Goal: Task Accomplishment & Management: Manage account settings

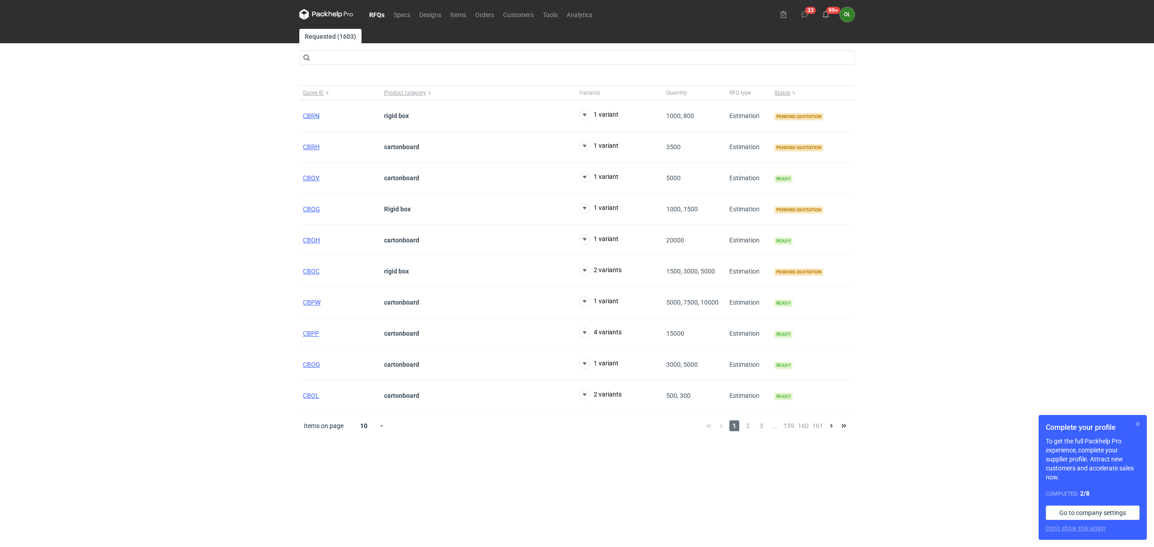
click at [1134, 424] on button "button" at bounding box center [1138, 424] width 11 height 11
click at [309, 148] on span "CBRN" at bounding box center [311, 146] width 17 height 7
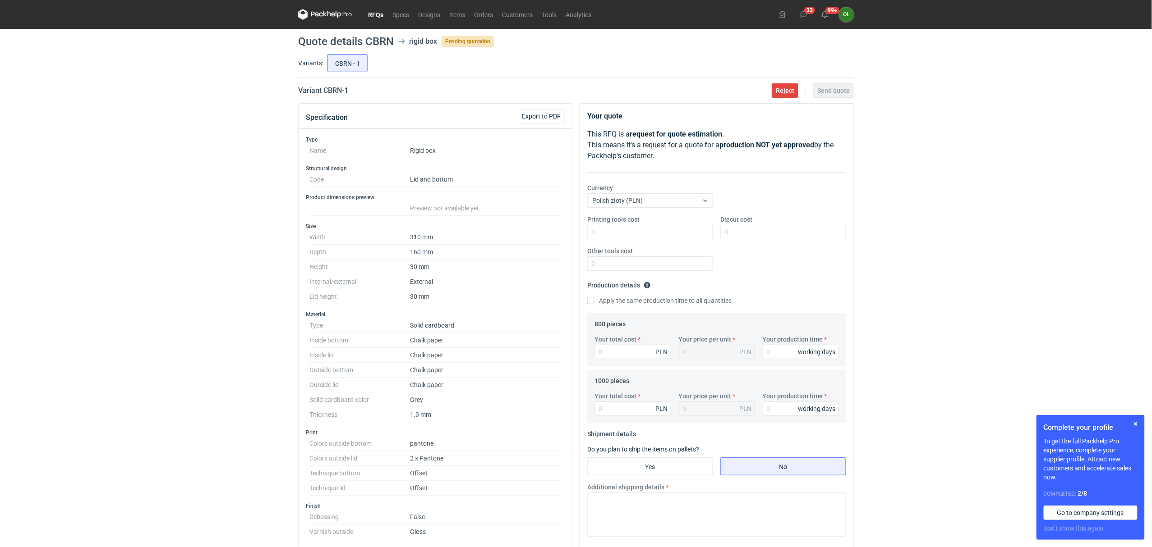
click at [382, 13] on link "RFQs" at bounding box center [375, 14] width 24 height 11
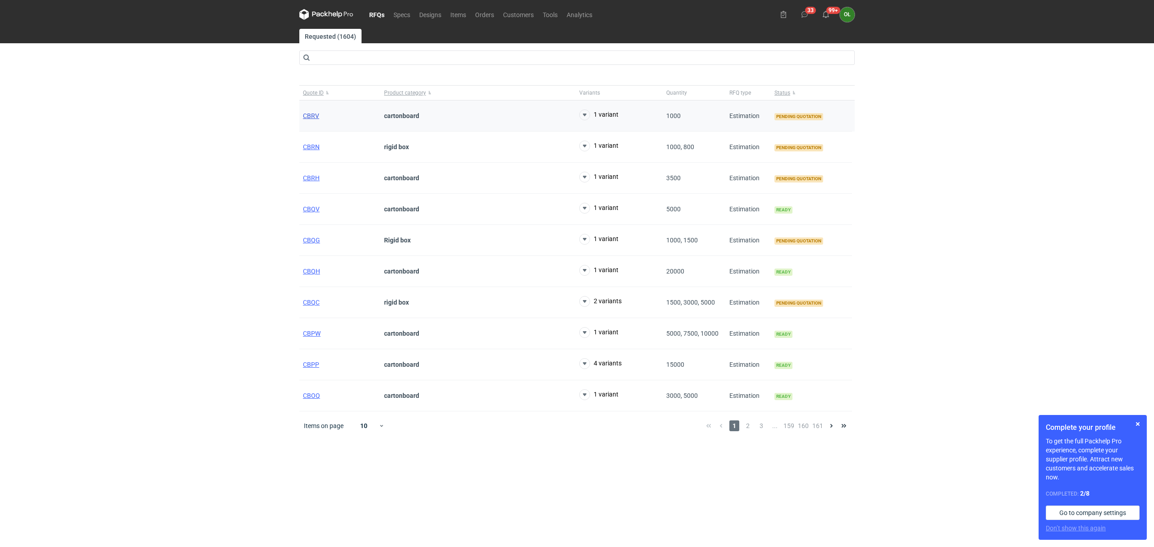
click at [311, 115] on span "CBRV" at bounding box center [311, 115] width 16 height 7
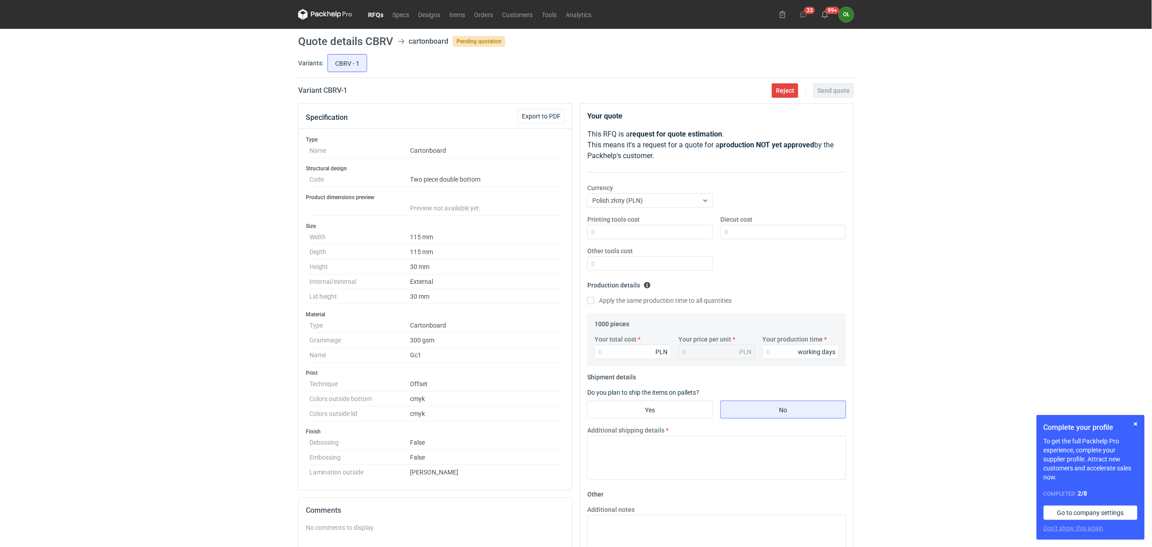
click at [109, 289] on div "RFQs Specs Designs Items Orders Customers Tools Analytics 33 99+ OŁ Olga Łopato…" at bounding box center [576, 273] width 1152 height 547
click at [552, 13] on link "Tools" at bounding box center [549, 14] width 24 height 11
click at [20, 242] on div "RFQs Specs Designs Items Orders Customers Tools Analytics 33 99+ OŁ Olga Łopato…" at bounding box center [576, 273] width 1152 height 547
click at [1140, 427] on button "button" at bounding box center [1135, 424] width 11 height 11
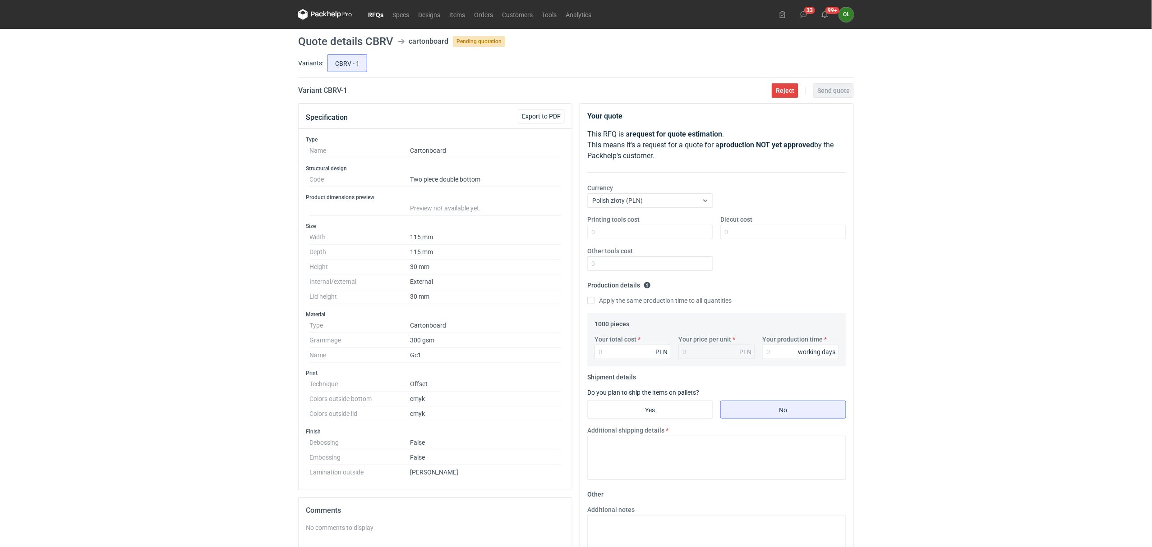
click at [0, 294] on div "RFQs Specs Designs Items Orders Customers Tools Analytics 33 99+ OŁ Olga Łopato…" at bounding box center [576, 273] width 1152 height 547
click at [87, 205] on div "RFQs Specs Designs Items Orders Customers Tools Analytics 33 99+ OŁ Olga Łopato…" at bounding box center [576, 273] width 1152 height 547
click at [476, 13] on link "Orders" at bounding box center [483, 14] width 28 height 11
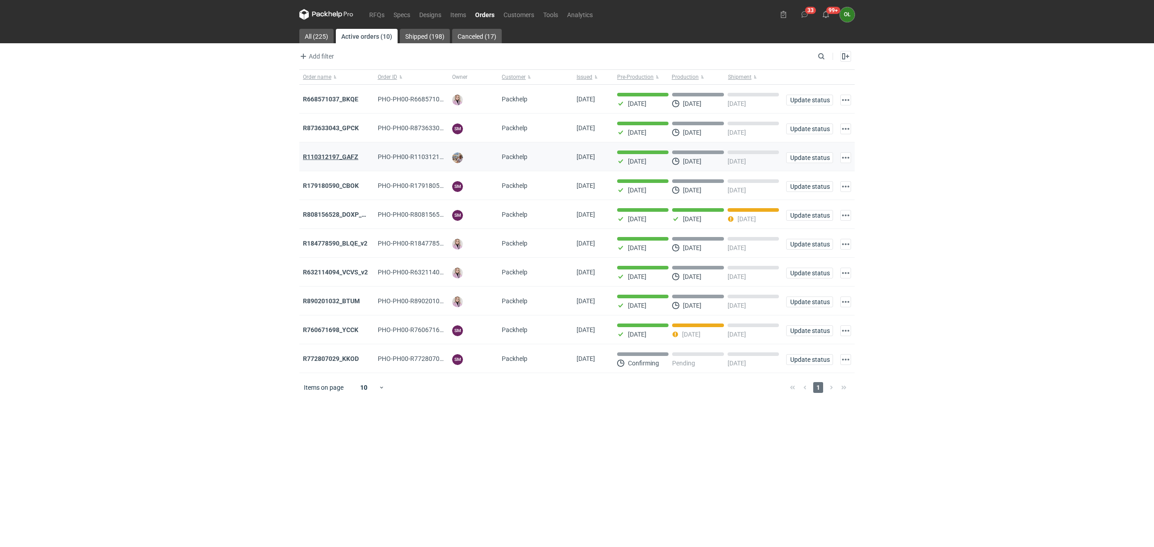
click at [347, 160] on strong "R110312197_GAFZ" at bounding box center [330, 156] width 55 height 7
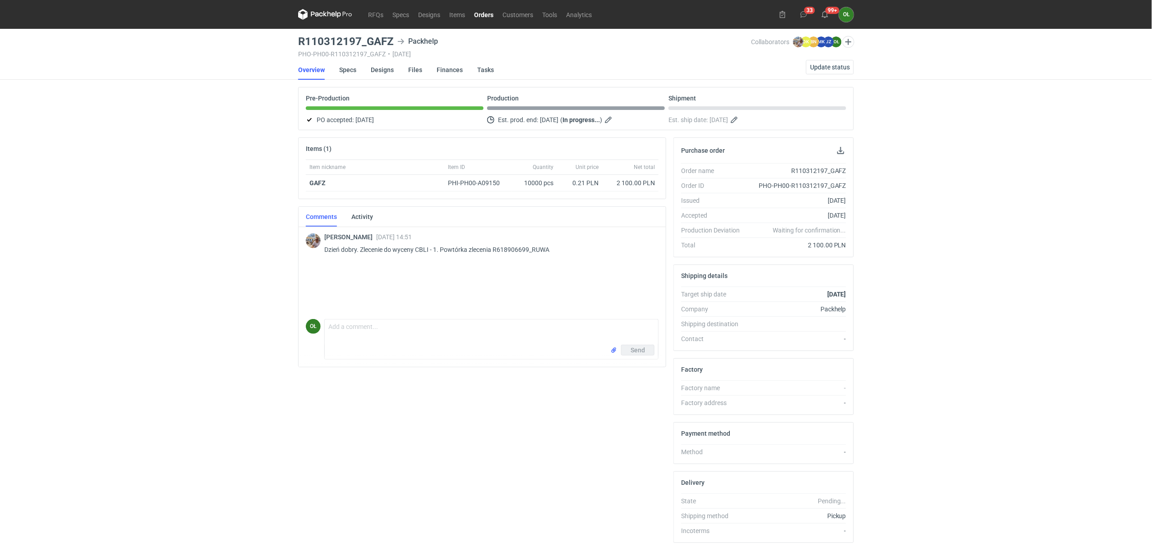
click at [481, 15] on link "Orders" at bounding box center [483, 14] width 28 height 11
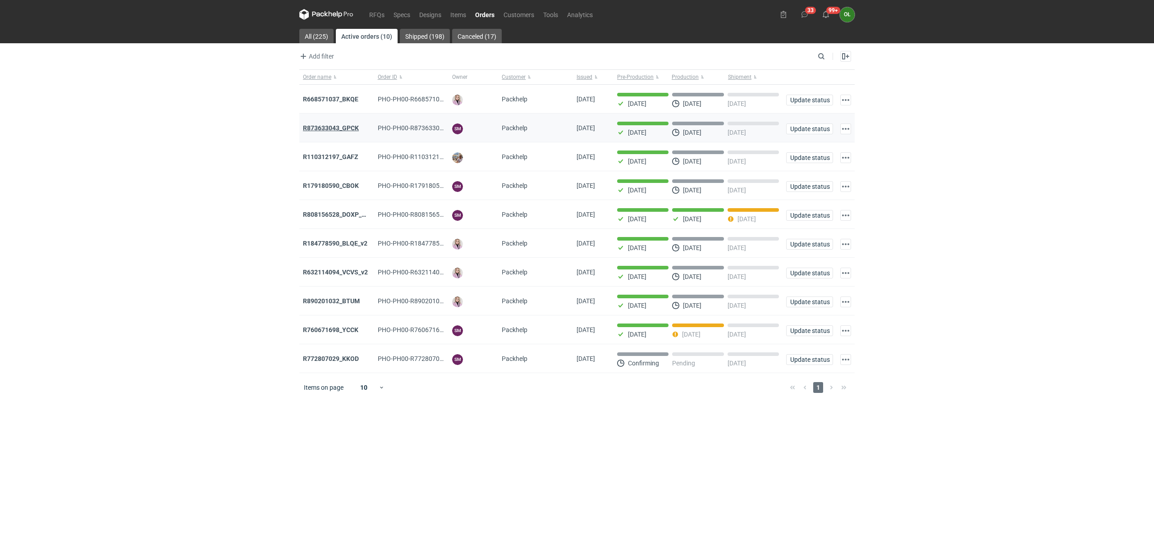
click at [345, 127] on strong "R873633043_GPCK" at bounding box center [331, 127] width 56 height 7
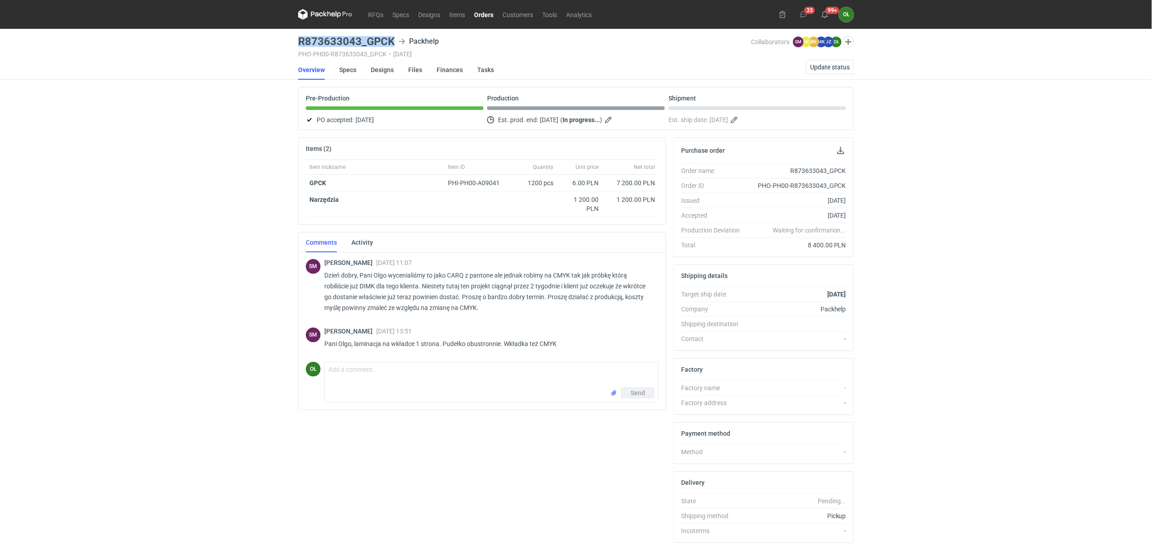
drag, startPoint x: 294, startPoint y: 44, endPoint x: 396, endPoint y: 41, distance: 102.0
click at [396, 41] on div "RFQs Specs Designs Items Orders Customers Tools Analytics 33 99+ OŁ Olga Łopato…" at bounding box center [576, 273] width 1152 height 547
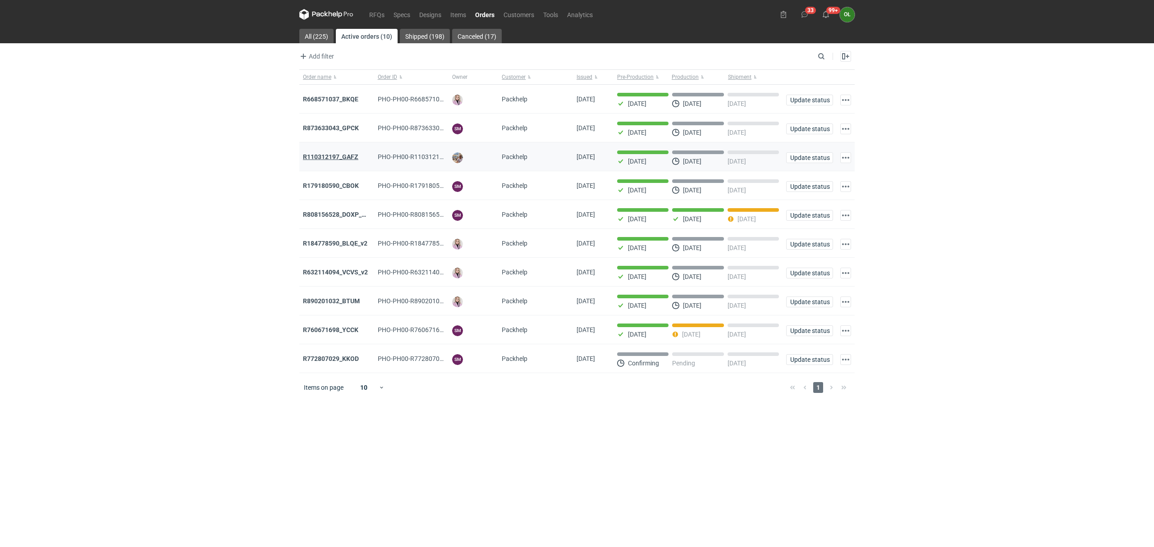
click at [338, 159] on strong "R110312197_GAFZ" at bounding box center [330, 156] width 55 height 7
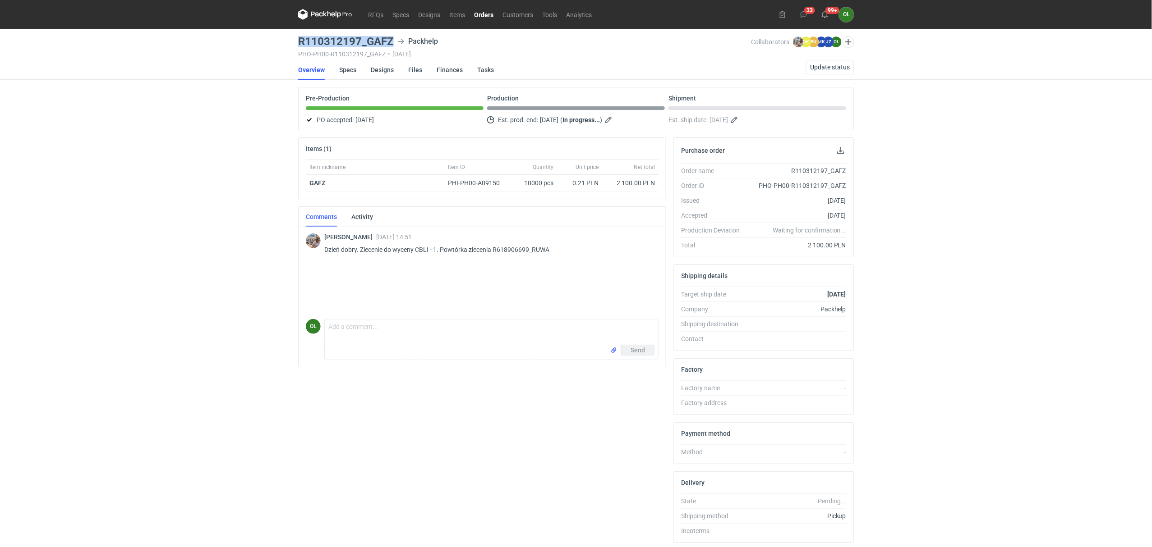
drag, startPoint x: 299, startPoint y: 39, endPoint x: 395, endPoint y: 41, distance: 96.5
click at [395, 41] on div "R110312197_GAFZ Packhelp" at bounding box center [524, 41] width 453 height 11
copy h3 "R110312197_GAFZ"
click at [344, 69] on link "Specs" at bounding box center [347, 70] width 17 height 20
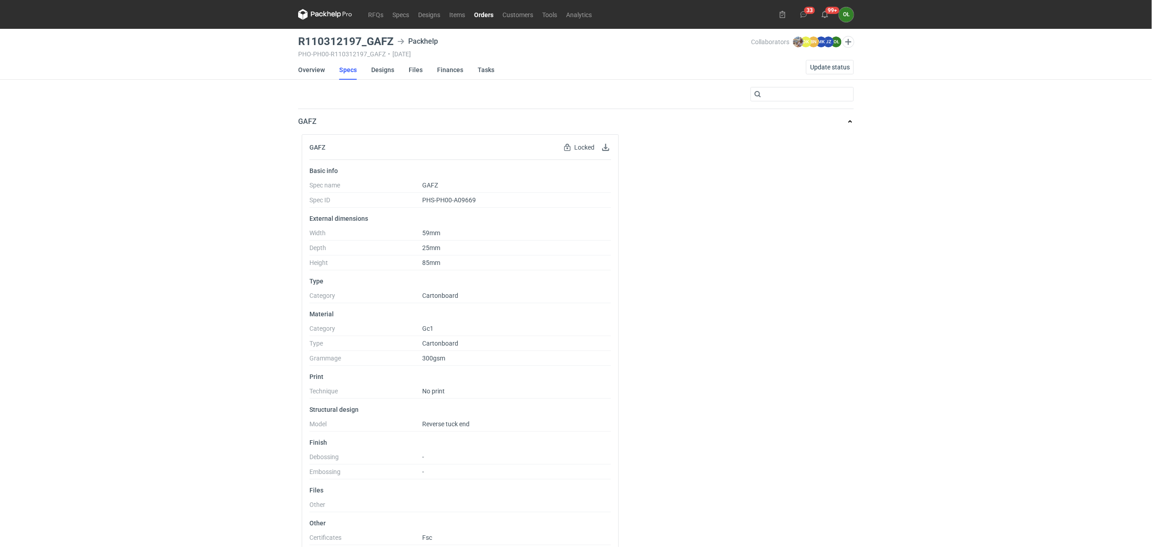
click at [484, 14] on link "Orders" at bounding box center [483, 14] width 28 height 11
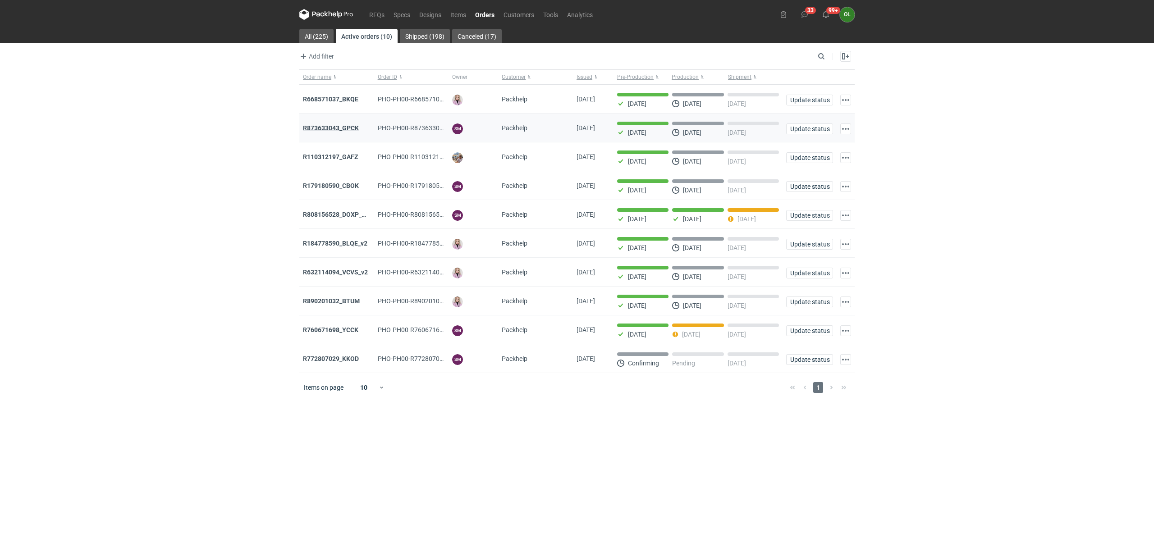
click at [350, 130] on strong "R873633043_GPCK" at bounding box center [331, 127] width 56 height 7
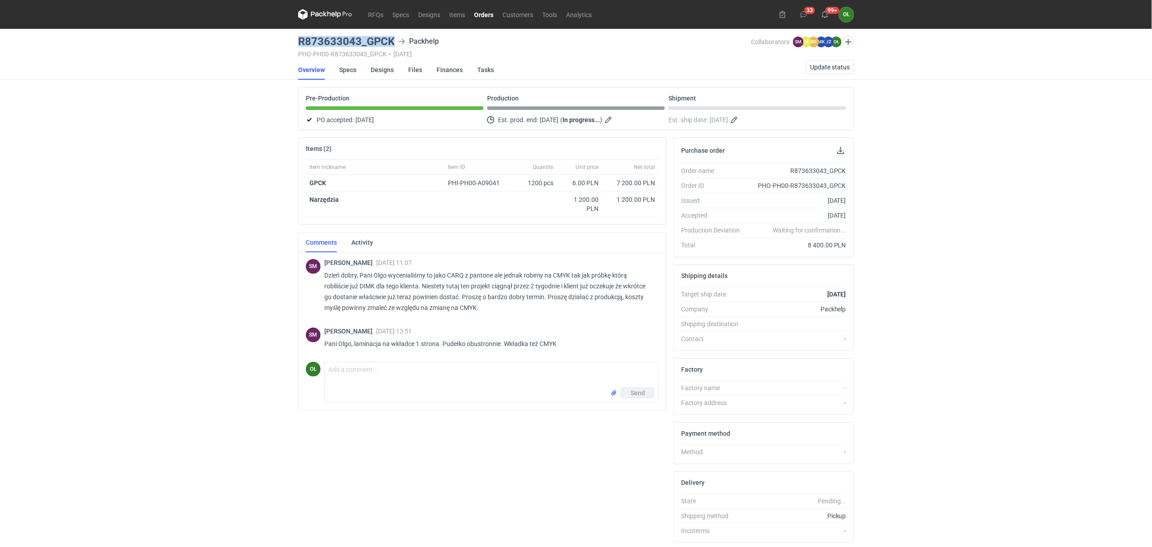
drag, startPoint x: 294, startPoint y: 37, endPoint x: 393, endPoint y: 41, distance: 98.9
click at [393, 41] on main "R873633043_GPCK Packhelp PHO-PH00-R873633043_GPCK • 25/09/2025 Collaborators SM…" at bounding box center [575, 304] width 563 height 551
click at [307, 46] on h3 "R873633043_GPCK" at bounding box center [346, 41] width 97 height 11
drag, startPoint x: 298, startPoint y: 35, endPoint x: 360, endPoint y: 37, distance: 61.8
click at [360, 37] on main "R873633043_GPCK Packhelp PHO-PH00-R873633043_GPCK • 25/09/2025 Collaborators SM…" at bounding box center [575, 304] width 563 height 551
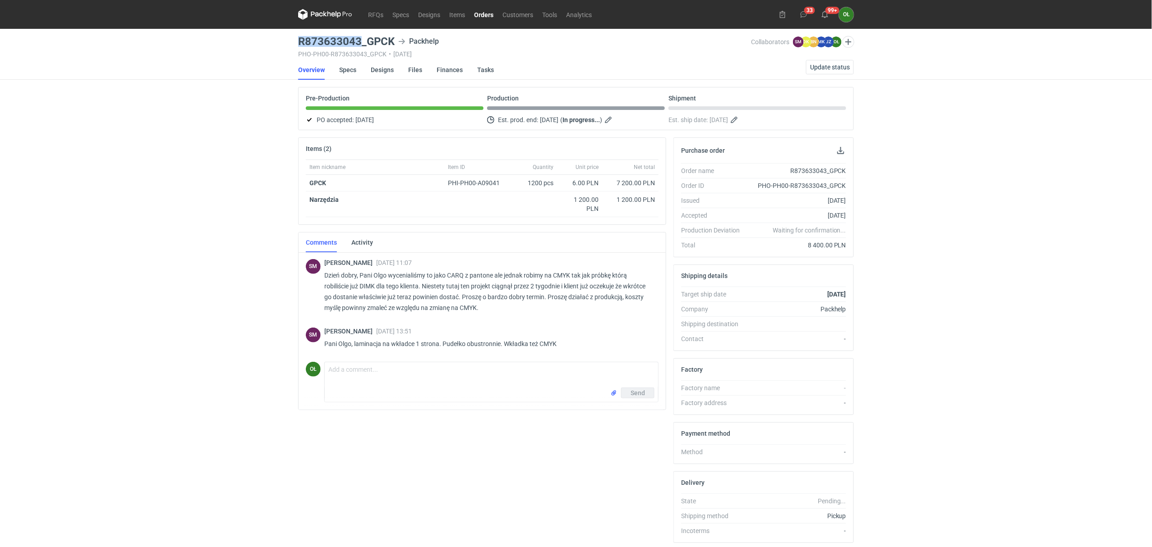
copy h3 "R873633043"
click at [492, 12] on link "Orders" at bounding box center [483, 14] width 28 height 11
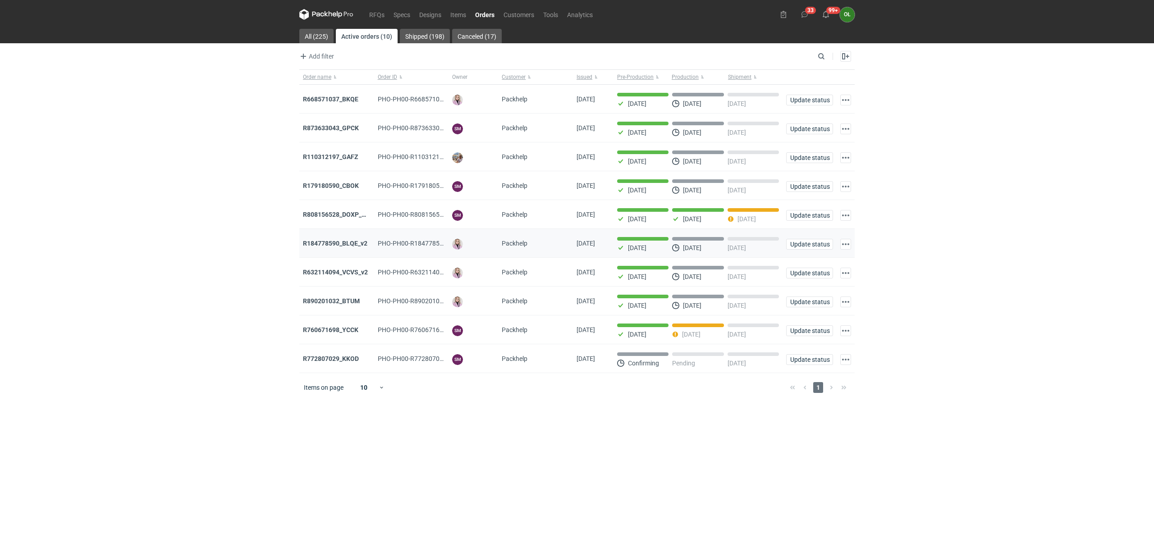
click at [325, 251] on div "R184778590_BLQE_v2" at bounding box center [336, 243] width 75 height 29
click at [327, 244] on strong "R184778590_BLQE_v2" at bounding box center [335, 243] width 64 height 7
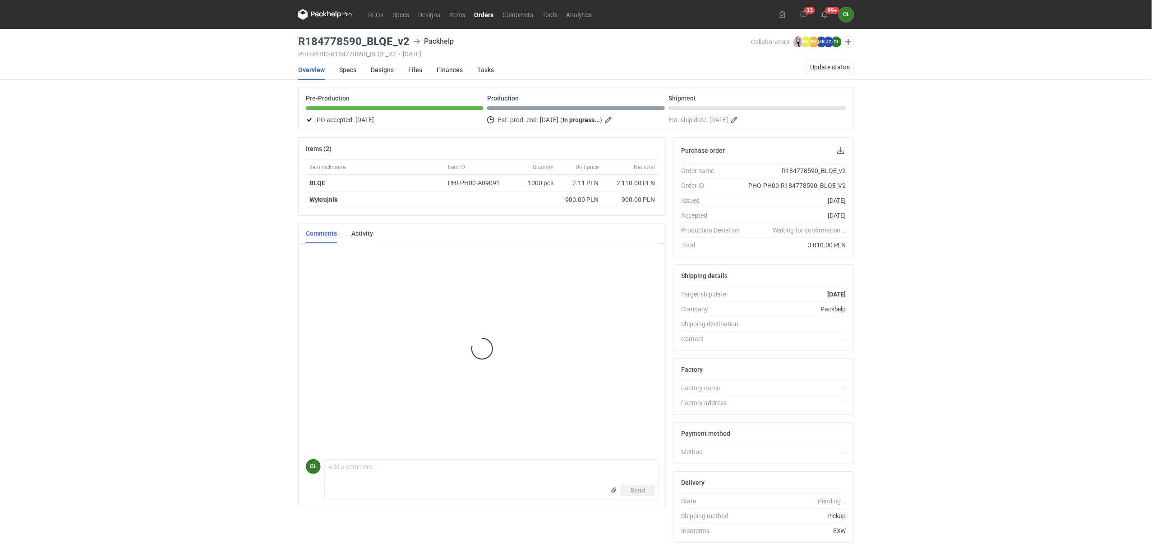
scroll to position [143, 0]
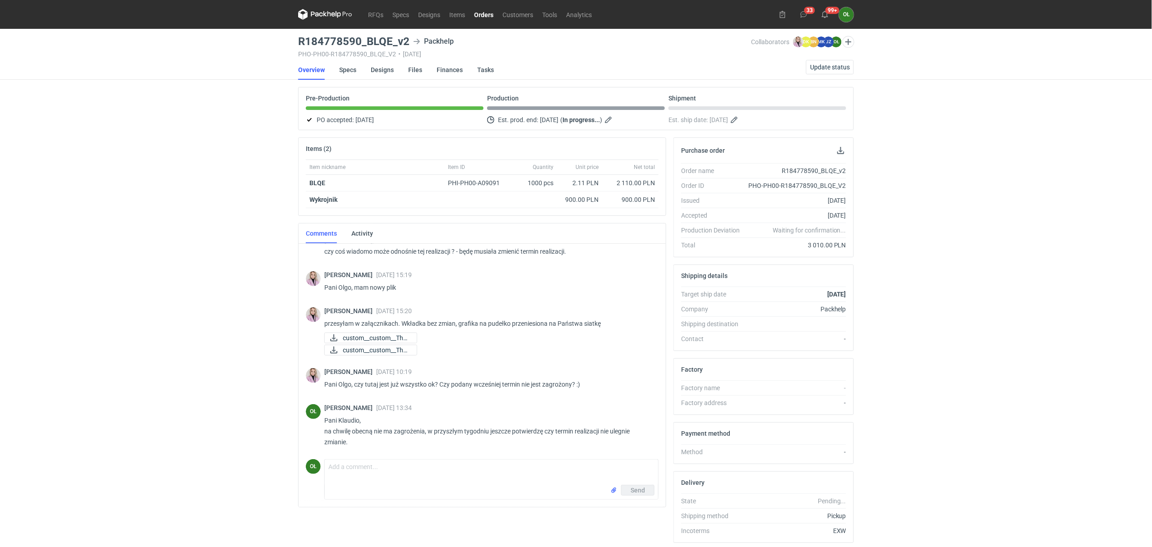
click at [476, 15] on link "Orders" at bounding box center [483, 14] width 28 height 11
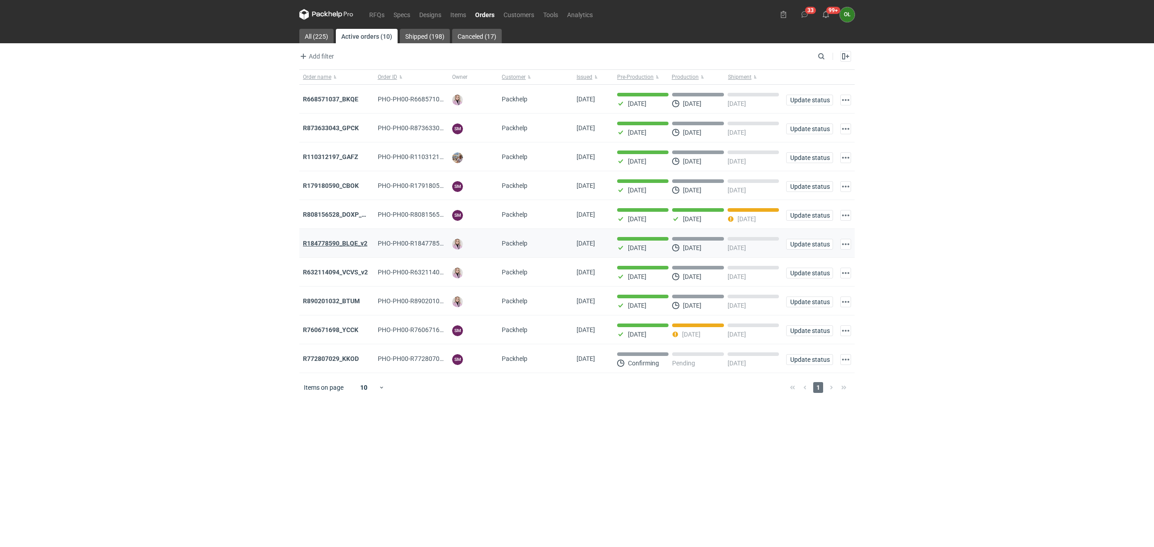
click at [350, 247] on strong "R184778590_BLQE_v2" at bounding box center [335, 243] width 64 height 7
click at [378, 14] on link "RFQs" at bounding box center [377, 14] width 24 height 11
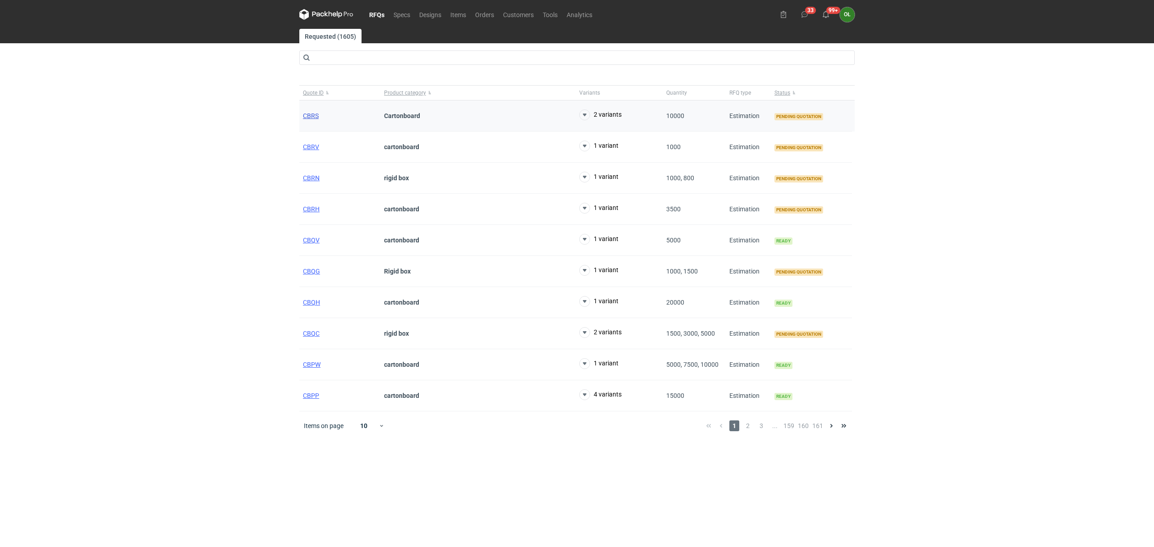
click at [317, 115] on span "CBRS" at bounding box center [311, 115] width 16 height 7
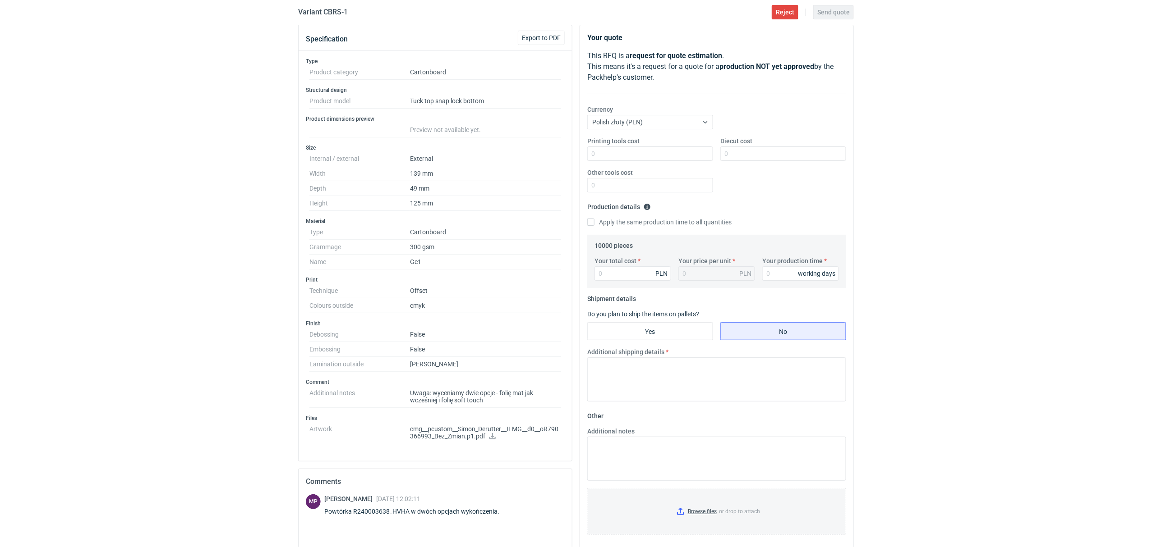
scroll to position [120, 0]
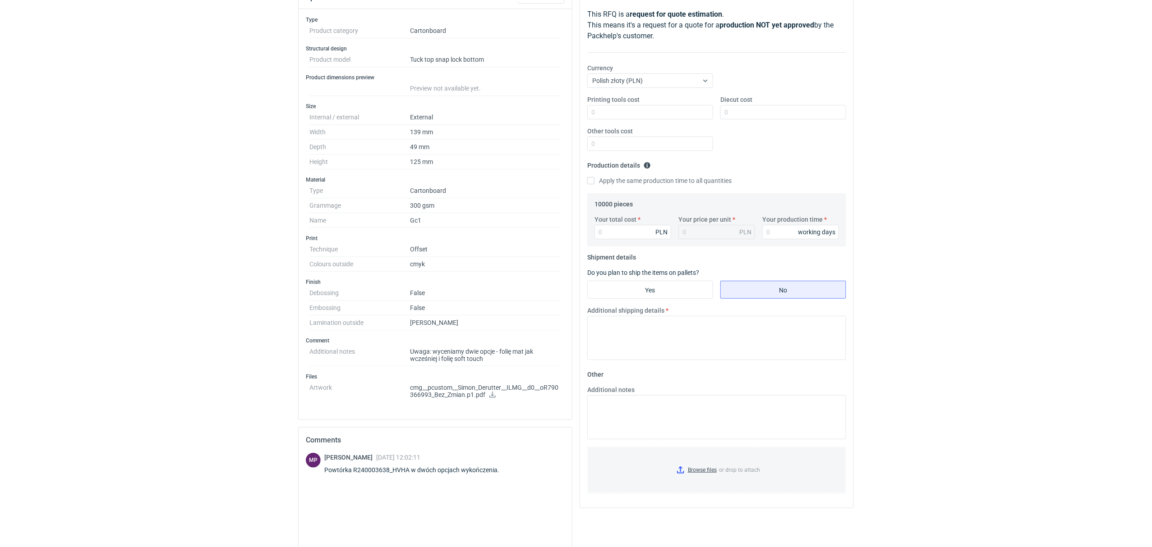
click at [493, 398] on icon at bounding box center [492, 395] width 7 height 6
click at [466, 482] on div "MP Michał Palasek 03 Oct 2025 12:02:11 Powtórka R240003638_HVHA w dwóch opcjach…" at bounding box center [435, 518] width 259 height 131
drag, startPoint x: 352, startPoint y: 475, endPoint x: 409, endPoint y: 474, distance: 57.7
click at [409, 474] on div "Powtórka R240003638_HVHA w dwóch opcjach wykończenia." at bounding box center [417, 470] width 186 height 9
copy div "R240003638_HVHA"
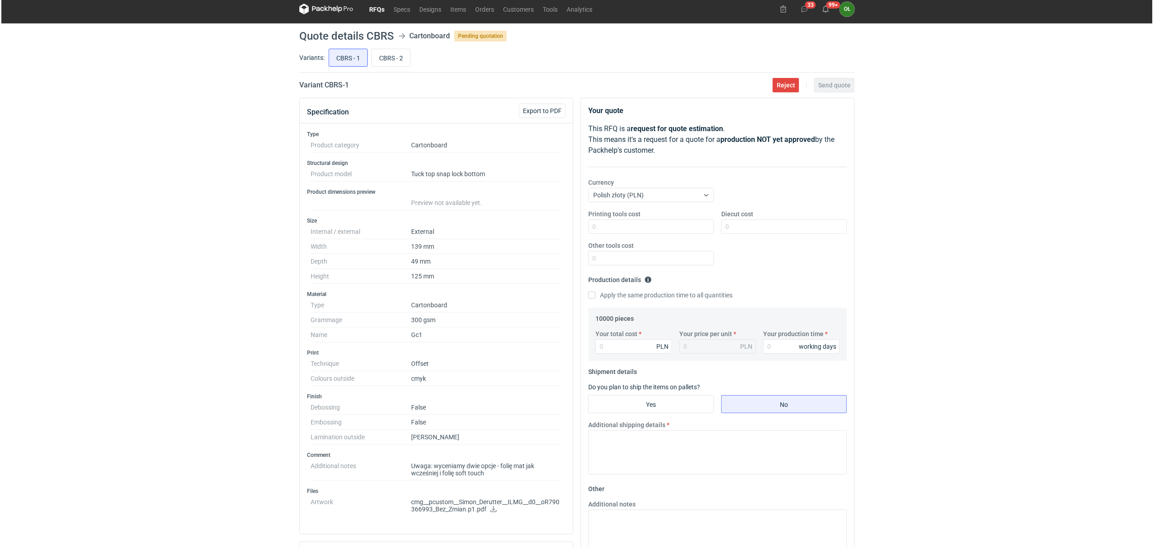
scroll to position [0, 0]
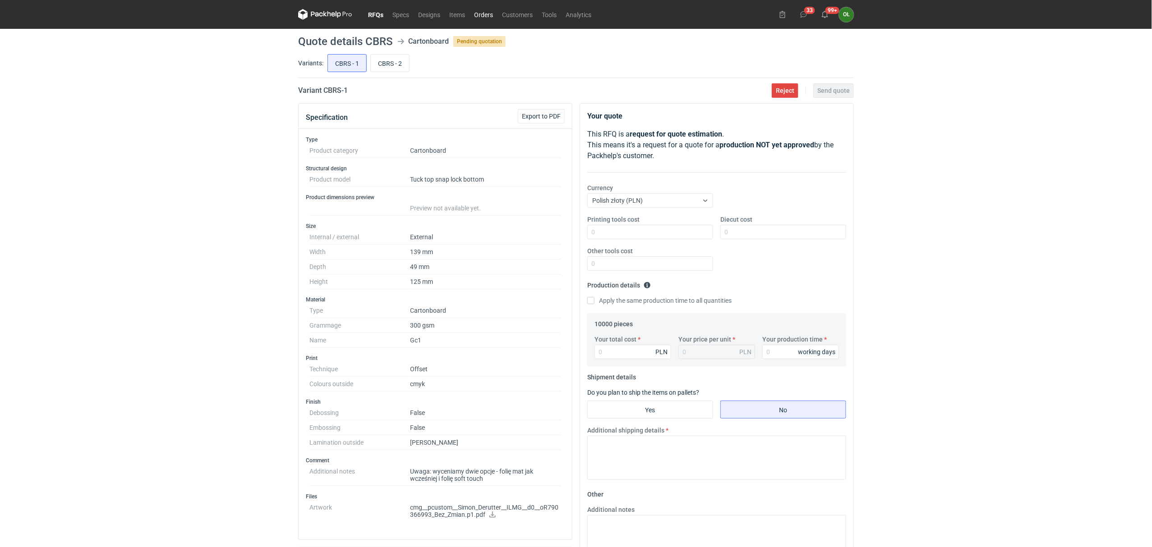
click at [495, 14] on link "Orders" at bounding box center [483, 14] width 28 height 11
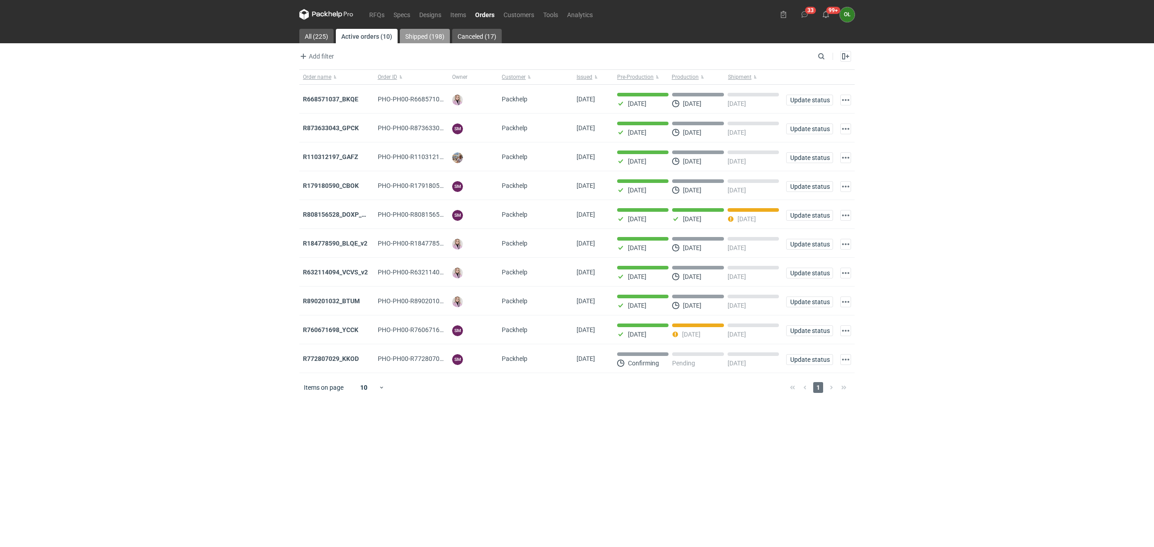
click at [413, 31] on link "Shipped (198)" at bounding box center [425, 36] width 50 height 14
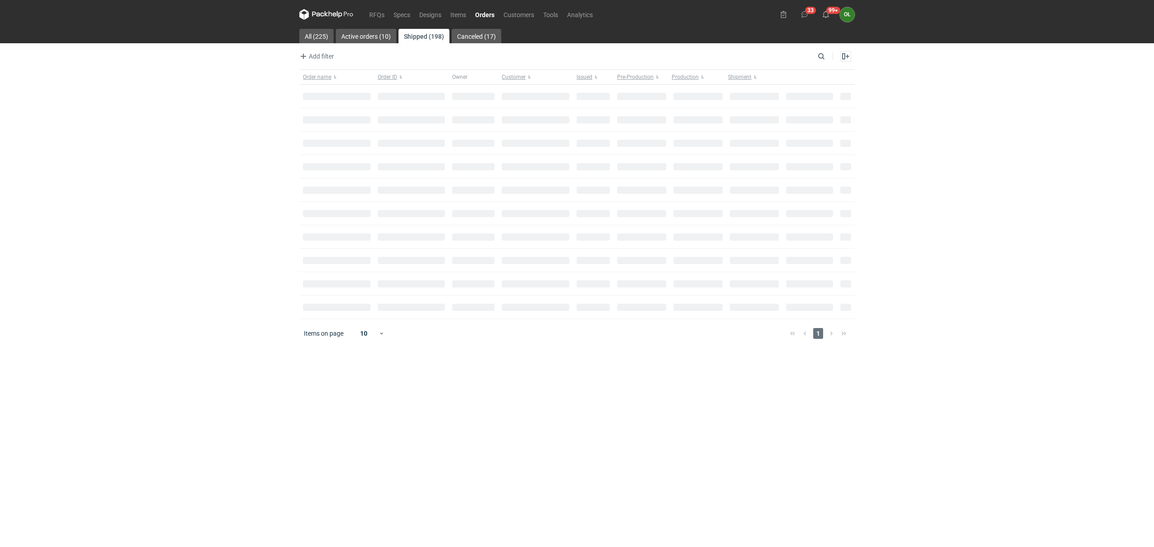
click at [833, 55] on div "Enable all Disable all Order name Order ID Owner Customer Issued Milestone Free…" at bounding box center [841, 56] width 28 height 11
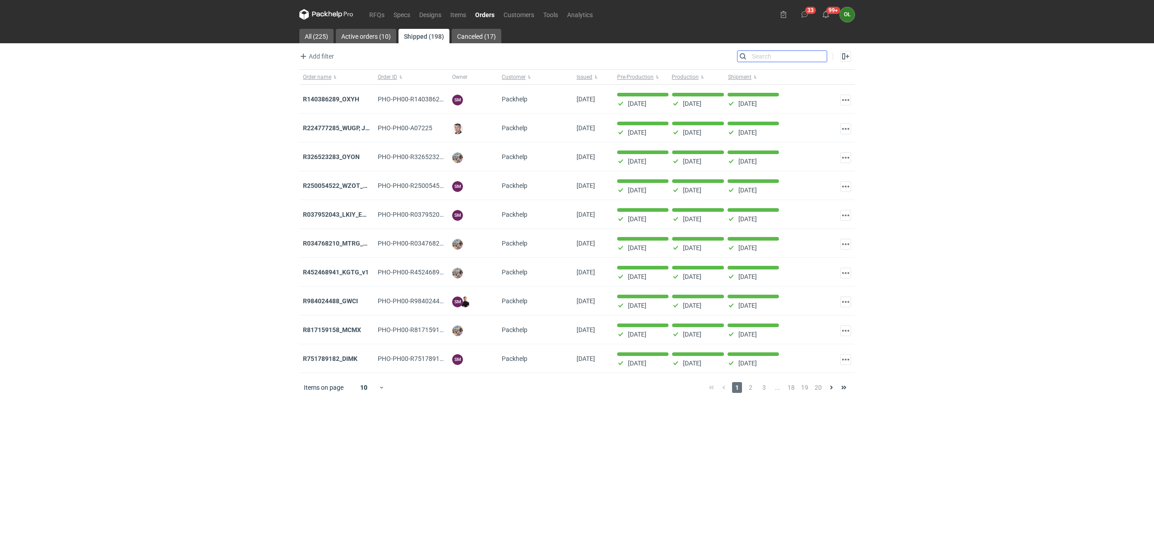
click at [816, 55] on input "Search" at bounding box center [782, 56] width 89 height 11
paste input "R240003638_HVHA"
type input "R240003638_HVHA"
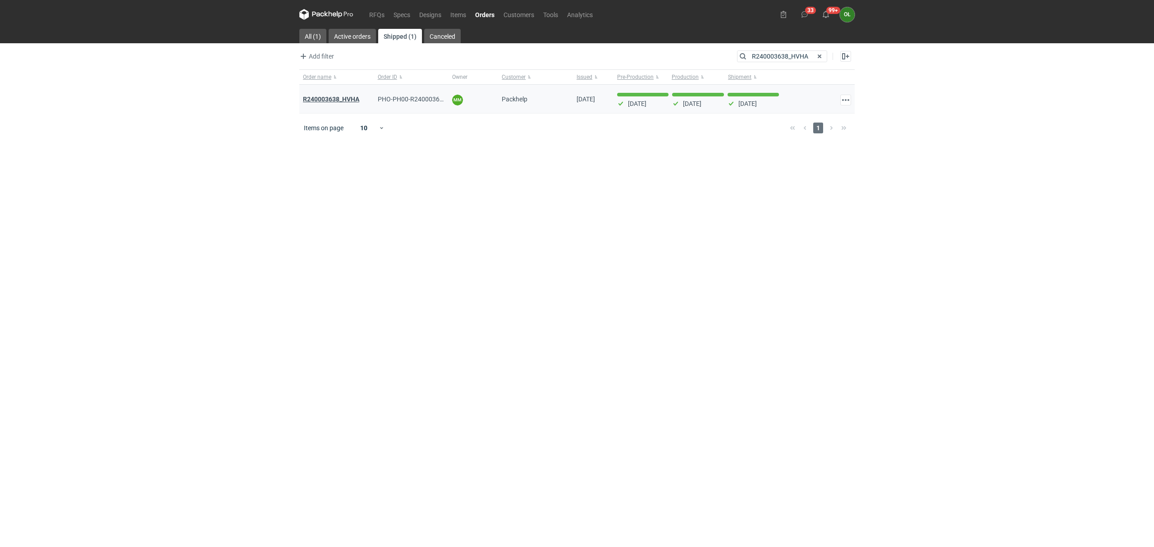
click at [306, 99] on strong "R240003638_HVHA" at bounding box center [331, 99] width 56 height 7
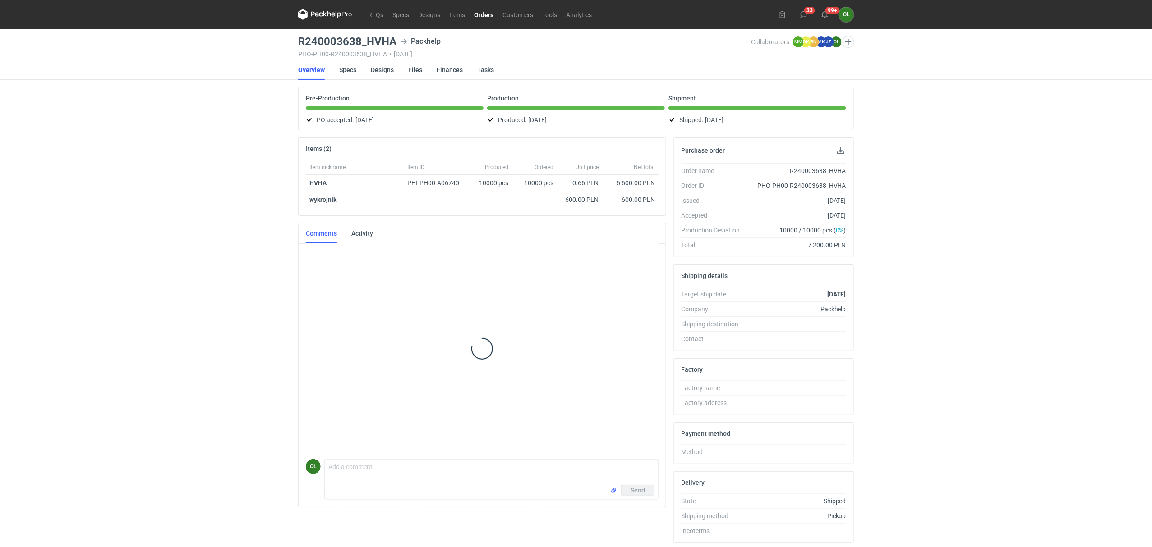
scroll to position [75, 0]
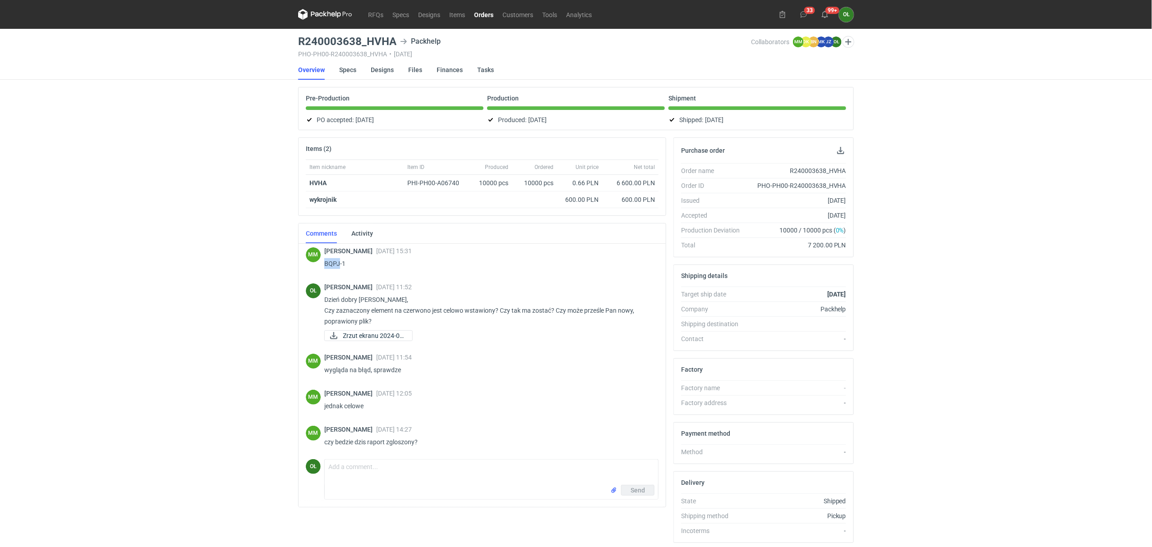
drag, startPoint x: 325, startPoint y: 264, endPoint x: 340, endPoint y: 264, distance: 15.3
click at [340, 264] on p "BQPJ-1" at bounding box center [487, 263] width 327 height 11
drag, startPoint x: 293, startPoint y: 44, endPoint x: 361, endPoint y: 41, distance: 68.6
click at [361, 41] on div "RFQs Specs Designs Items Orders Customers Tools Analytics 33 99+ OŁ Olga Łopato…" at bounding box center [576, 273] width 1152 height 547
copy h3 "R240003638"
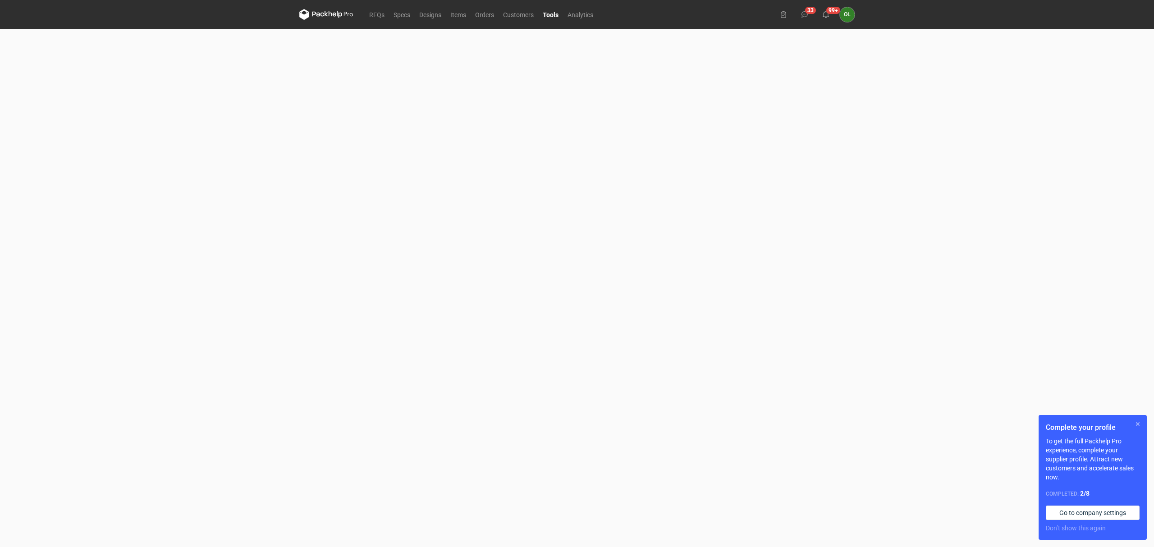
click at [1141, 424] on button "button" at bounding box center [1138, 424] width 11 height 11
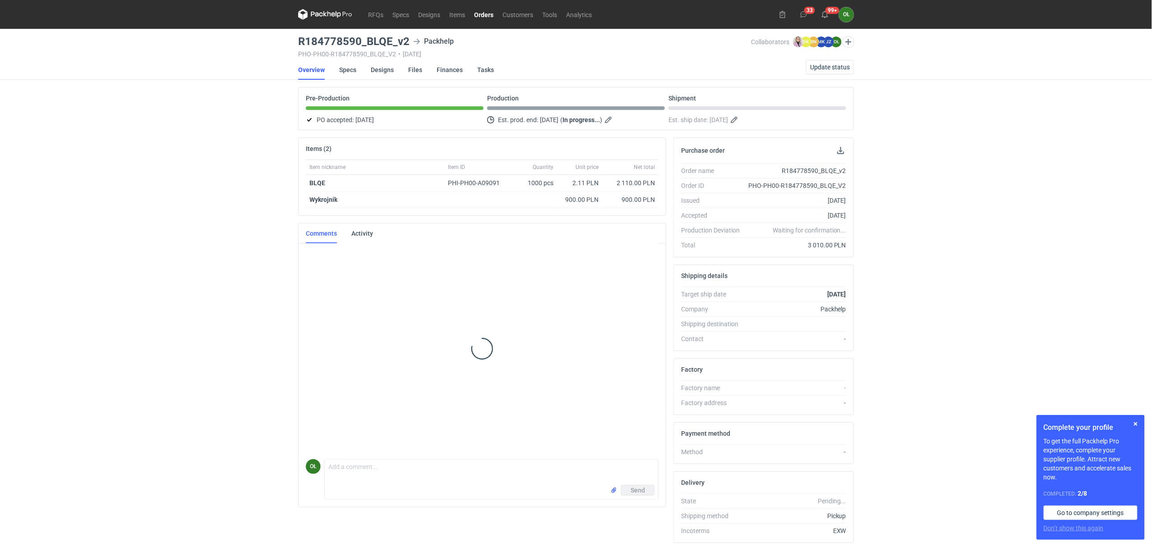
scroll to position [143, 0]
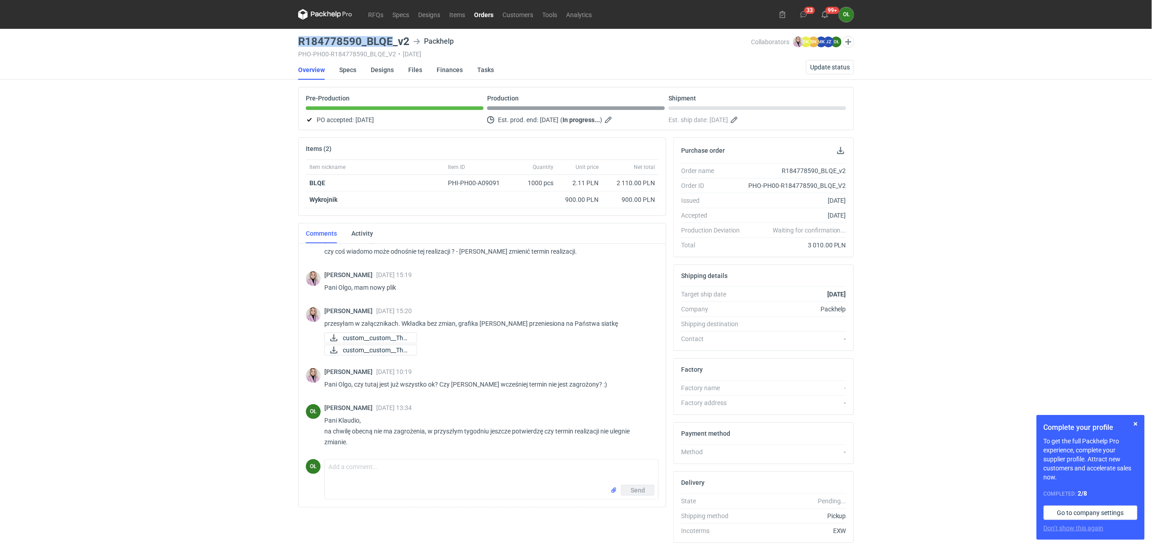
drag, startPoint x: 296, startPoint y: 42, endPoint x: 390, endPoint y: 46, distance: 93.4
click at [390, 46] on main "R184778590_BLQE_v2 Packhelp PHO-PH00-R184778590_BLQE_V2 • 18/09/2025 Collaborat…" at bounding box center [575, 304] width 563 height 551
copy h3 "R184778590_BLQE"
click at [482, 11] on link "Orders" at bounding box center [483, 14] width 28 height 11
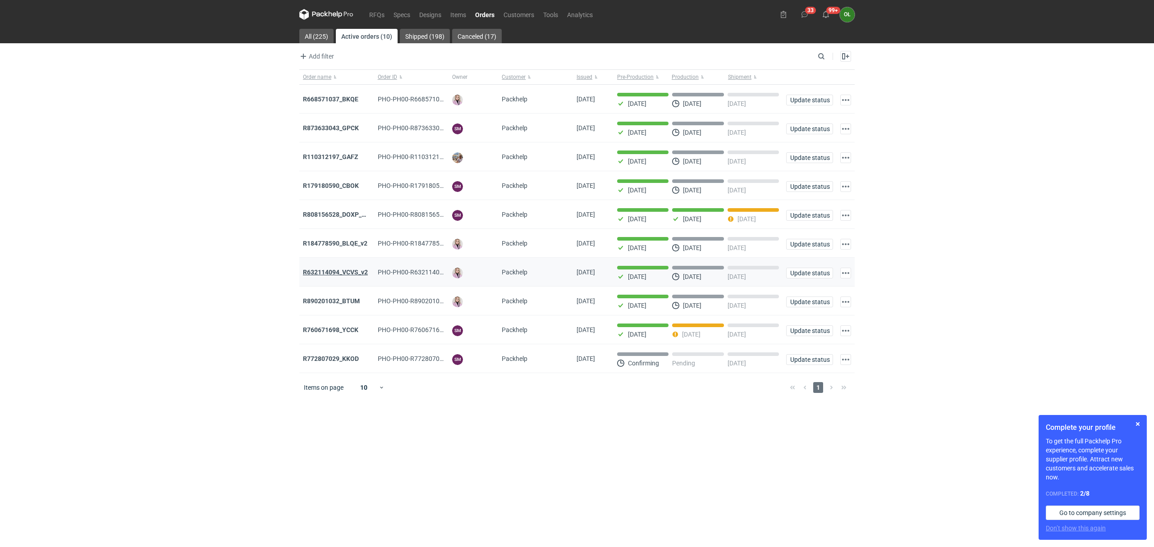
click at [327, 271] on strong "R632114094_VCVS_v2" at bounding box center [335, 272] width 65 height 7
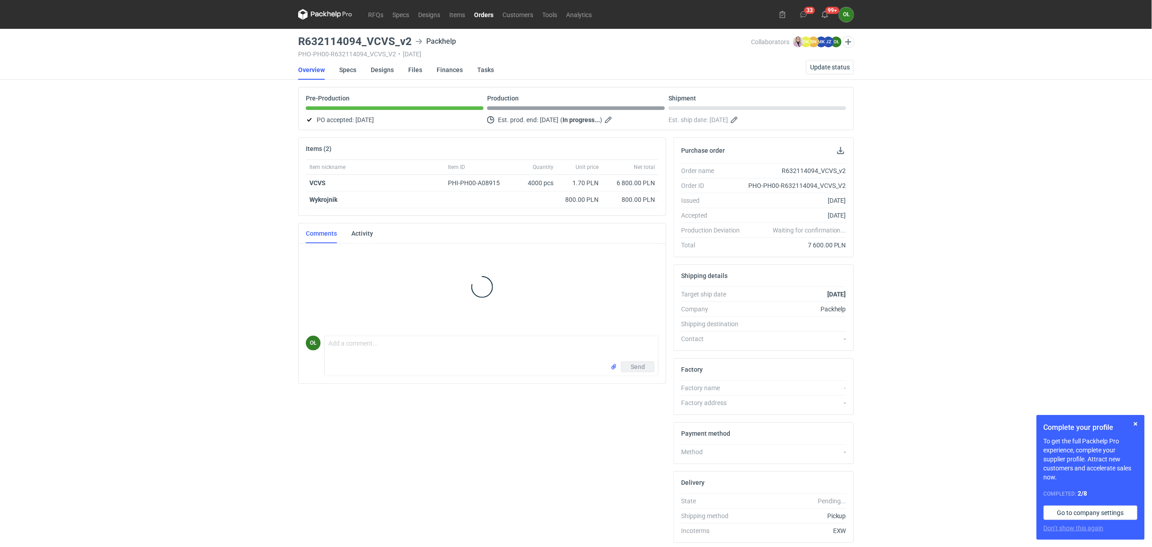
scroll to position [127, 0]
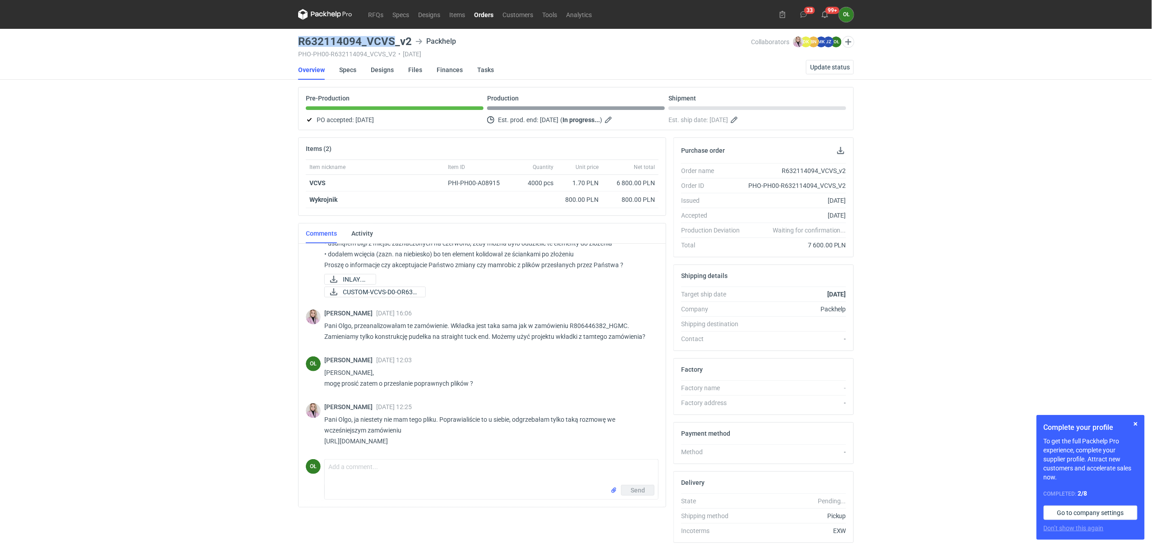
drag, startPoint x: 322, startPoint y: 41, endPoint x: 392, endPoint y: 46, distance: 71.0
click at [392, 46] on main "R632114094_VCVS_v2 Packhelp PHO-PH00-R632114094_VCVS_V2 • 18/09/2025 Collaborat…" at bounding box center [575, 304] width 563 height 551
copy h3 "R632114094_VCVS"
click at [376, 14] on link "RFQs" at bounding box center [375, 14] width 24 height 11
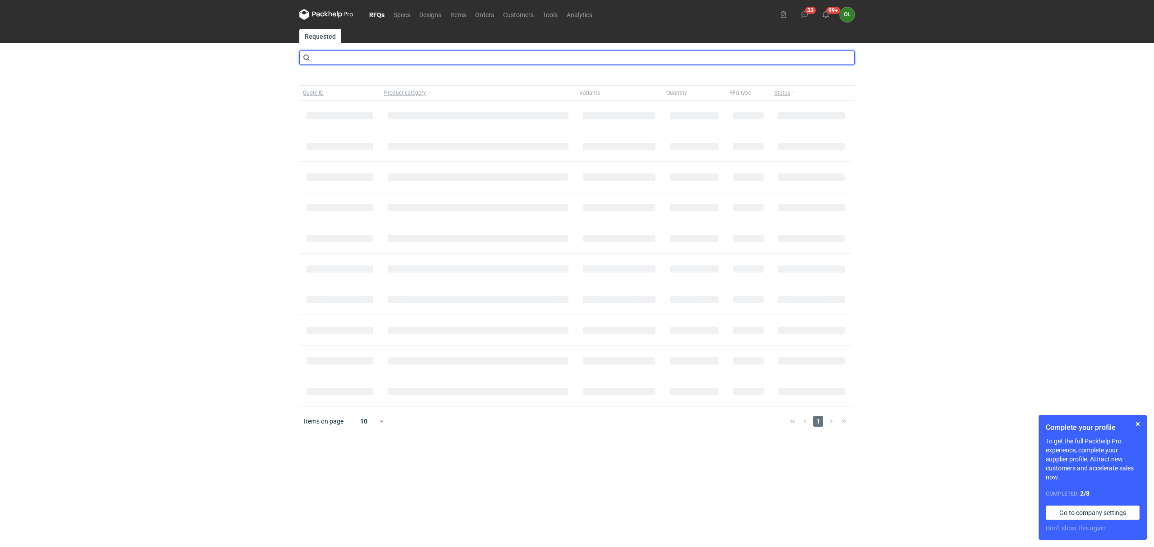
click at [350, 59] on input "text" at bounding box center [577, 58] width 556 height 14
type input "hvha"
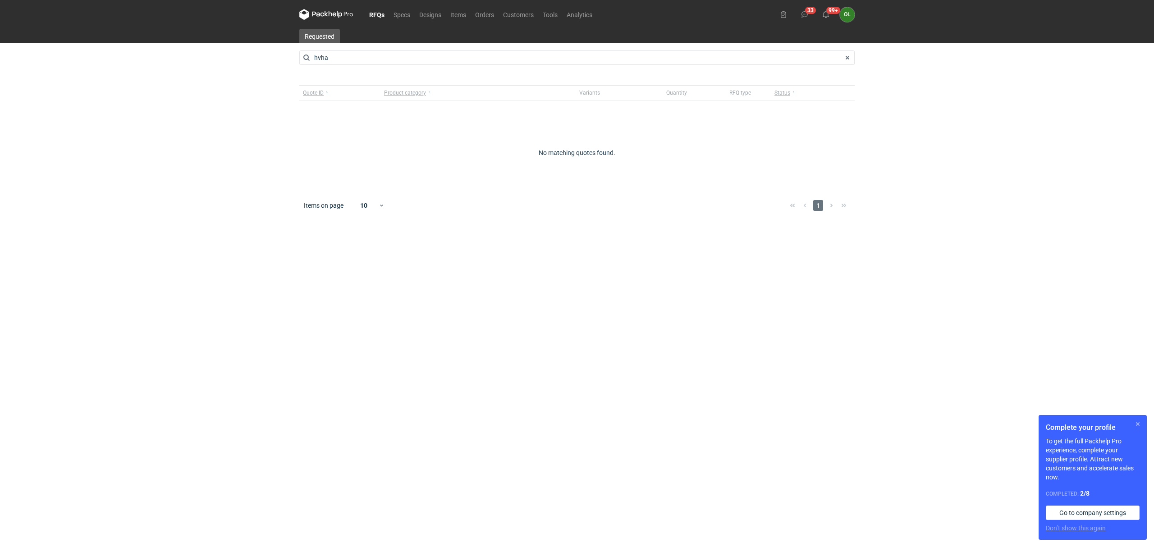
click at [1140, 424] on button "button" at bounding box center [1138, 424] width 11 height 11
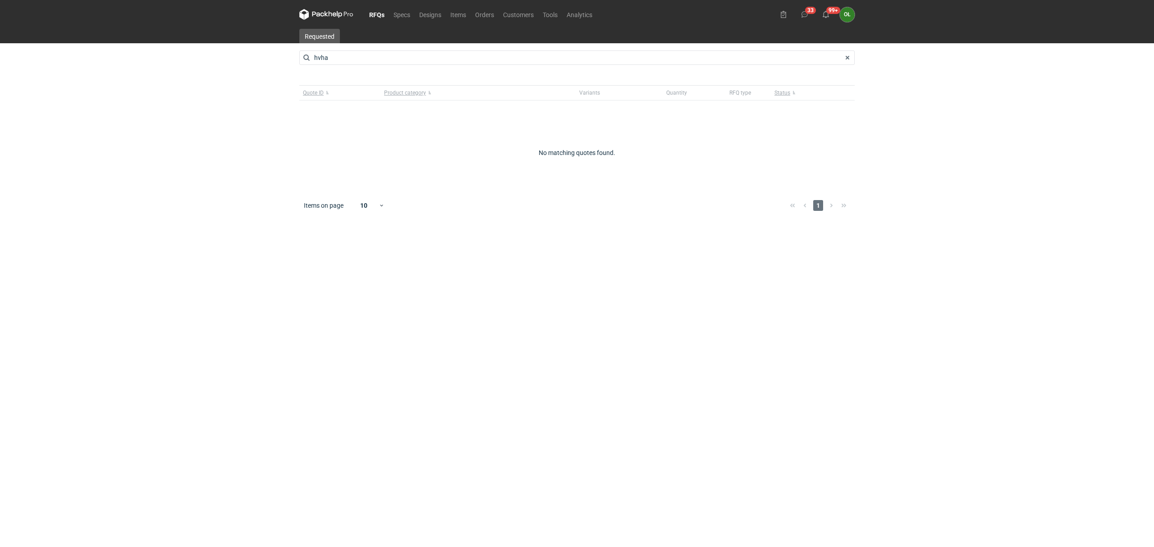
click at [370, 11] on link "RFQs" at bounding box center [377, 14] width 24 height 11
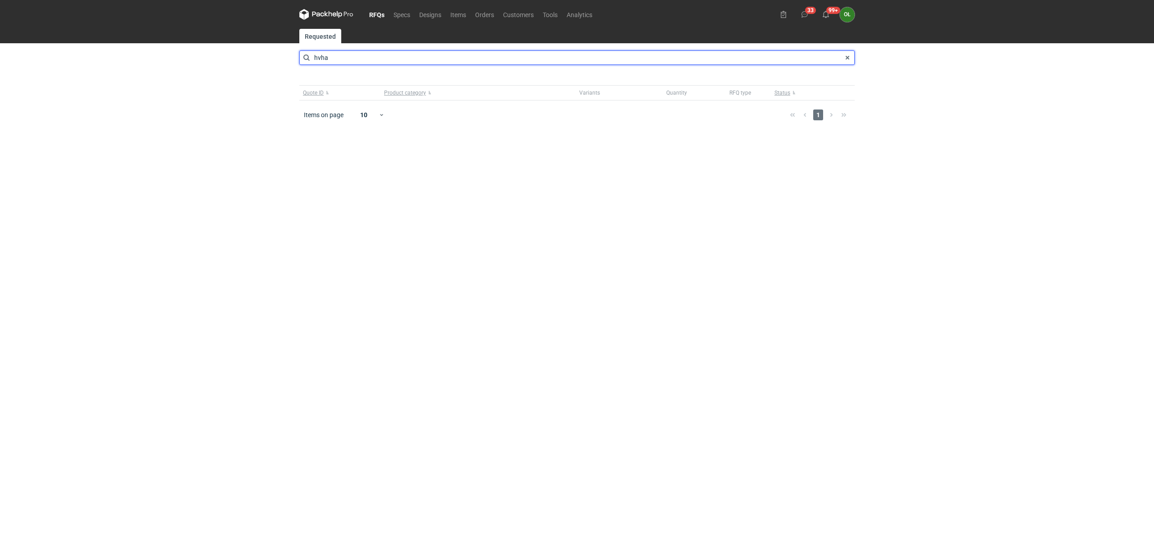
click at [336, 56] on input "hvha" at bounding box center [577, 58] width 556 height 14
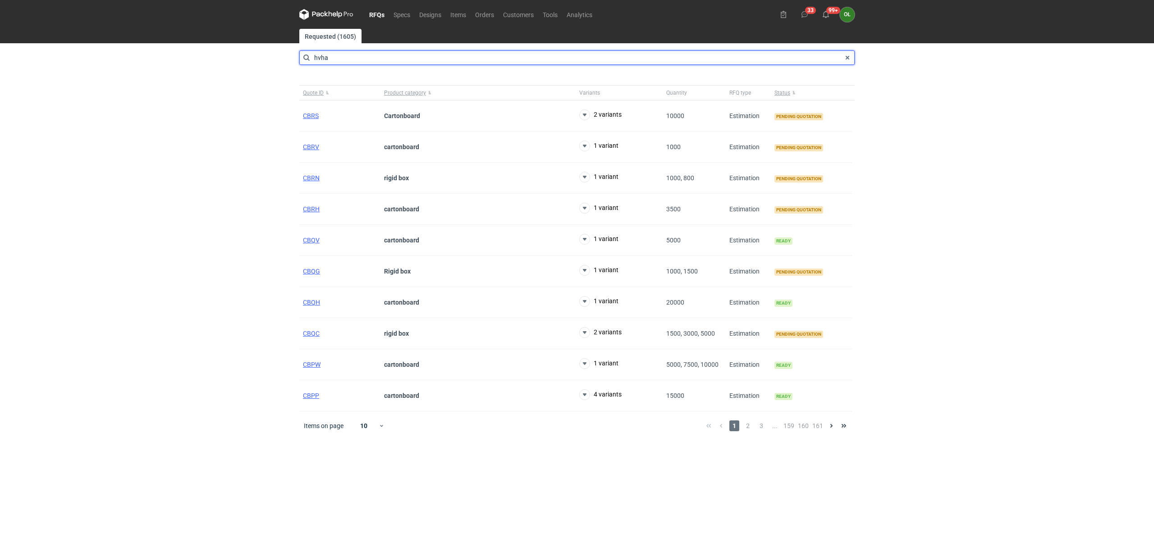
drag, startPoint x: 339, startPoint y: 58, endPoint x: 252, endPoint y: 46, distance: 88.3
click at [253, 46] on div "RFQs Specs Designs Items Orders Customers Tools Analytics 33 99+ OŁ Olga Łopato…" at bounding box center [577, 273] width 1154 height 547
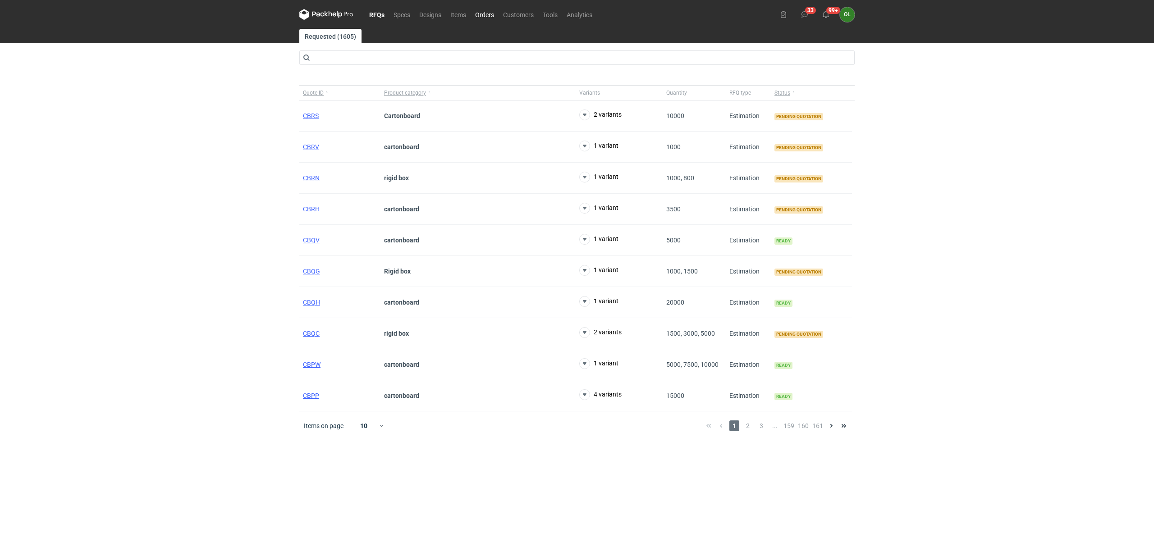
click at [486, 9] on link "Orders" at bounding box center [485, 14] width 28 height 11
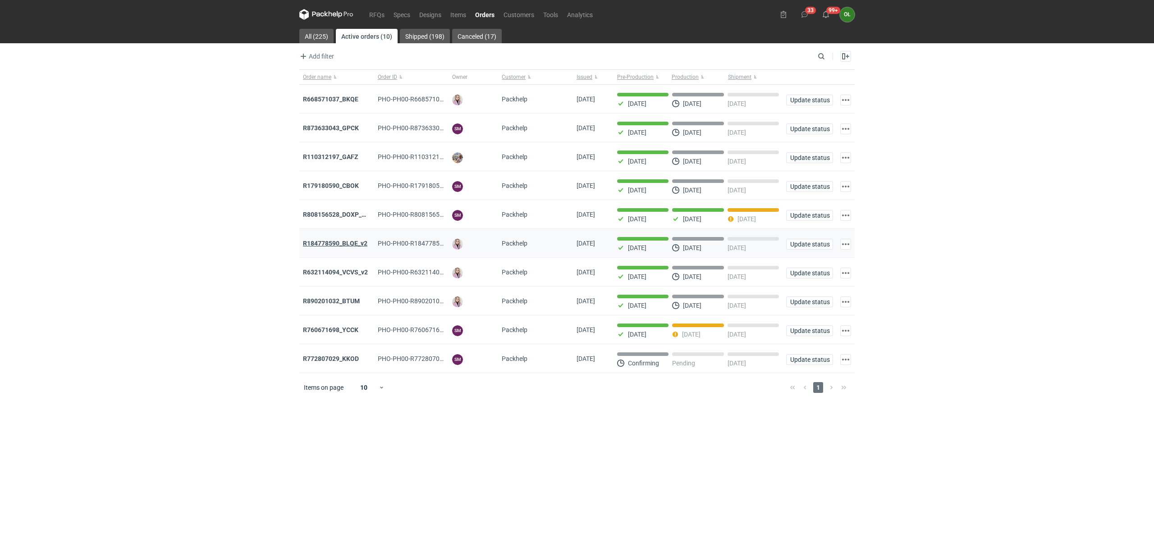
click at [315, 243] on strong "R184778590_BLQE_v2" at bounding box center [335, 243] width 64 height 7
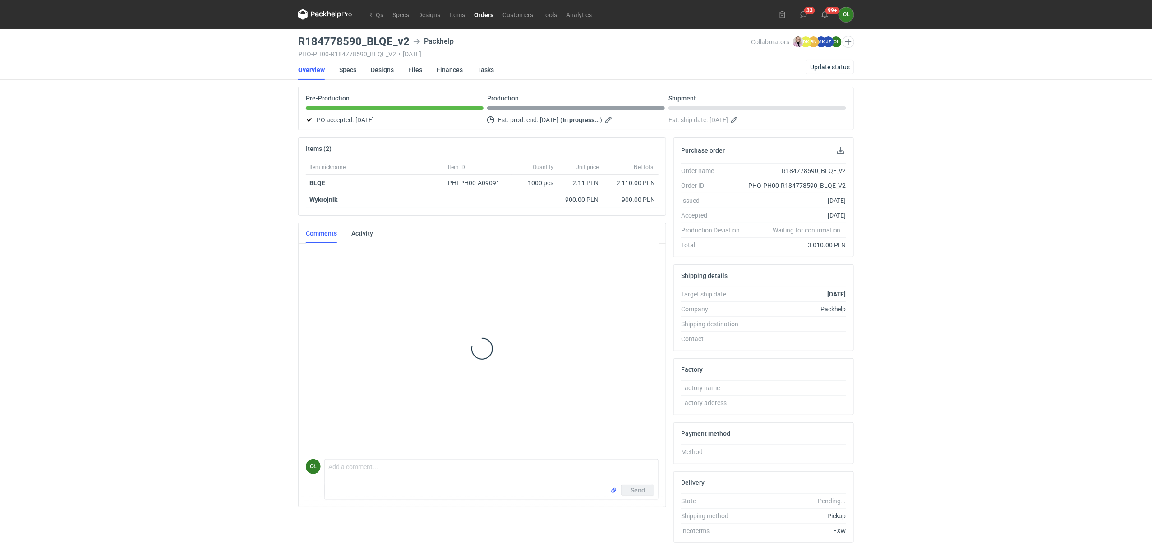
scroll to position [143, 0]
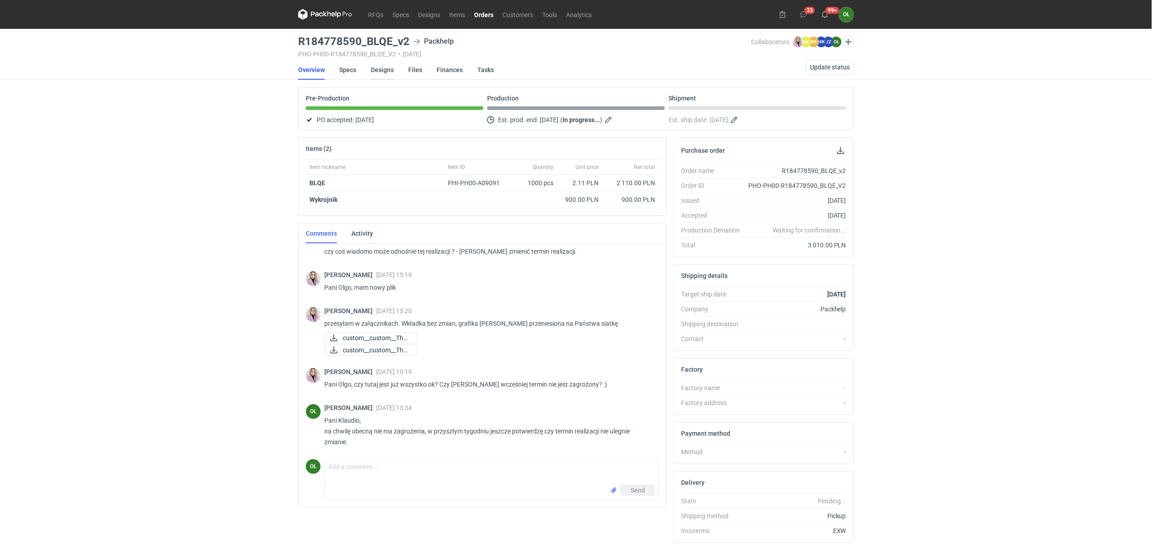
click at [386, 68] on link "Designs" at bounding box center [382, 70] width 23 height 20
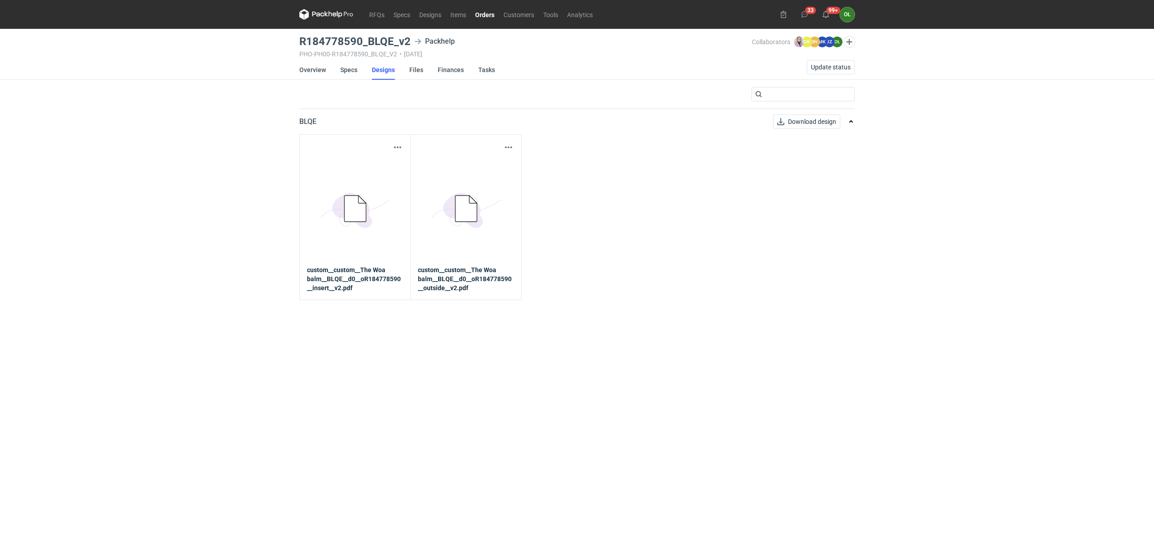
click at [462, 217] on icon at bounding box center [466, 209] width 22 height 26
click at [509, 147] on button "button" at bounding box center [508, 147] width 11 height 11
click at [503, 161] on link "Download design part" at bounding box center [468, 167] width 83 height 14
click at [399, 148] on button "button" at bounding box center [397, 147] width 11 height 11
click at [308, 70] on link "Overview" at bounding box center [312, 70] width 27 height 20
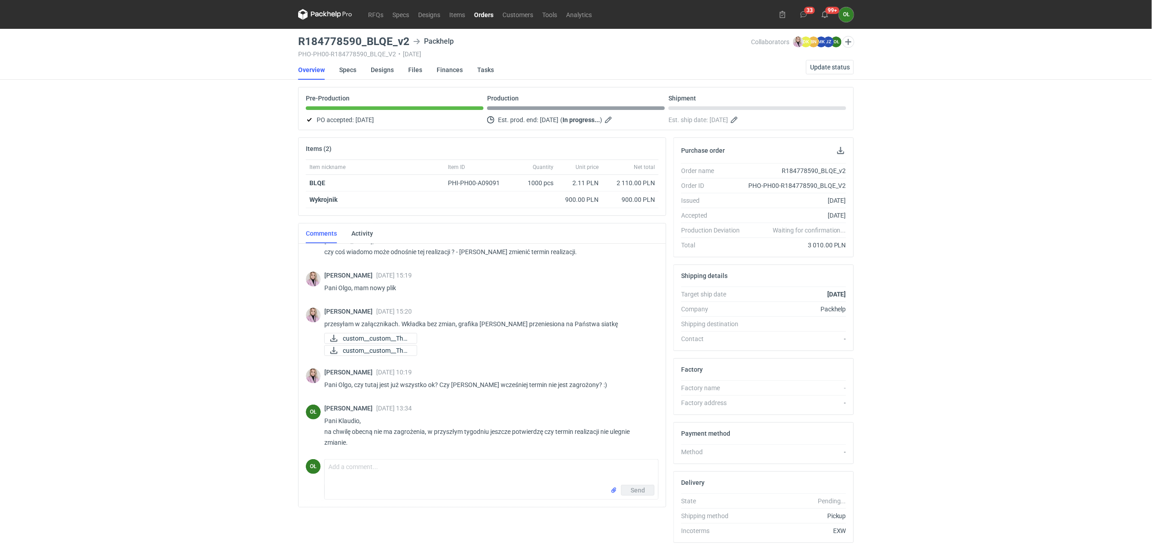
scroll to position [143, 0]
click at [491, 11] on link "Orders" at bounding box center [483, 14] width 28 height 11
click at [389, 69] on link "Designs" at bounding box center [382, 70] width 23 height 20
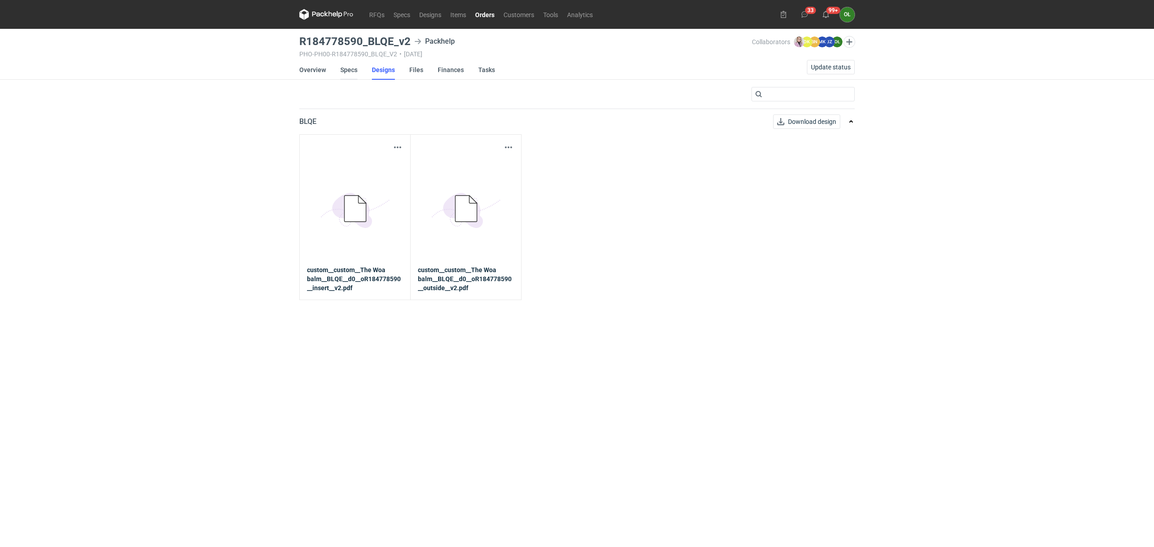
click at [356, 70] on link "Specs" at bounding box center [348, 70] width 17 height 20
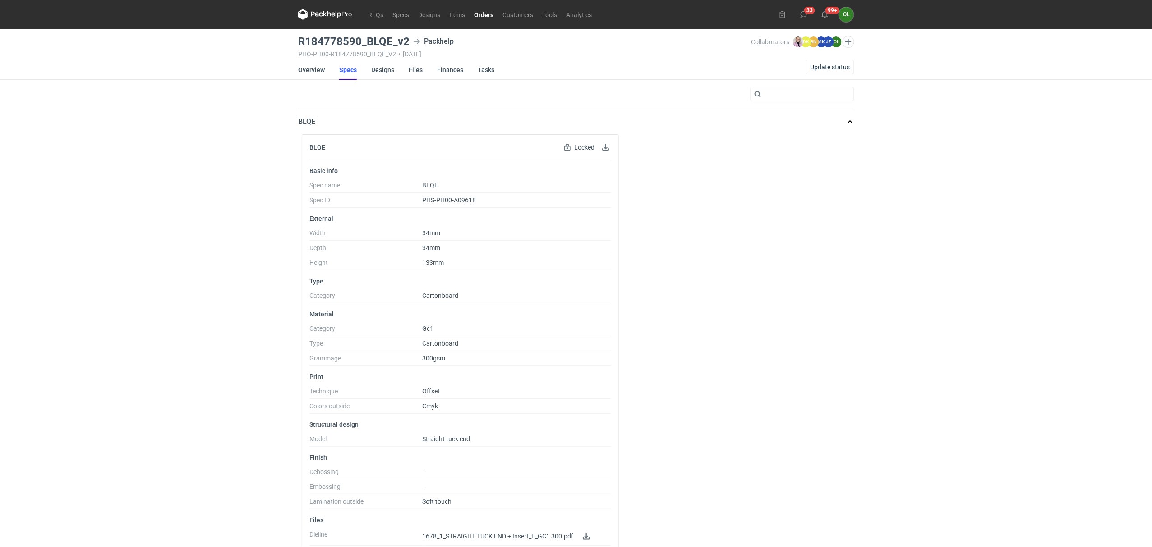
click at [356, 70] on link "Specs" at bounding box center [348, 70] width 18 height 20
click at [334, 73] on li "Overview" at bounding box center [318, 70] width 41 height 20
click at [316, 69] on link "Overview" at bounding box center [311, 70] width 27 height 20
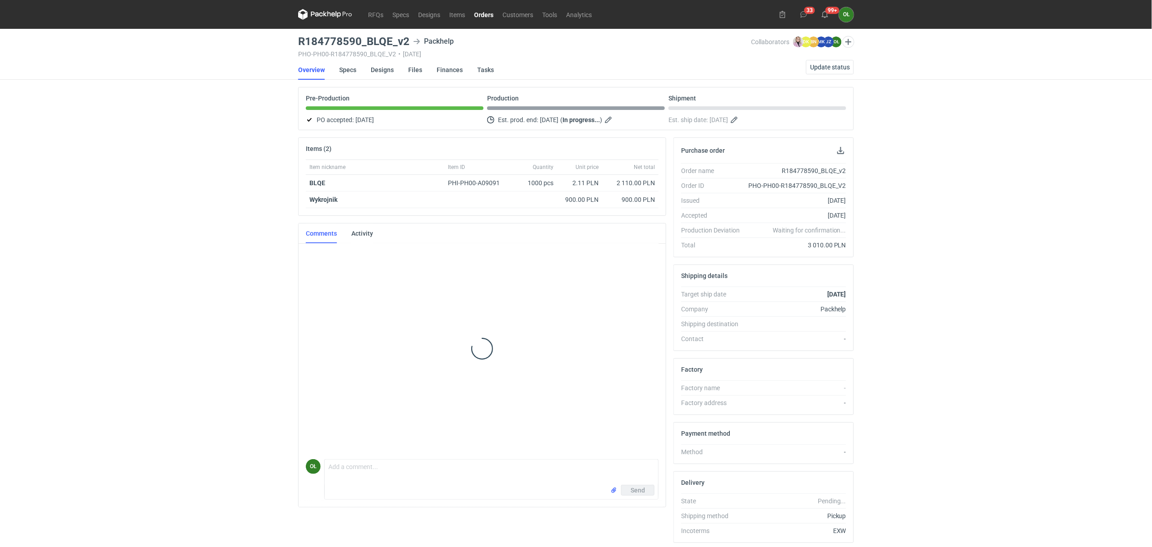
scroll to position [143, 0]
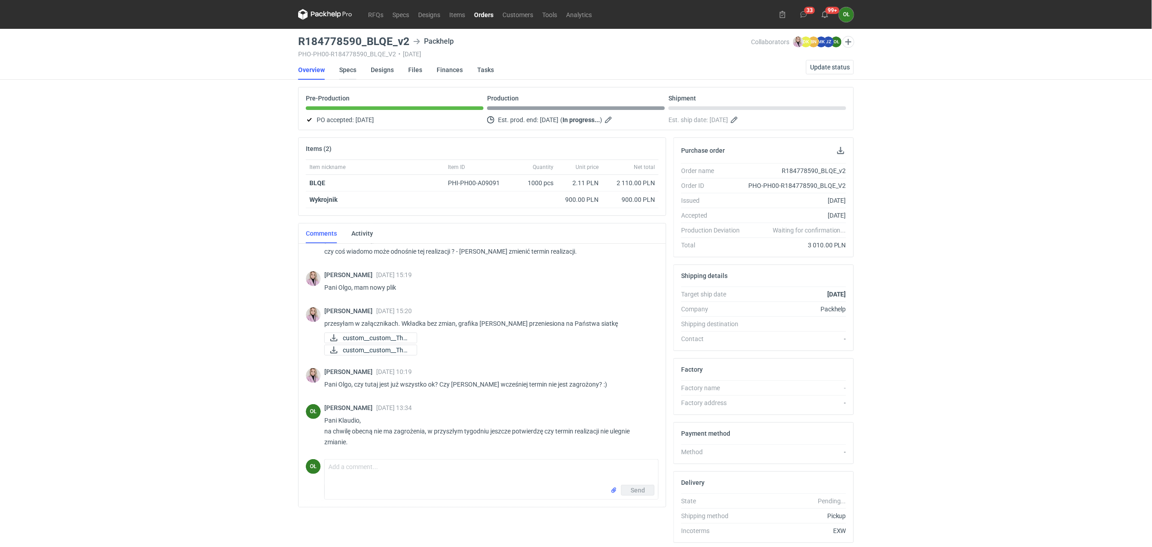
click at [340, 69] on link "Specs" at bounding box center [347, 70] width 17 height 20
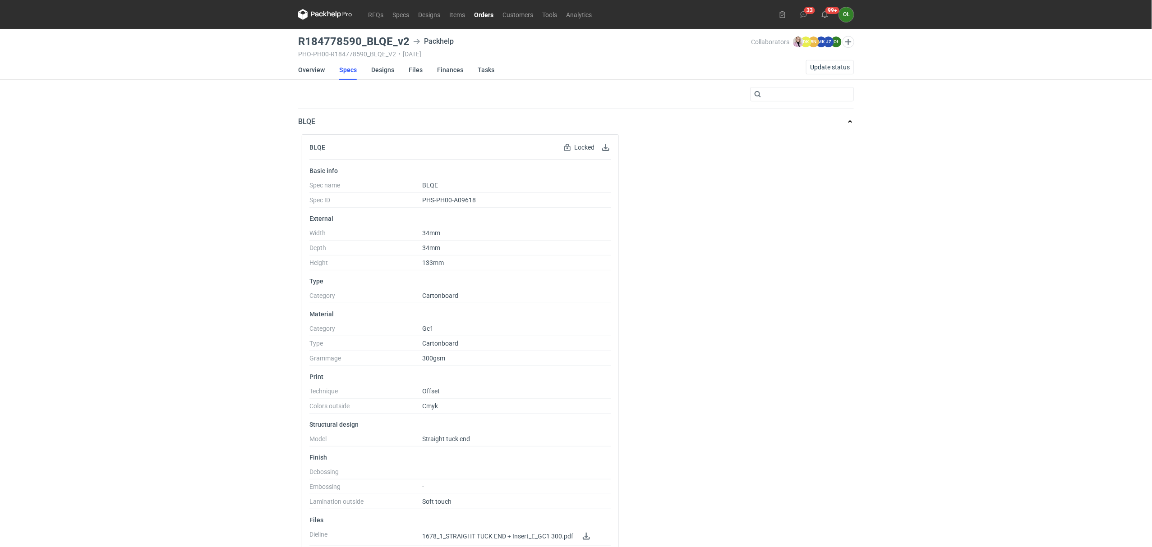
click at [307, 81] on main "R184778590_BLQE_v2 Packhelp PHO-PH00-R184778590_BLQE_V2 • 18/09/2025 Collaborat…" at bounding box center [575, 311] width 563 height 565
click at [307, 74] on link "Overview" at bounding box center [311, 70] width 27 height 20
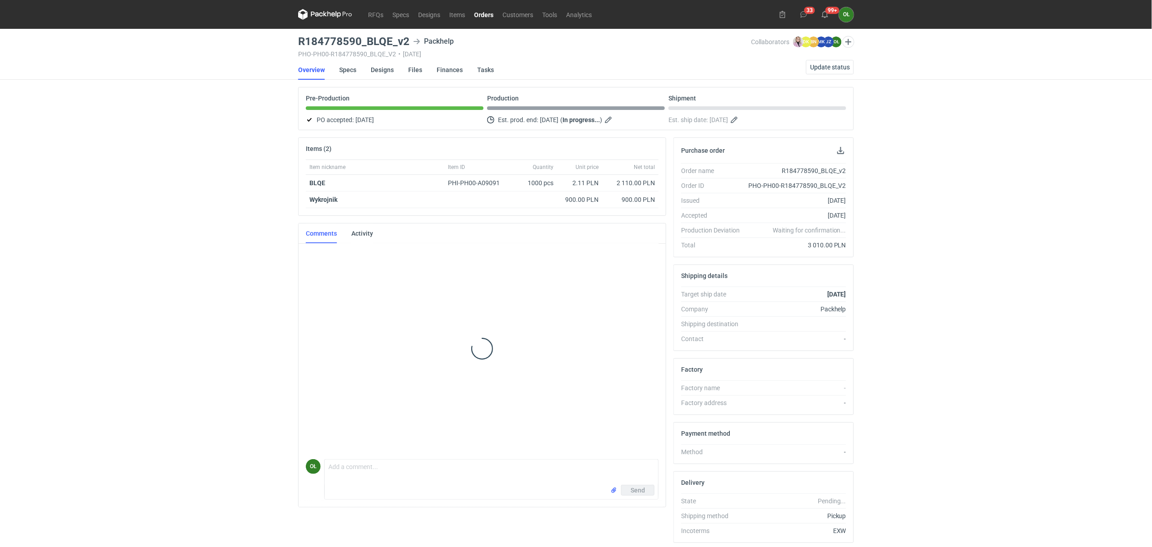
scroll to position [143, 0]
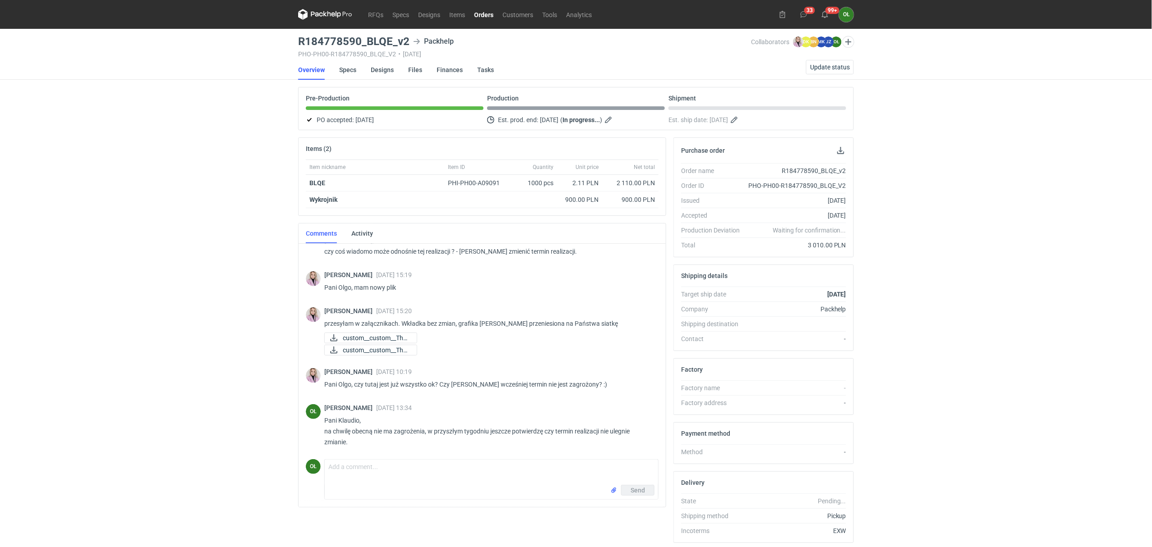
click at [480, 11] on link "Orders" at bounding box center [483, 14] width 28 height 11
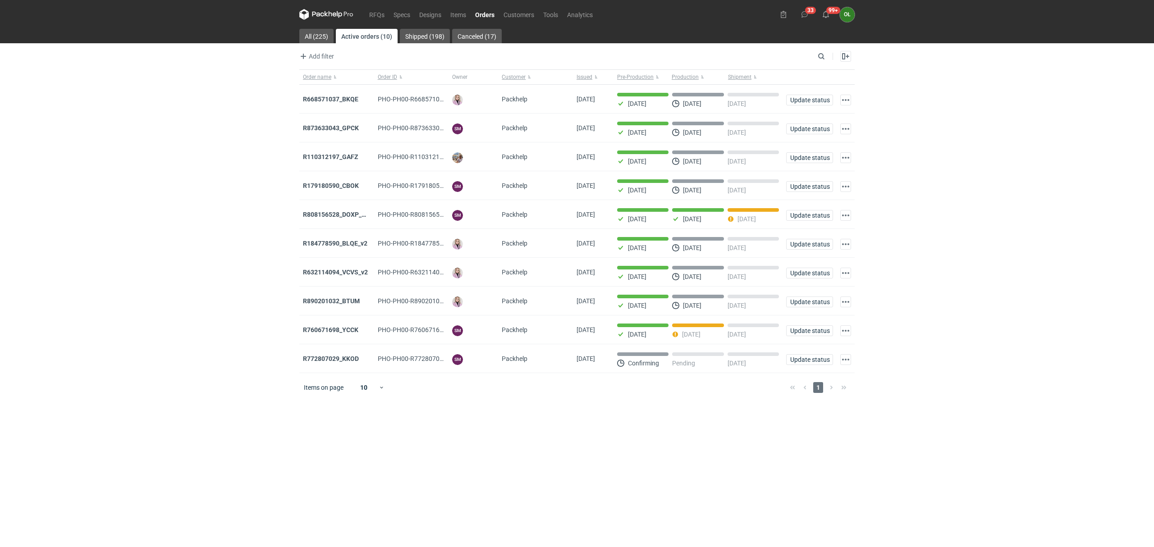
click at [322, 15] on icon at bounding box center [326, 14] width 54 height 11
click at [489, 14] on link "Orders" at bounding box center [485, 14] width 28 height 11
click at [428, 35] on link "Shipped (198)" at bounding box center [425, 36] width 50 height 14
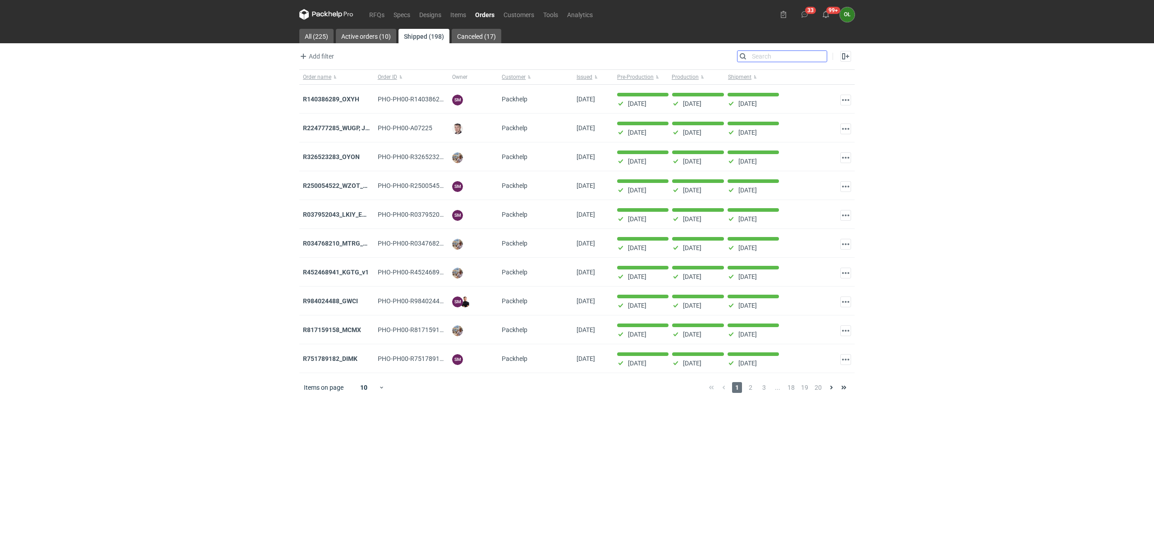
click at [821, 54] on input "Search" at bounding box center [782, 56] width 89 height 11
paste input "R240003638_HVHA"
type input "R240003638_HVHA"
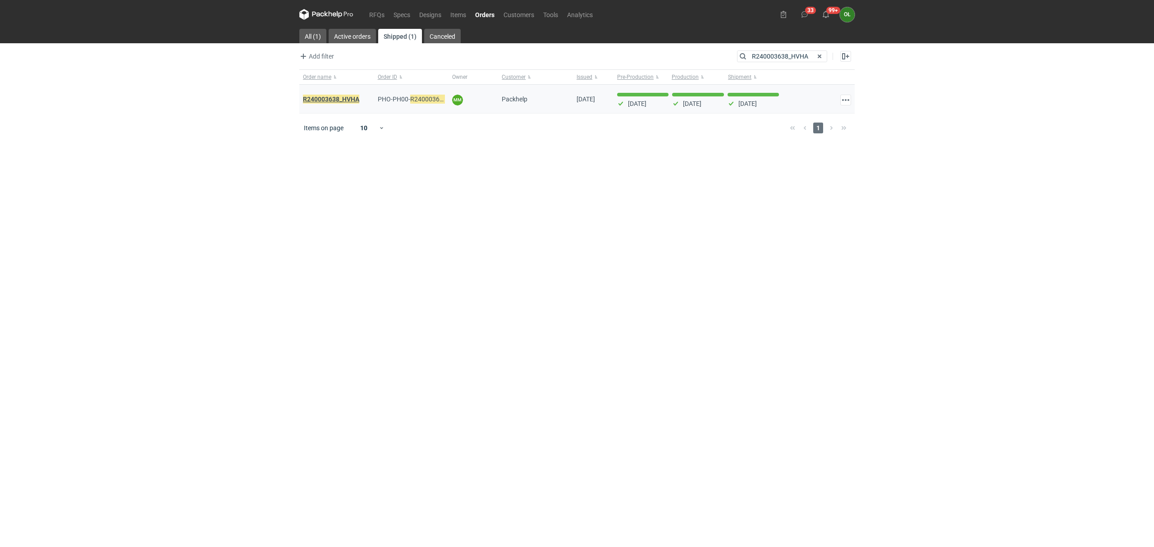
click at [326, 101] on em "R240003638_HVHA" at bounding box center [331, 99] width 56 height 10
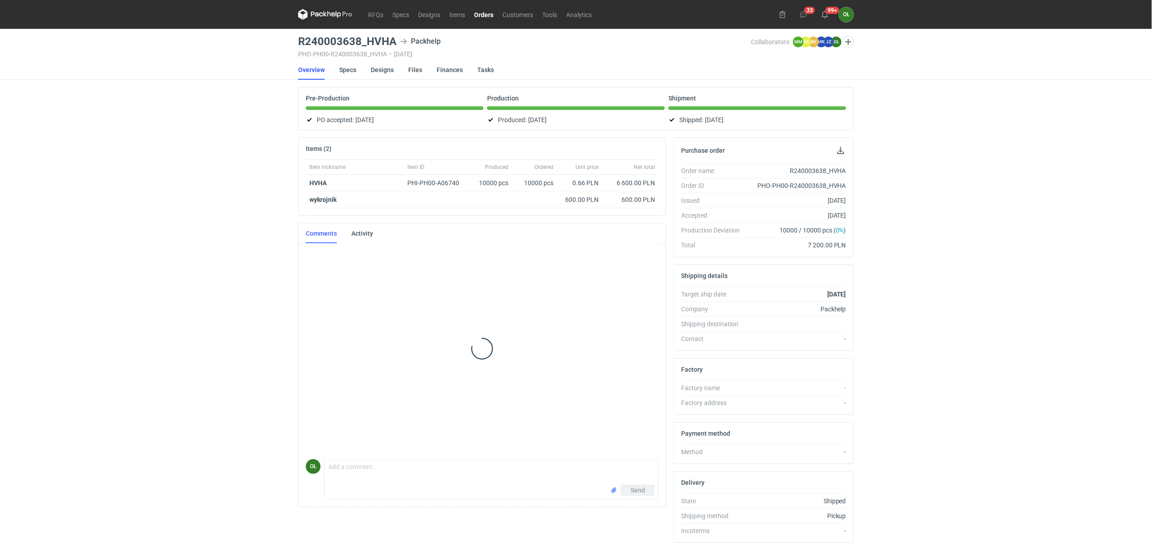
scroll to position [75, 0]
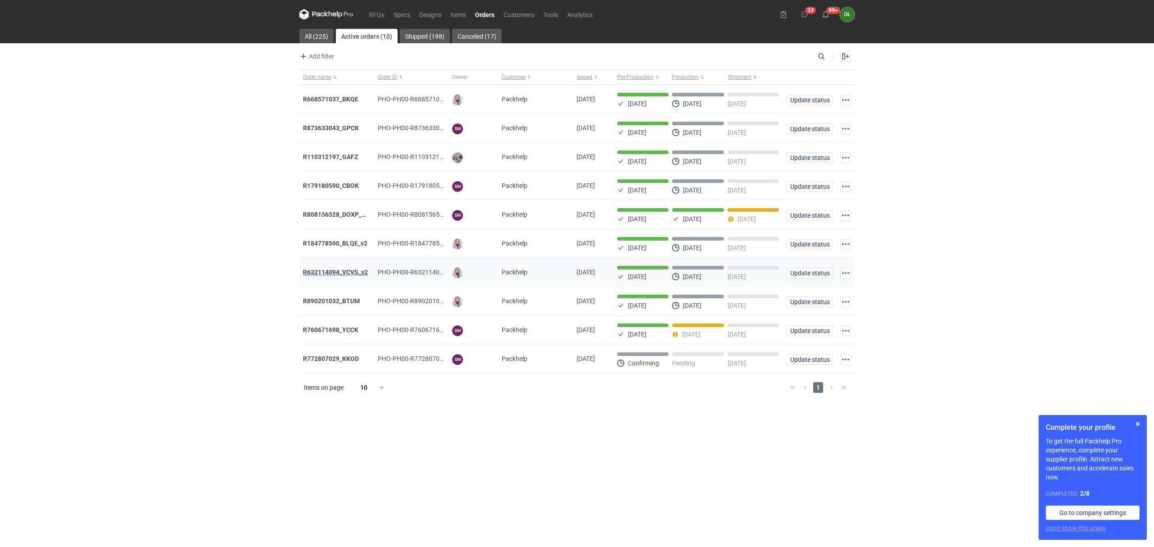
click at [318, 275] on strong "R632114094_VCVS_v2" at bounding box center [335, 272] width 65 height 7
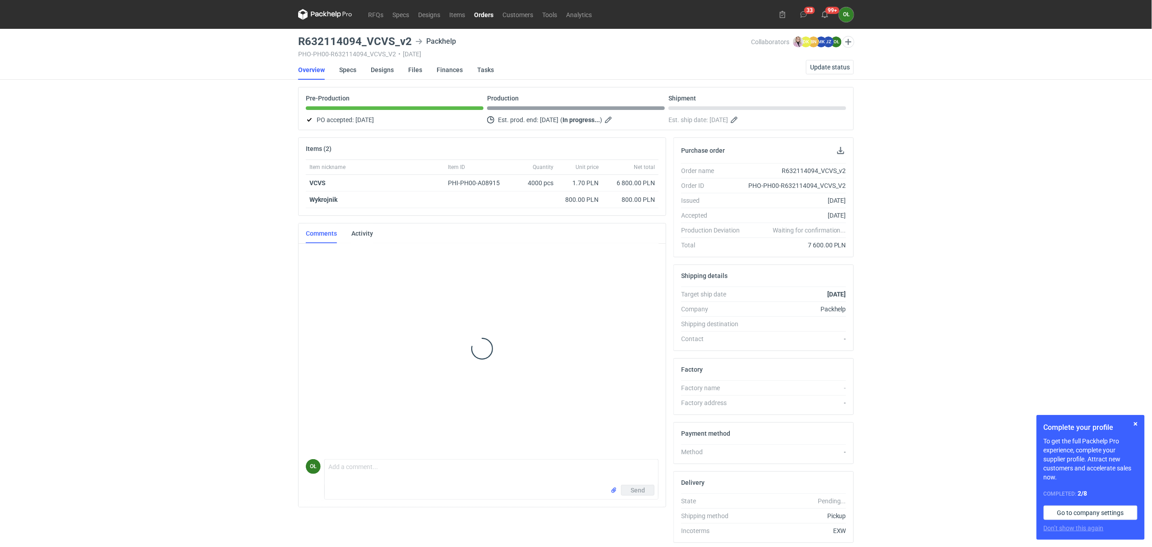
scroll to position [127, 0]
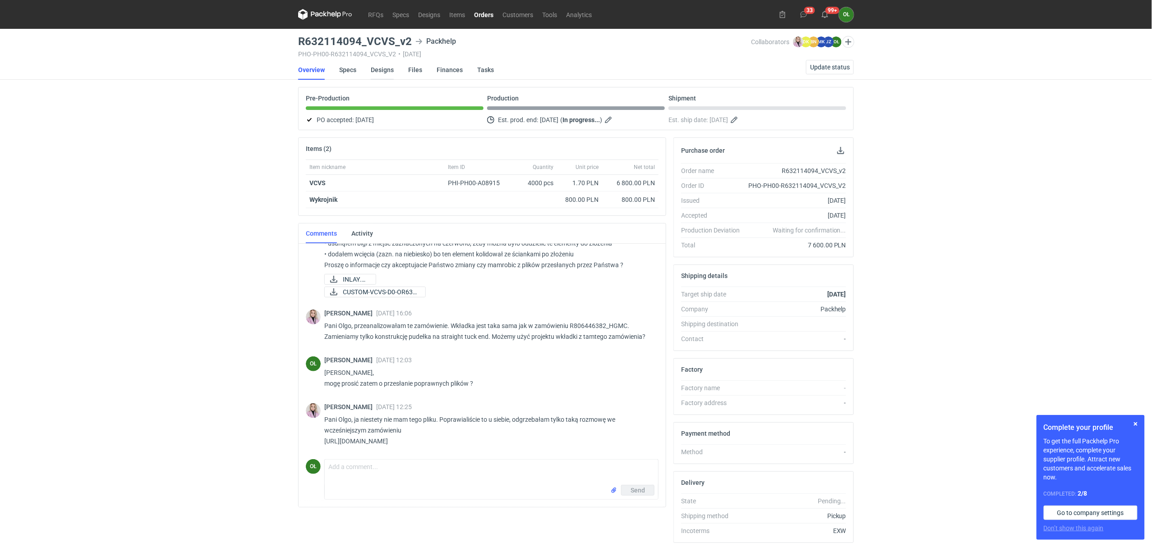
click at [372, 70] on link "Designs" at bounding box center [382, 70] width 23 height 20
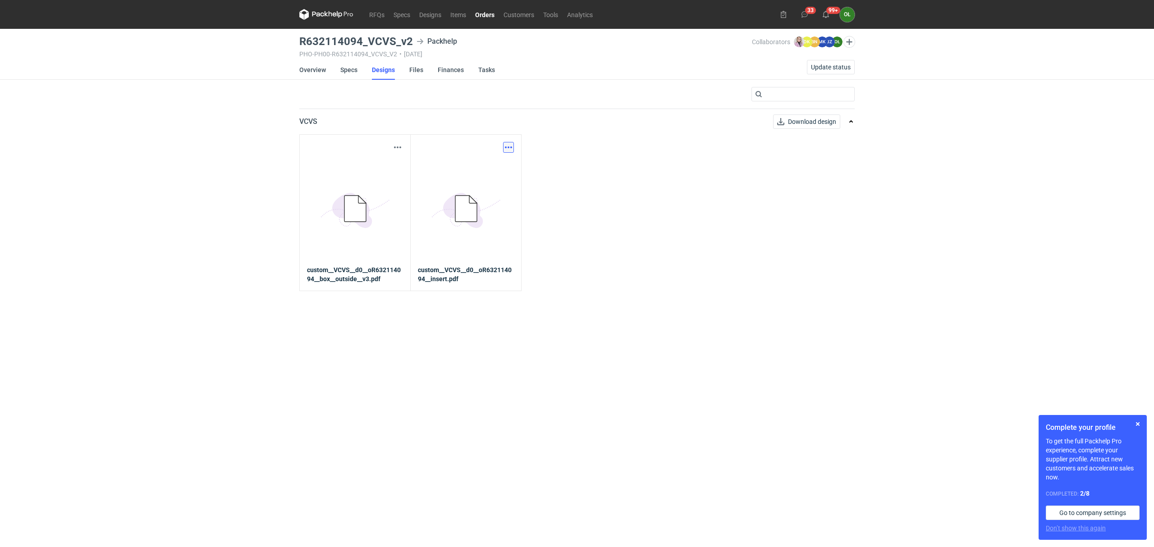
click at [504, 146] on button "button" at bounding box center [508, 147] width 11 height 11
click at [486, 166] on link "Download design part" at bounding box center [468, 167] width 83 height 14
click at [397, 136] on div "Download design part 5BD5AC33-3523-40E7-9262-1BFF0AD53D48@1x custom__VCVS__d0__…" at bounding box center [354, 212] width 111 height 157
click at [398, 145] on button "button" at bounding box center [397, 147] width 11 height 11
click at [381, 168] on link "Download design part" at bounding box center [357, 167] width 83 height 14
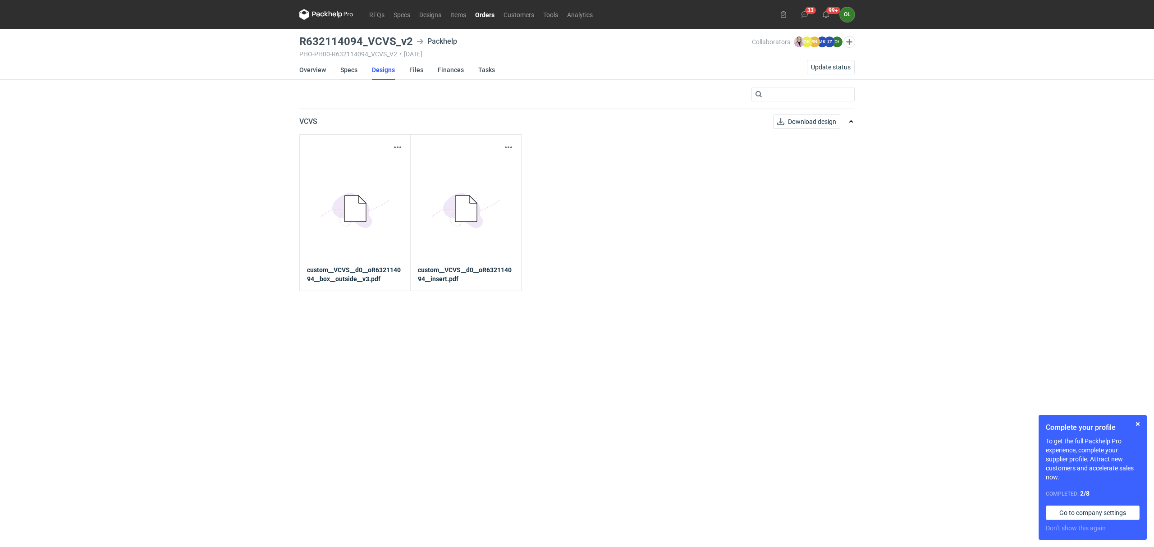
click at [349, 69] on link "Specs" at bounding box center [348, 70] width 17 height 20
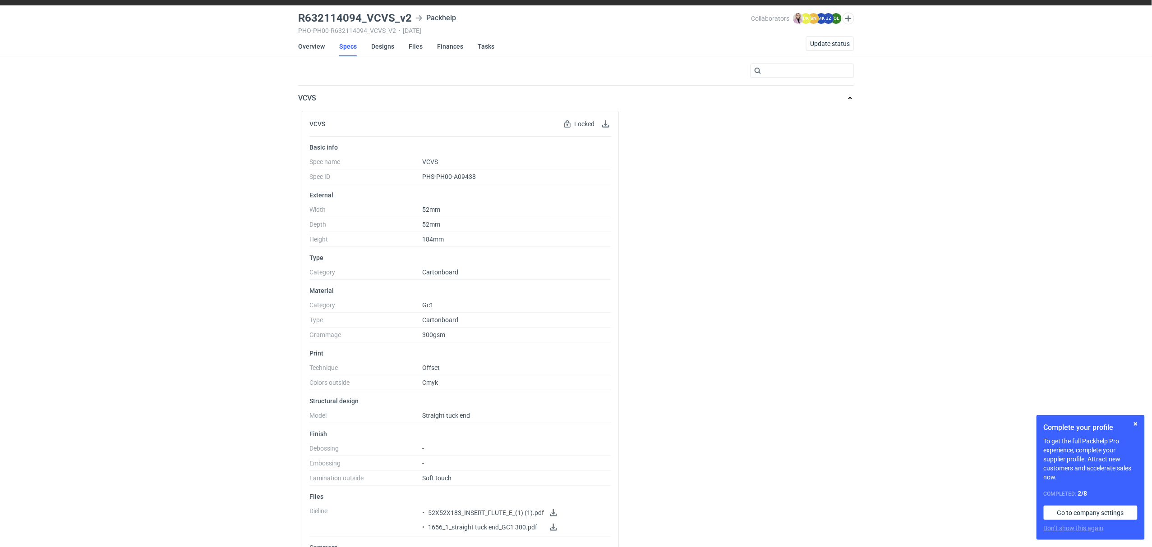
scroll to position [23, 0]
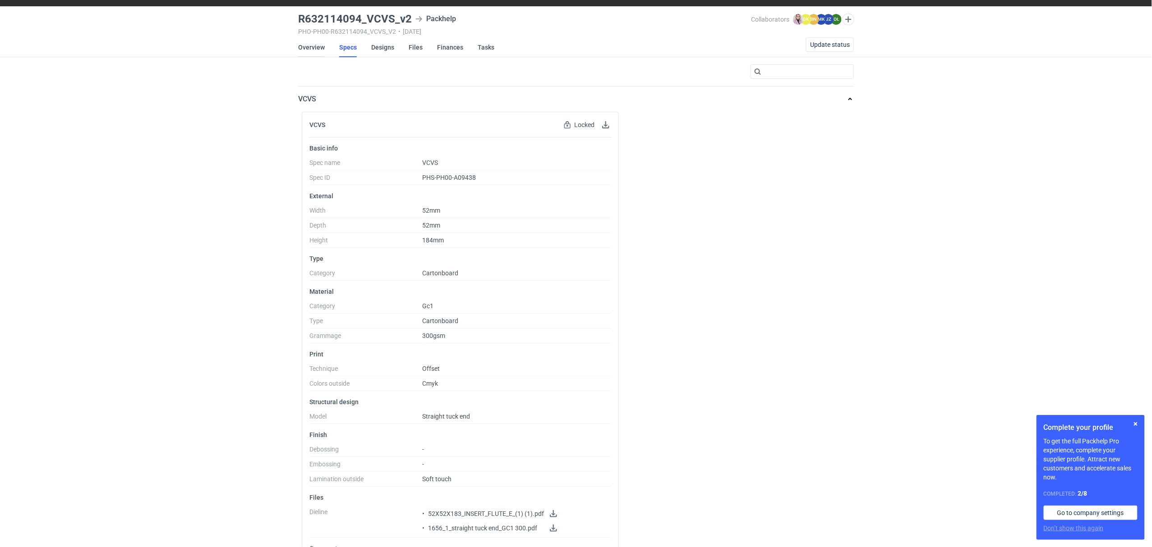
click at [314, 40] on link "Overview" at bounding box center [311, 47] width 27 height 20
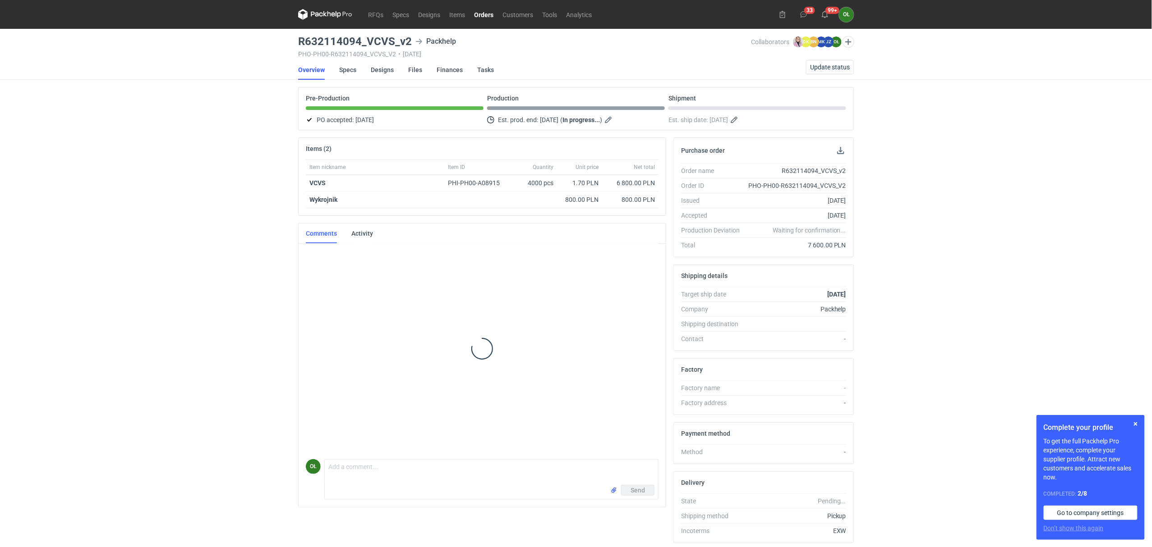
scroll to position [127, 0]
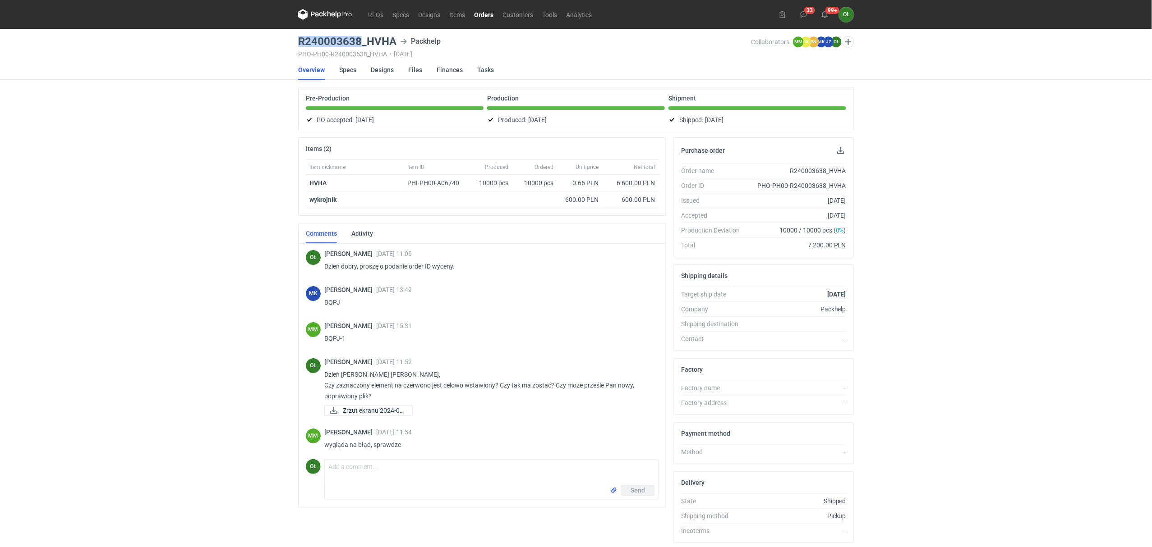
scroll to position [75, 0]
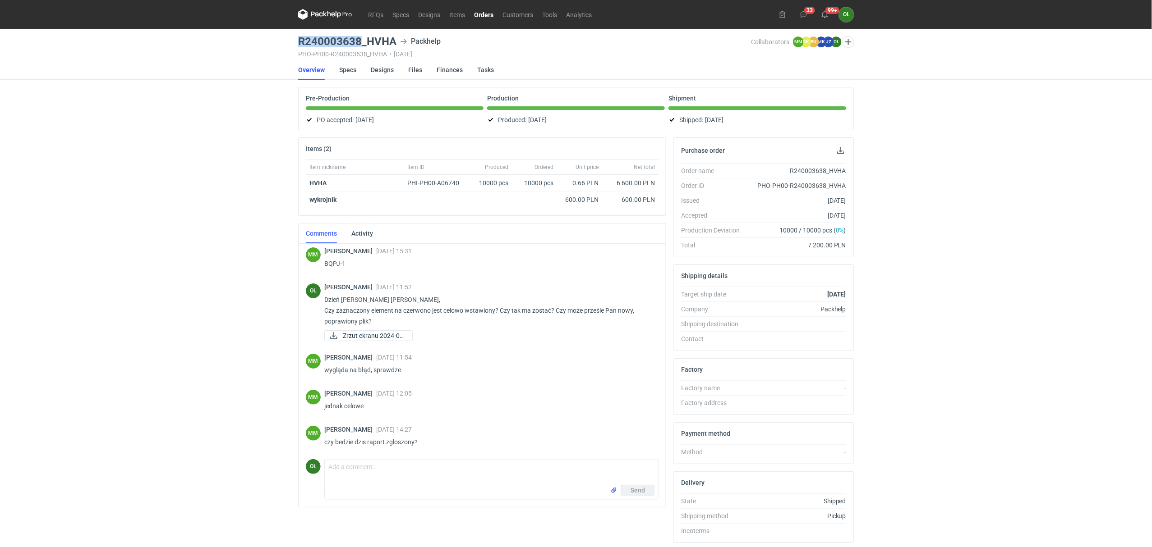
click at [485, 12] on link "Orders" at bounding box center [483, 14] width 28 height 11
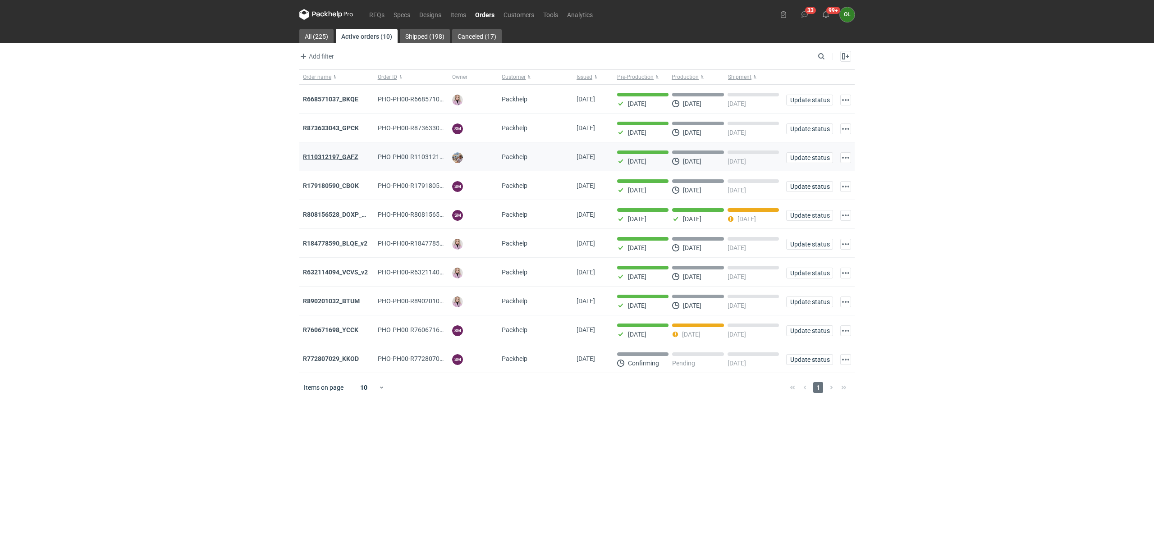
click at [340, 156] on strong "R110312197_GAFZ" at bounding box center [330, 156] width 55 height 7
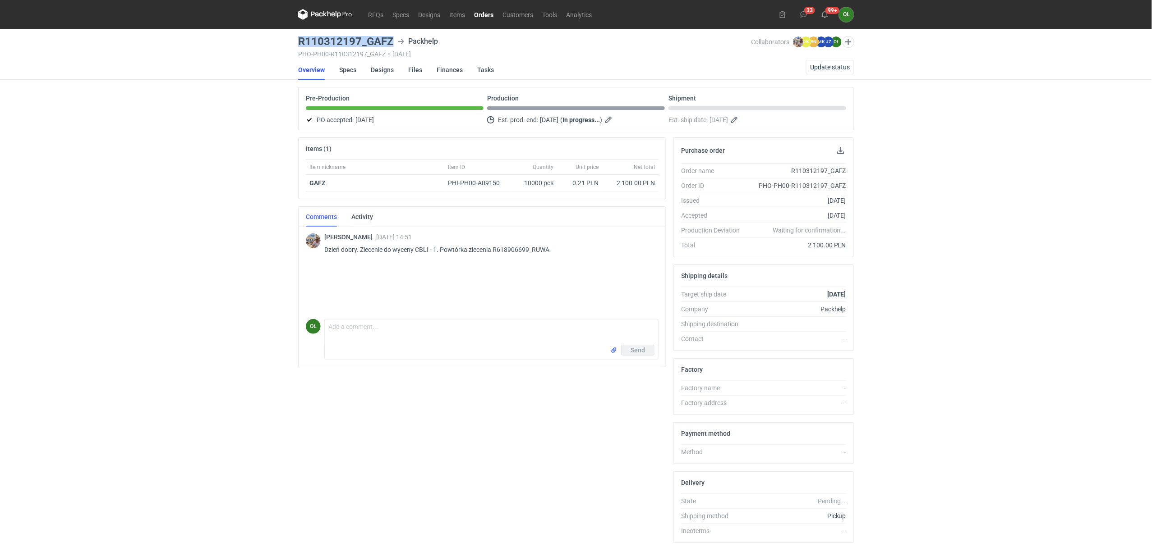
drag, startPoint x: 300, startPoint y: 42, endPoint x: 402, endPoint y: 46, distance: 102.4
click at [402, 46] on div "R110312197_GAFZ Packhelp" at bounding box center [524, 41] width 453 height 11
click at [824, 69] on span "Update status" at bounding box center [830, 67] width 40 height 6
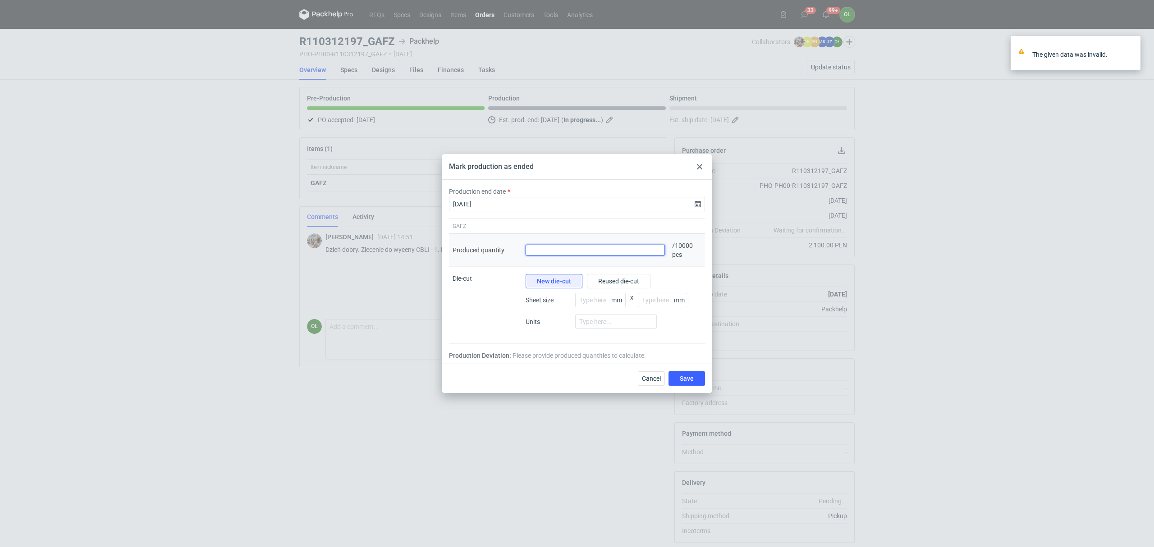
click at [644, 251] on input "Produced quantity" at bounding box center [595, 250] width 139 height 11
type input "1"
type input "10000"
click at [677, 383] on button "Save" at bounding box center [687, 379] width 37 height 14
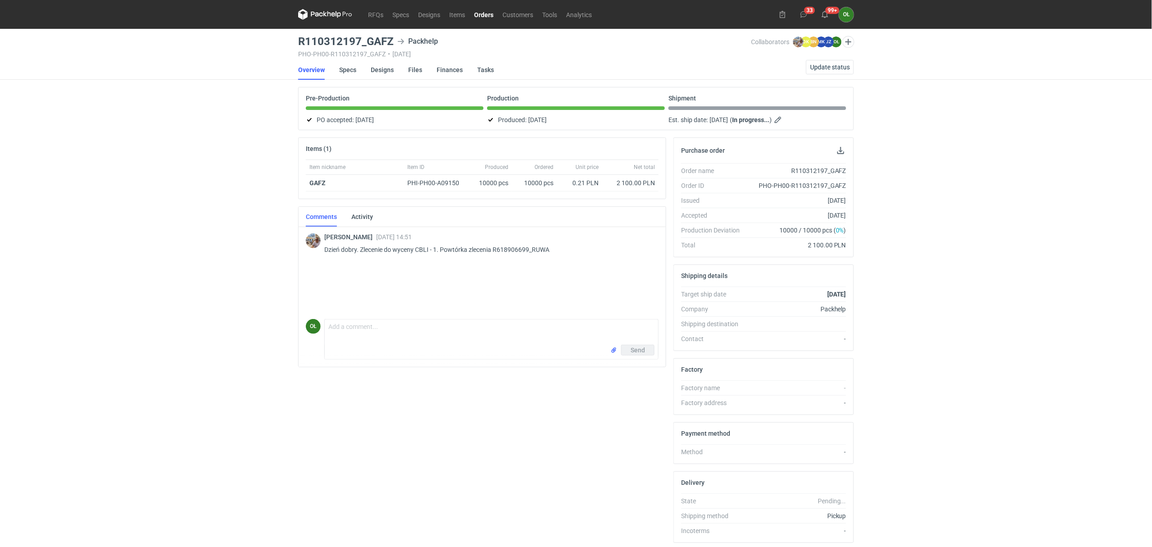
click at [482, 14] on link "Orders" at bounding box center [483, 14] width 28 height 11
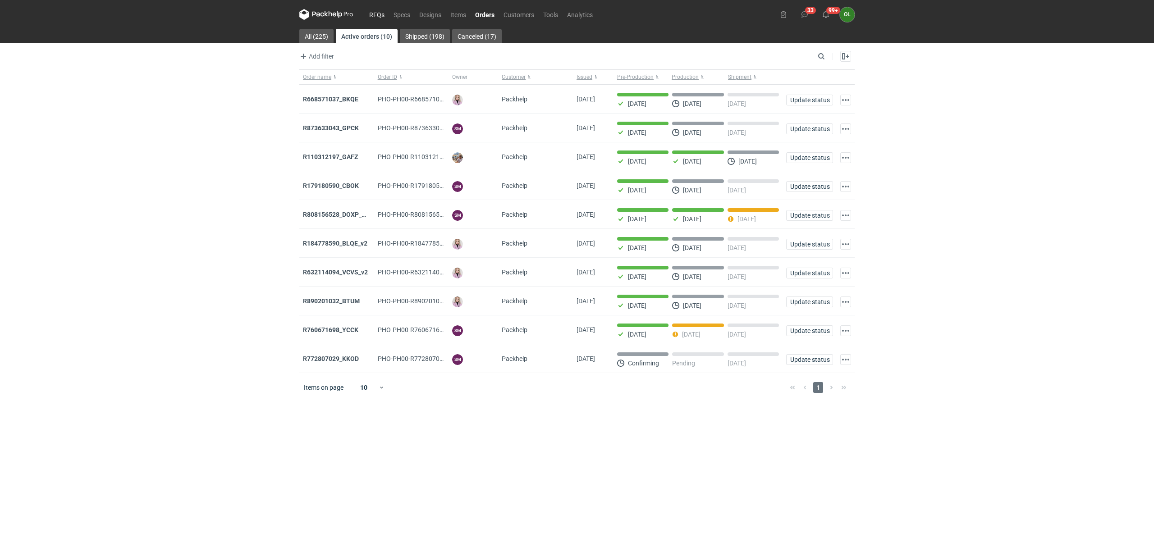
click at [380, 14] on link "RFQs" at bounding box center [377, 14] width 24 height 11
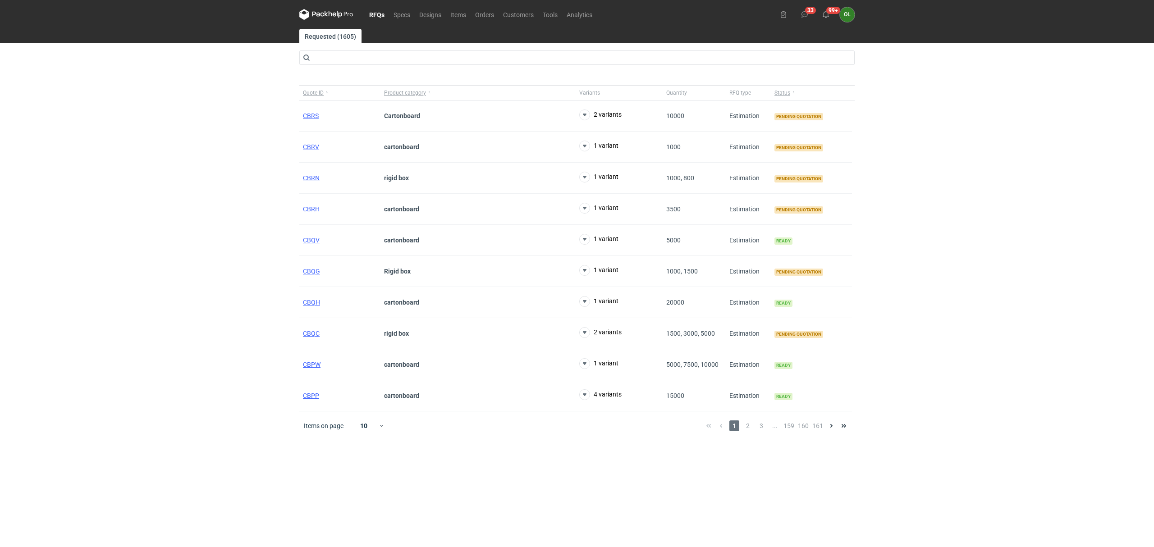
click at [167, 364] on div "RFQs Specs Designs Items Orders Customers Tools Analytics 33 99+ OŁ [PERSON_NAM…" at bounding box center [577, 273] width 1154 height 547
click at [310, 115] on span "CBRS" at bounding box center [311, 115] width 16 height 7
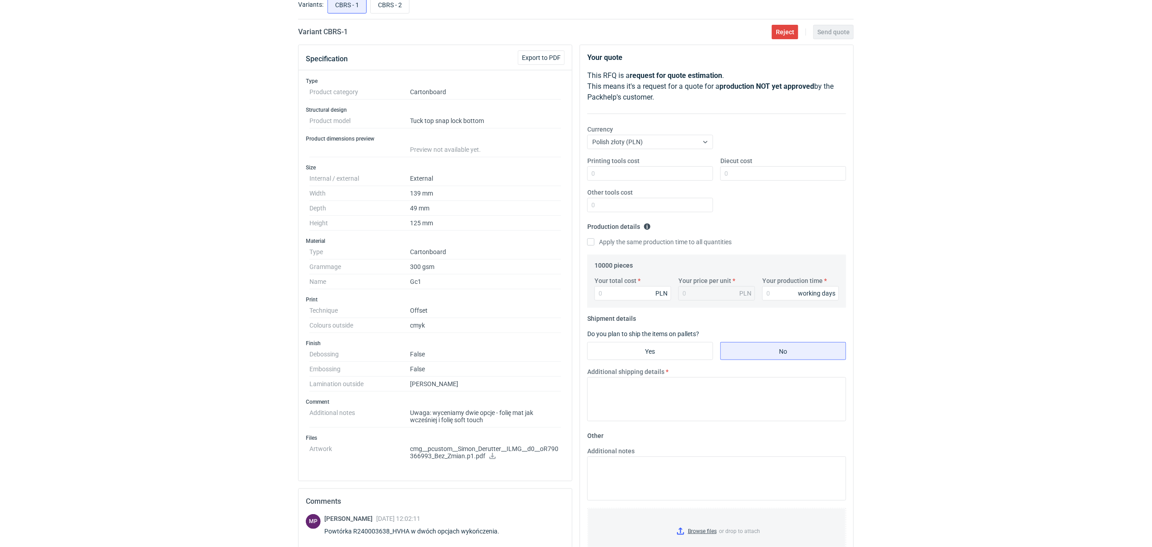
scroll to position [40, 0]
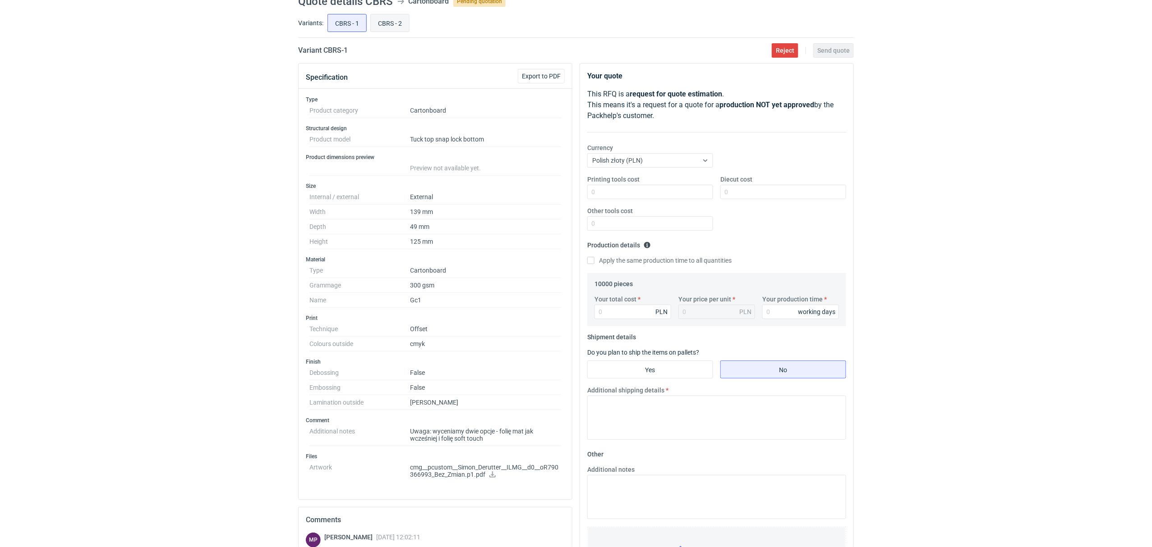
click at [392, 24] on input "CBRS - 2" at bounding box center [390, 22] width 38 height 17
radio input "true"
click at [337, 25] on input "CBRS - 1" at bounding box center [347, 22] width 38 height 17
radio input "true"
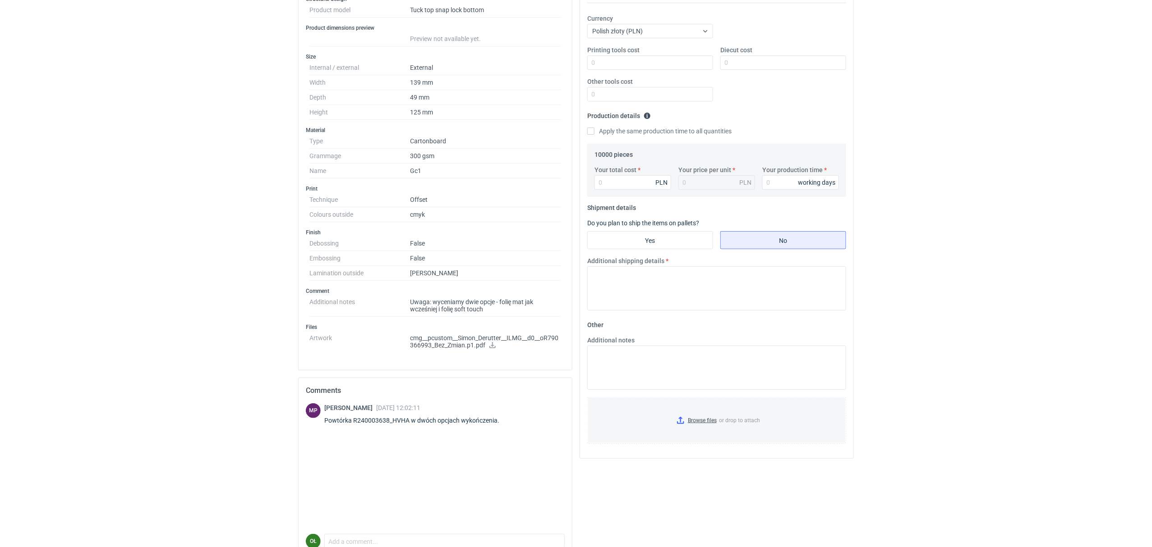
scroll to position [180, 0]
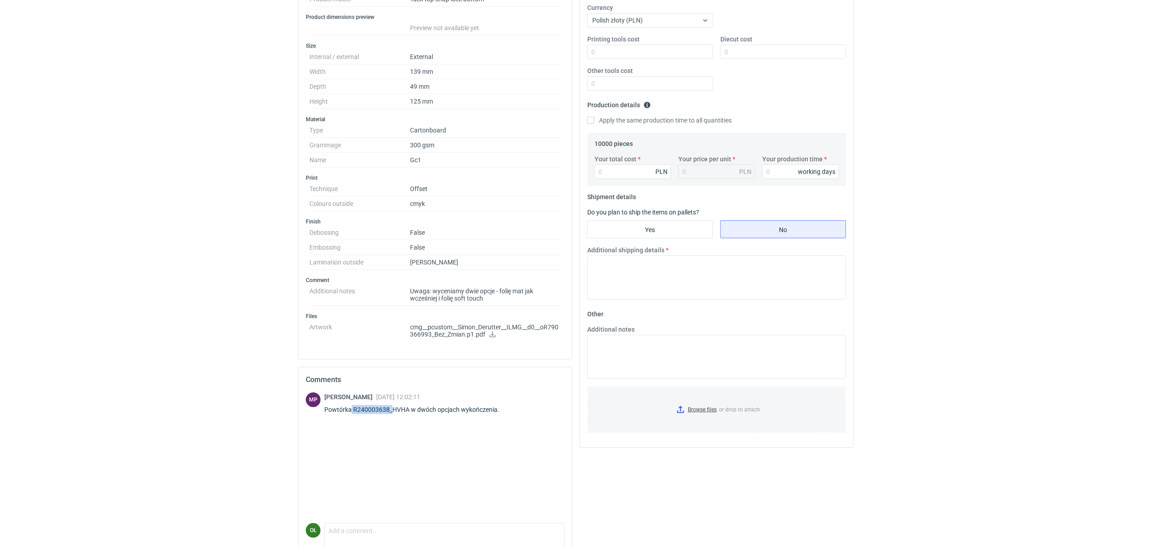
drag, startPoint x: 350, startPoint y: 415, endPoint x: 391, endPoint y: 418, distance: 41.6
click at [391, 418] on div "[PERSON_NAME] [DATE] 12:02:11 Powtórka R240003638_HVHA w dwóch opcjach wykończe…" at bounding box center [417, 405] width 186 height 25
copy div "R240003638_"
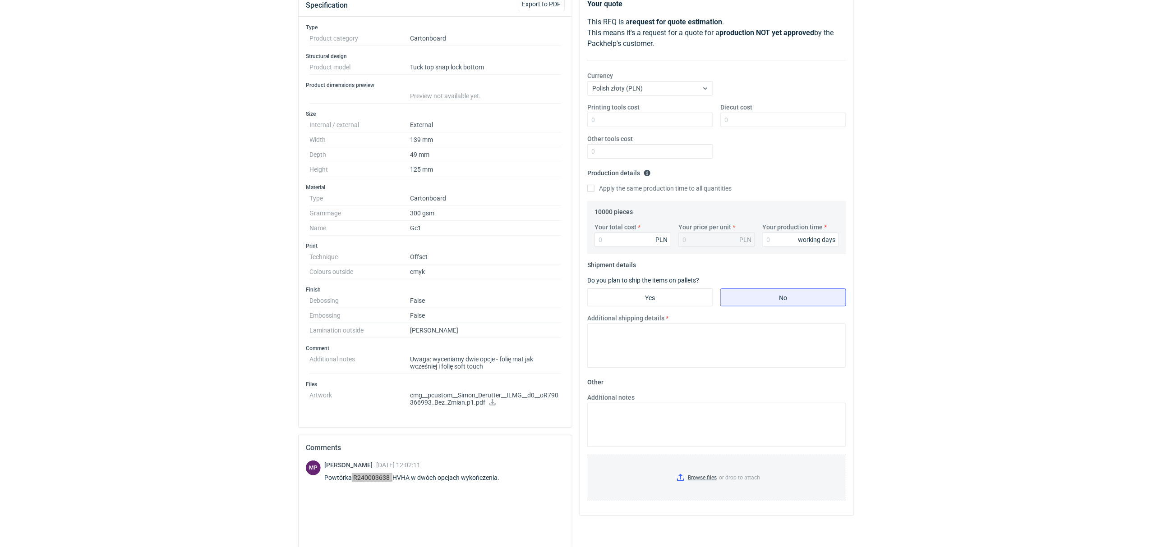
scroll to position [120, 0]
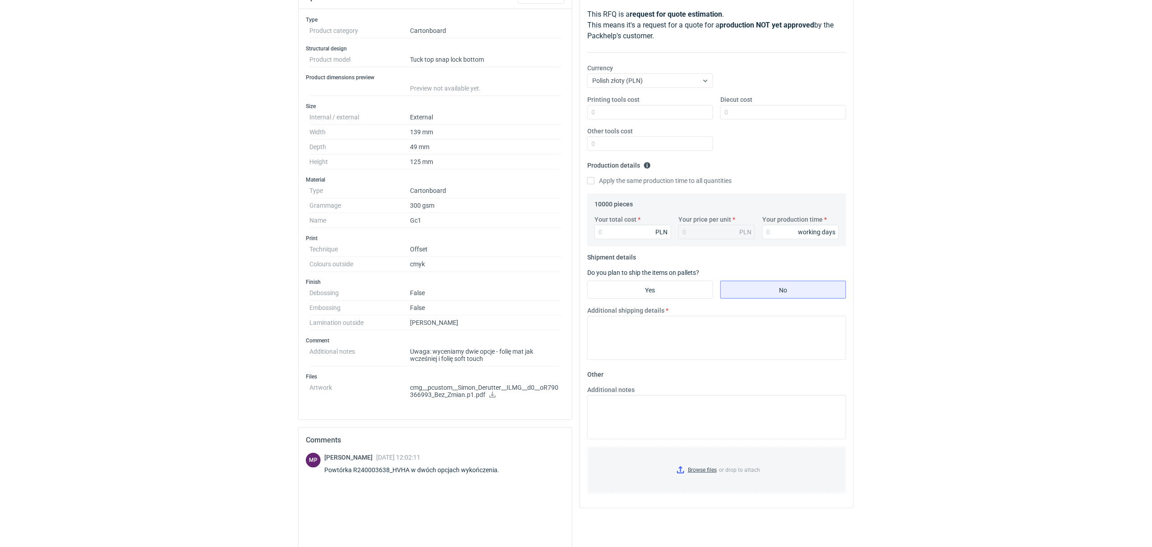
click at [414, 466] on div "[PERSON_NAME] [DATE] 12:02:11 Powtórka R240003638_HVHA w dwóch opcjach wykończe…" at bounding box center [417, 465] width 186 height 25
drag, startPoint x: 354, startPoint y: 473, endPoint x: 407, endPoint y: 470, distance: 53.3
click at [407, 470] on div "Powtórka R240003638_HVHA w dwóch opcjach wykończenia." at bounding box center [417, 470] width 186 height 9
copy div "R240003638_HVHA"
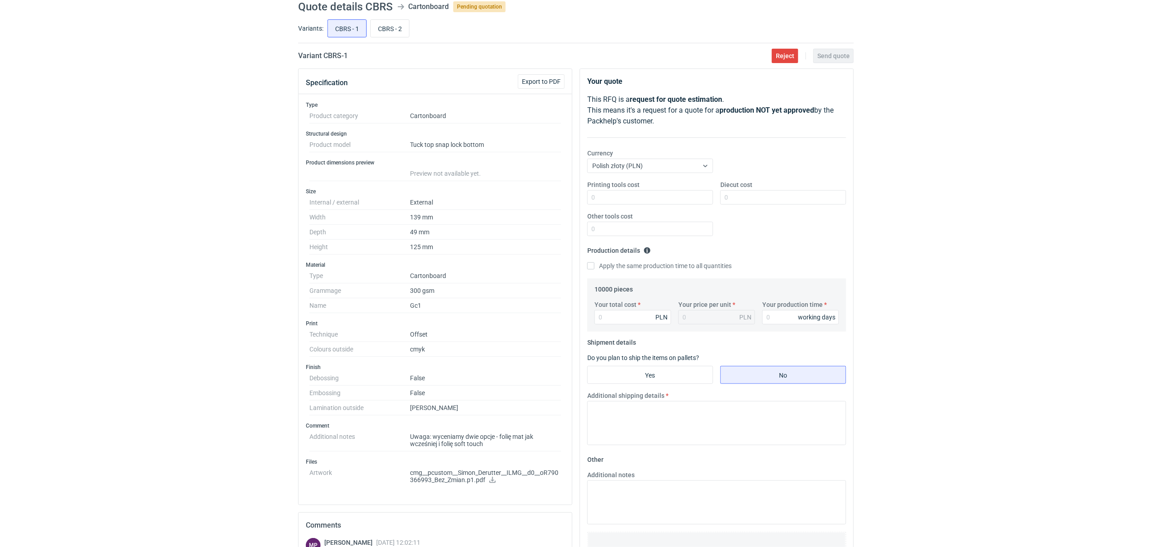
scroll to position [0, 0]
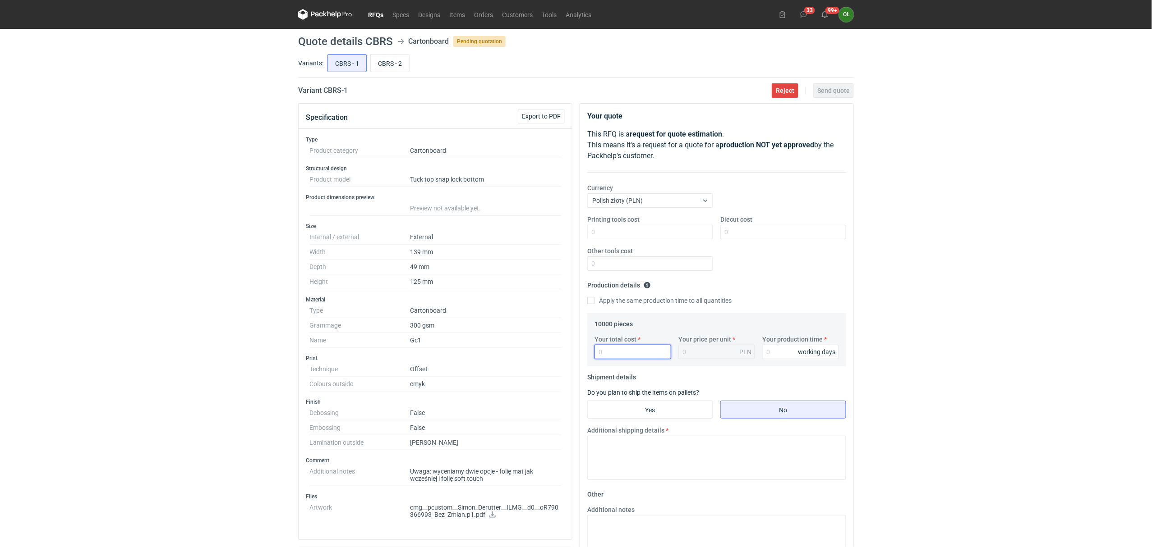
click at [622, 353] on input "Your total cost" at bounding box center [632, 352] width 77 height 14
click at [623, 350] on input "Your total cost" at bounding box center [632, 352] width 77 height 14
click at [635, 353] on input "Your total cost" at bounding box center [632, 352] width 77 height 14
type input "71"
type input "0.01"
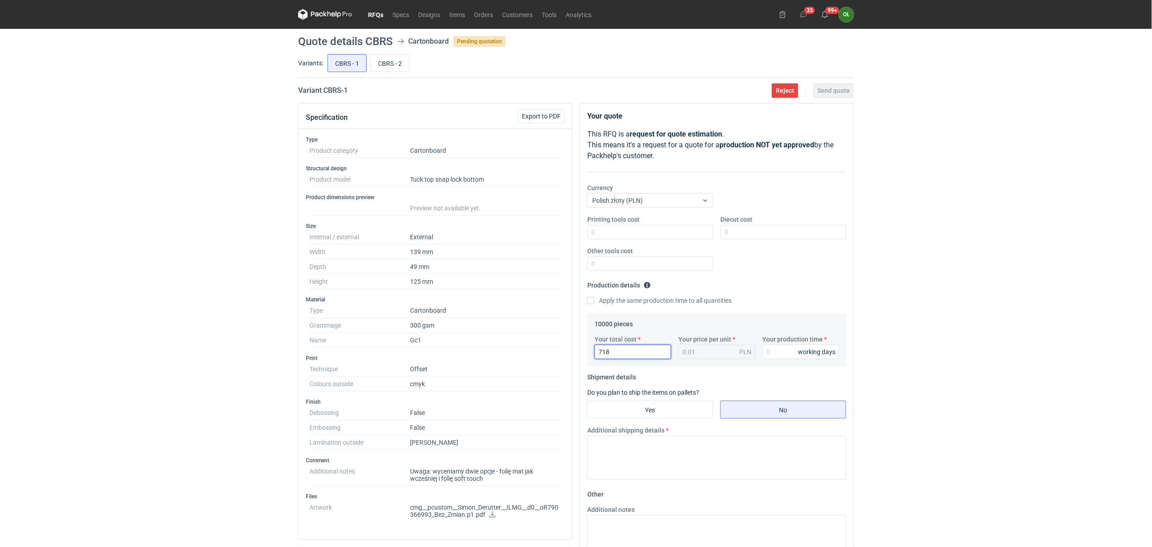
type input "7180"
type input "0.72"
type input "7180"
click at [785, 355] on input "Your production time" at bounding box center [800, 352] width 77 height 14
type input "14"
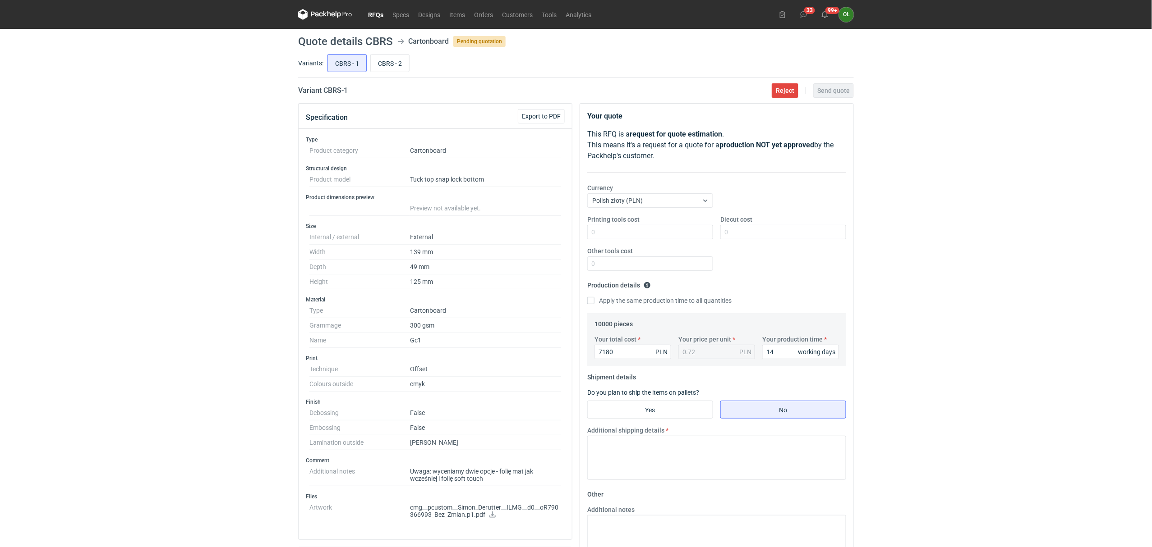
click at [78, 307] on div "RFQs Specs Designs Items Orders Customers Tools Analytics 33 99+ OŁ [PERSON_NAM…" at bounding box center [576, 273] width 1152 height 547
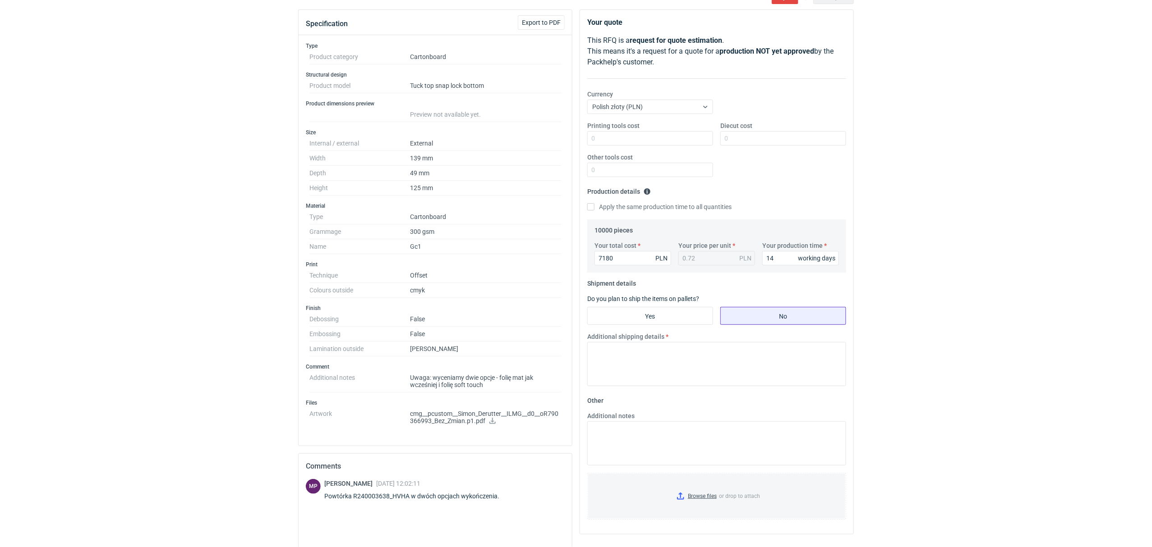
scroll to position [100, 0]
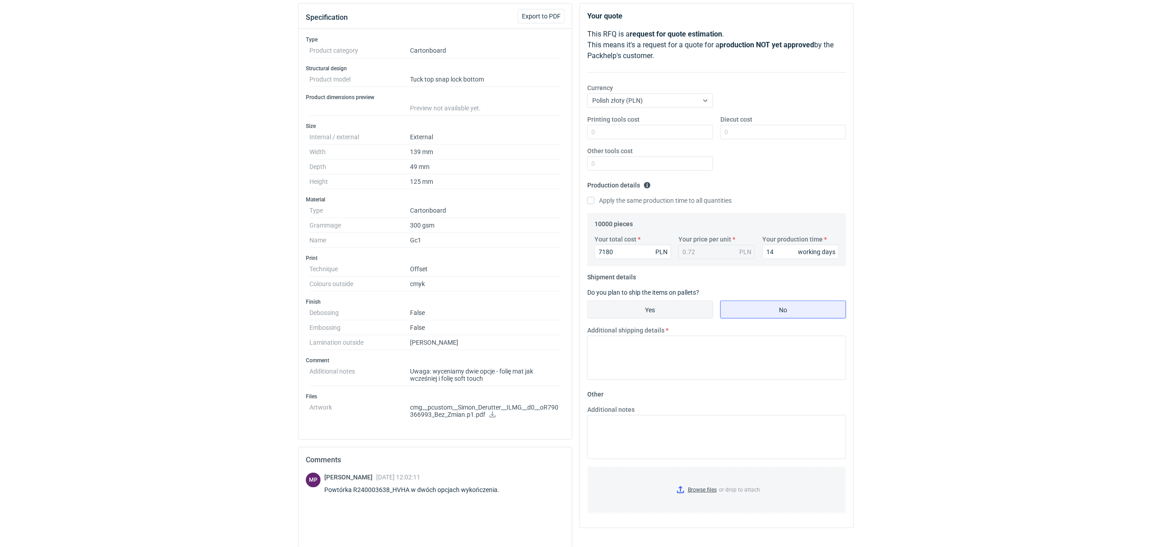
click at [680, 313] on input "Yes" at bounding box center [650, 309] width 125 height 17
radio input "true"
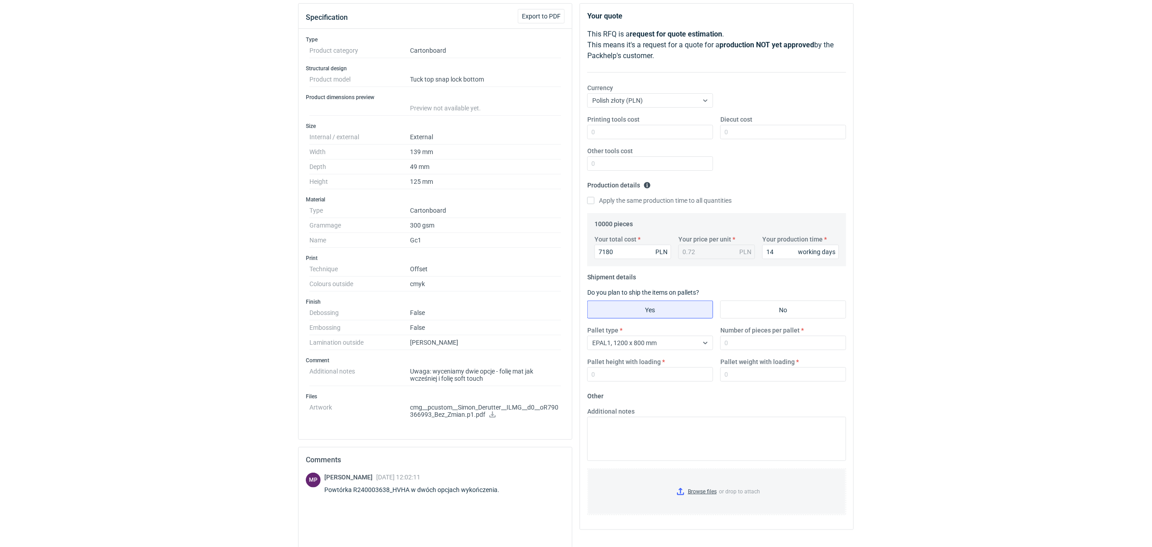
click at [746, 351] on div "Pallet type EPAL1, 1200 x 800 mm Number of pieces per pallet Pallet height with…" at bounding box center [717, 357] width 266 height 63
click at [740, 340] on input "Number of pieces per pallet" at bounding box center [783, 343] width 126 height 14
type input "10000"
type input "1500"
type input "1"
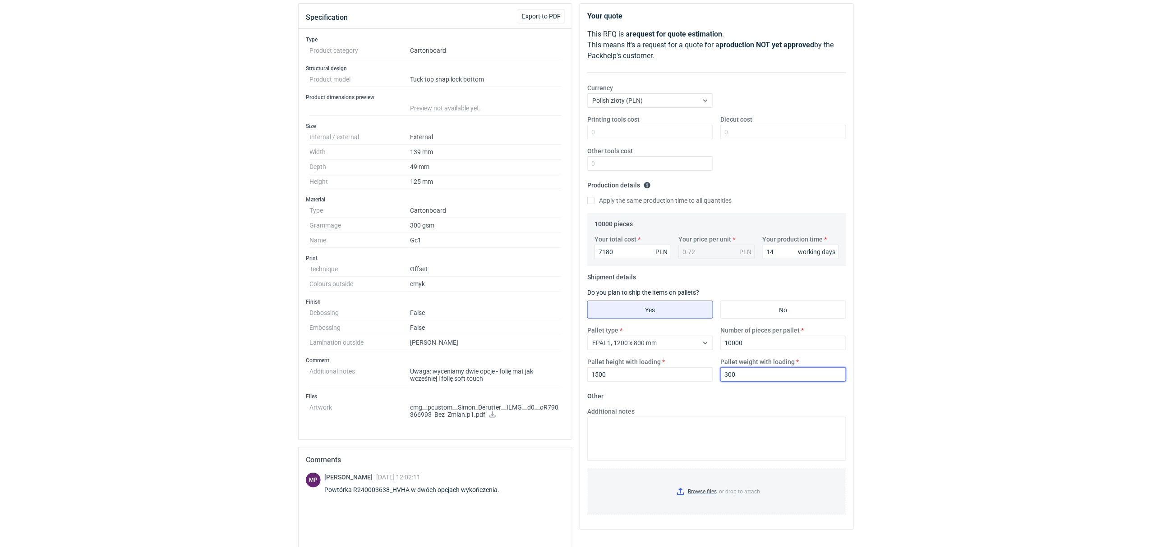
type input "300"
click at [200, 273] on div "RFQs Specs Designs Items Orders Customers Tools Analytics 33 99+ OŁ [PERSON_NAM…" at bounding box center [576, 173] width 1152 height 547
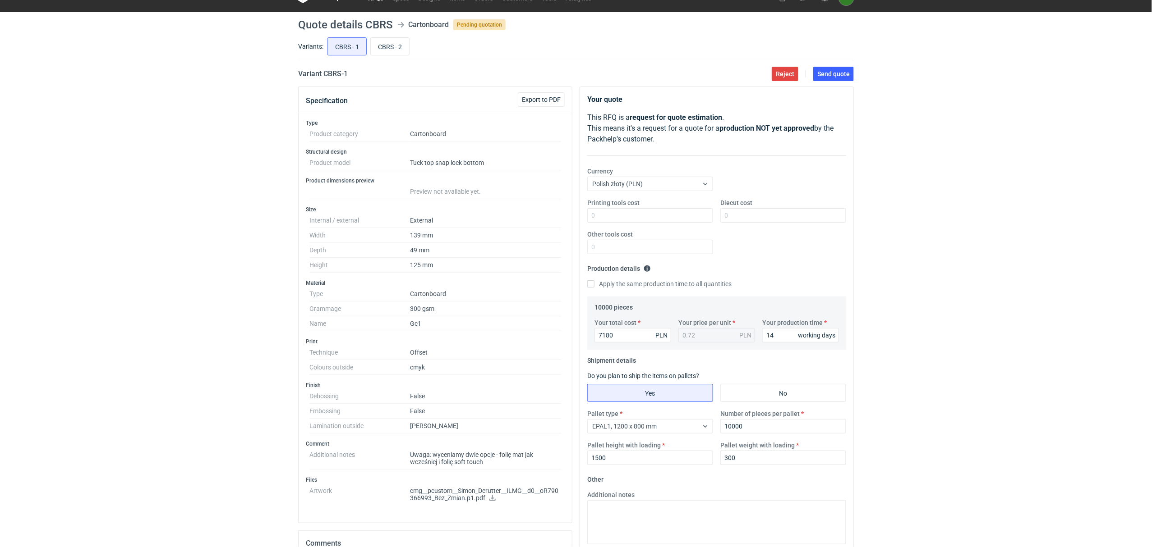
scroll to position [0, 0]
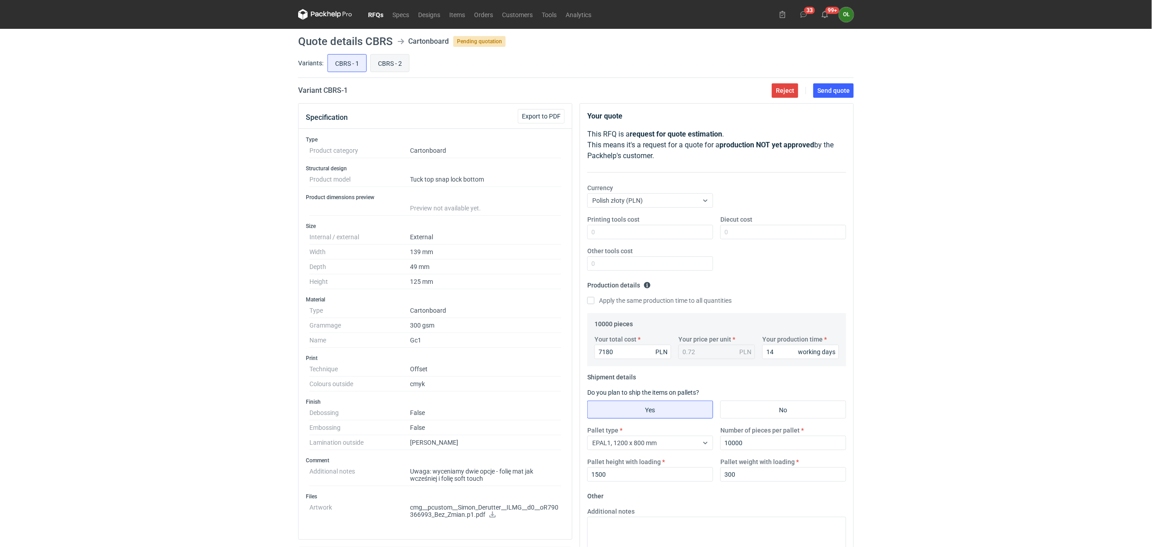
click at [387, 65] on input "CBRS - 2" at bounding box center [390, 63] width 38 height 17
radio input "true"
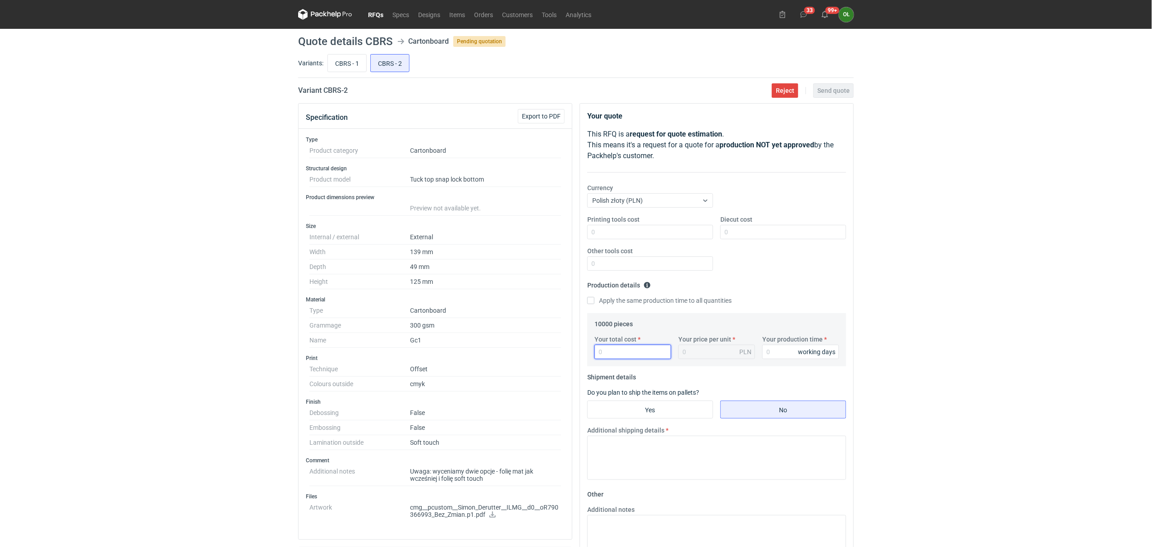
click at [620, 352] on input "Your total cost" at bounding box center [632, 352] width 77 height 14
type input "85"
type input "0.01"
type input "8570"
type input "0.86"
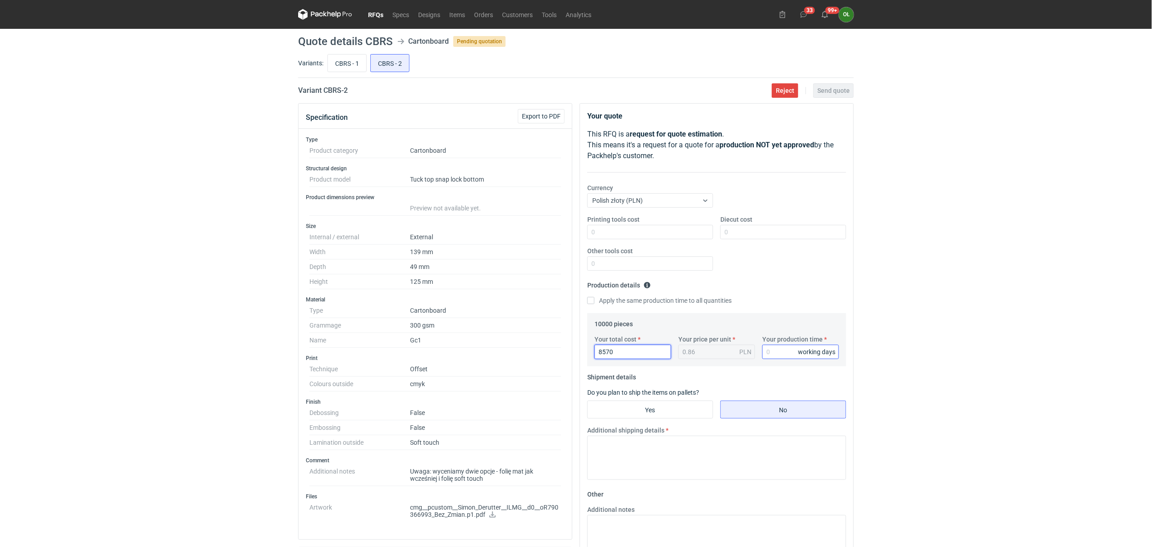
type input "8570"
click at [786, 349] on input "Your production time" at bounding box center [800, 352] width 77 height 14
type input "14"
click at [357, 62] on input "CBRS - 1" at bounding box center [347, 63] width 38 height 17
radio input "true"
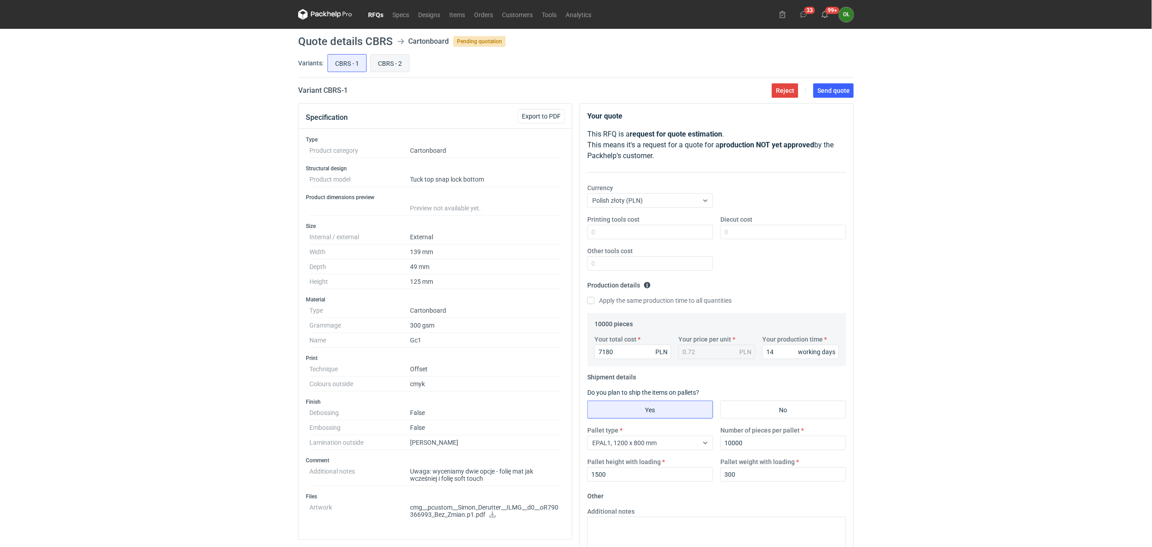
click at [387, 61] on input "CBRS - 2" at bounding box center [390, 63] width 38 height 17
radio input "true"
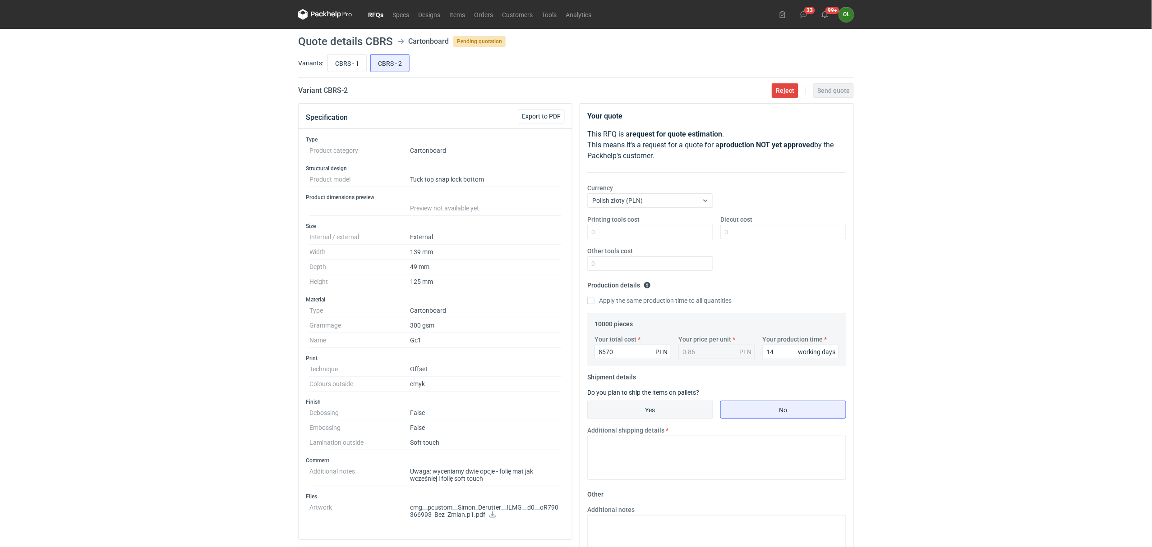
click at [662, 412] on input "Yes" at bounding box center [650, 409] width 125 height 17
radio input "true"
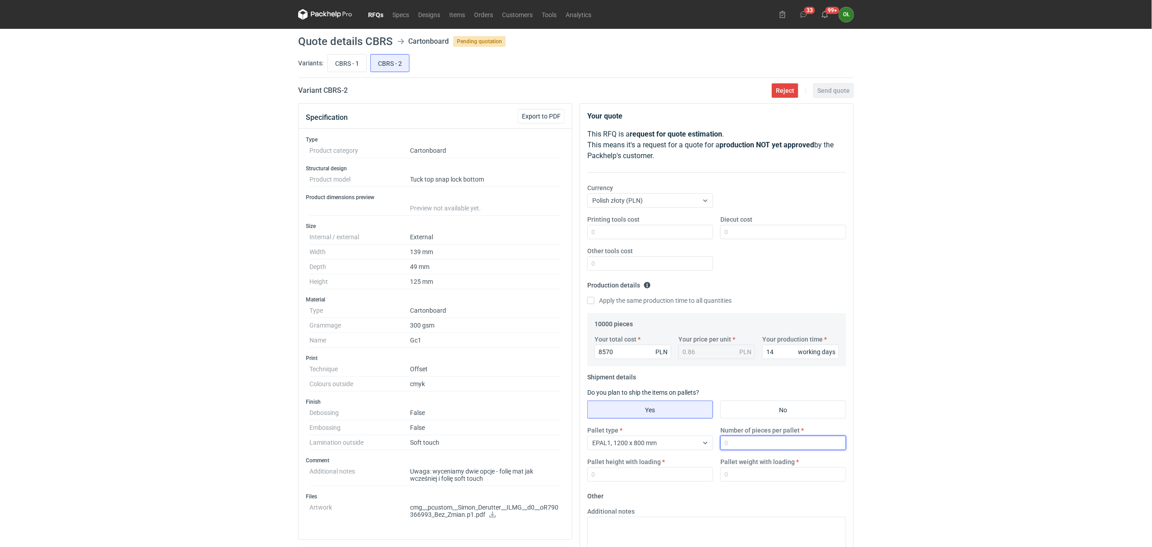
click at [749, 445] on input "Number of pieces per pallet" at bounding box center [783, 443] width 126 height 14
click at [352, 57] on input "CBRS - 1" at bounding box center [347, 63] width 38 height 17
radio input "true"
click at [380, 63] on input "CBRS - 2" at bounding box center [390, 63] width 38 height 17
radio input "true"
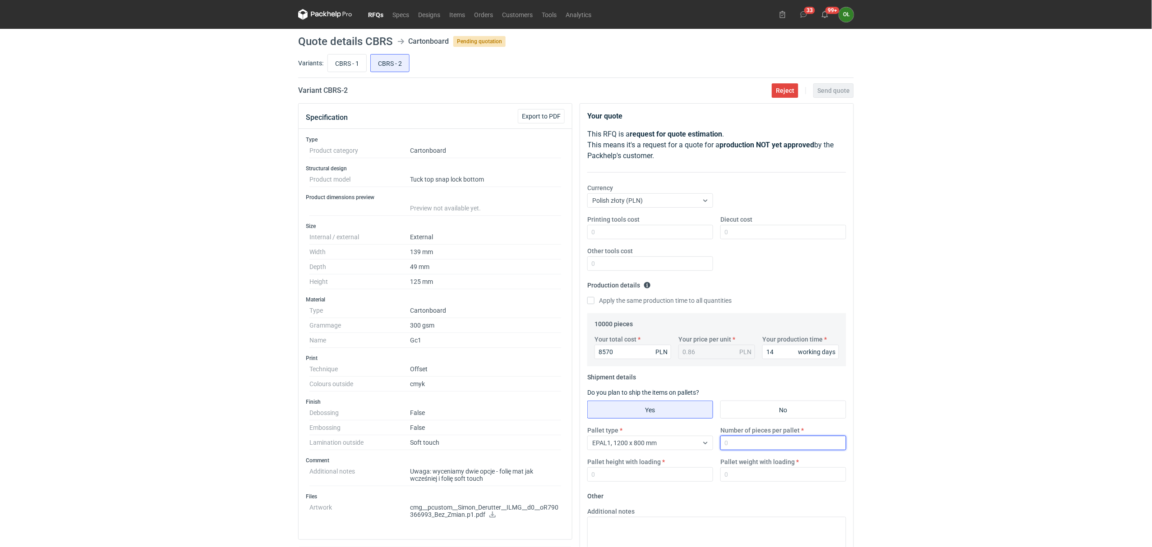
click at [739, 446] on input "Number of pieces per pallet" at bounding box center [783, 443] width 126 height 14
type input "10000"
click at [665, 475] on input "Pallet height with loading" at bounding box center [650, 475] width 126 height 14
type input "1500"
click at [332, 60] on input "CBRS - 1" at bounding box center [347, 63] width 38 height 17
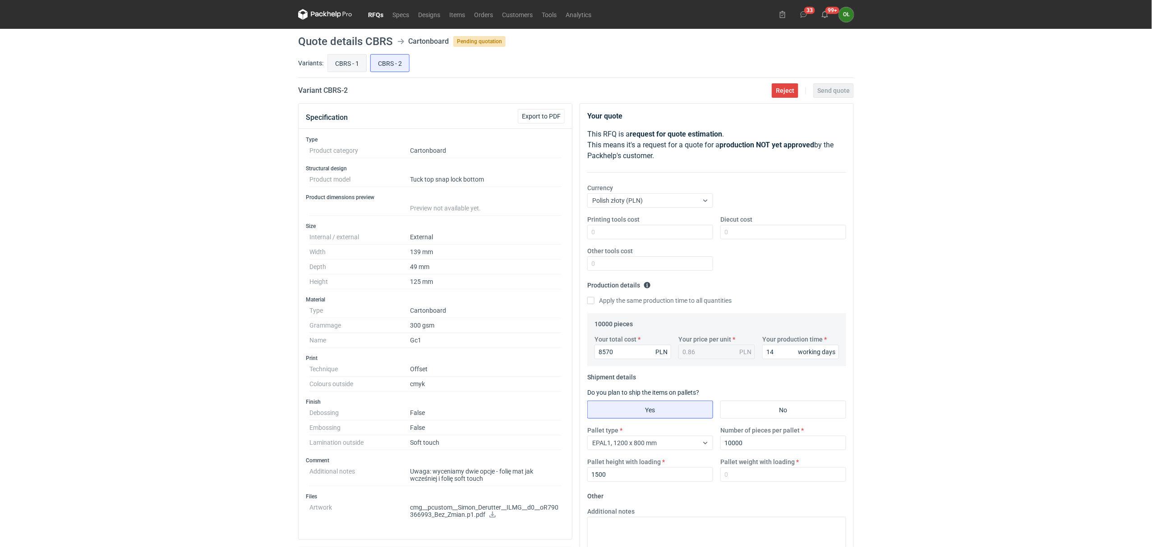
radio input "true"
click at [388, 67] on input "CBRS - 2" at bounding box center [390, 63] width 38 height 17
radio input "true"
click at [734, 479] on input "Pallet weight with loading" at bounding box center [783, 475] width 126 height 14
type input "300"
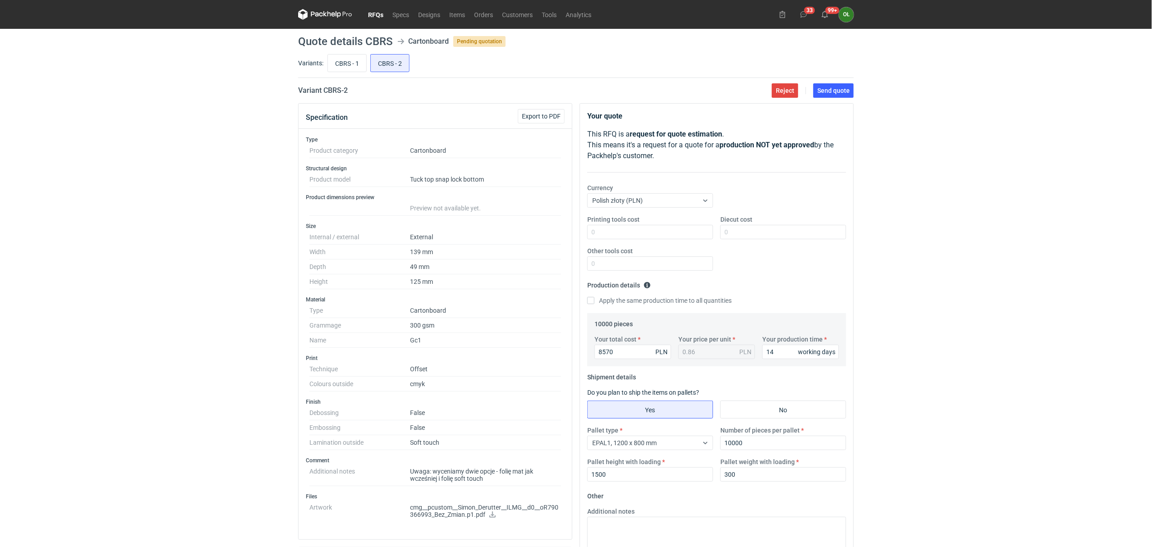
click at [5, 261] on div "RFQs Specs Designs Items Orders Customers Tools Analytics 33 99+ OŁ [PERSON_NAM…" at bounding box center [576, 273] width 1152 height 547
click at [361, 64] on input "CBRS - 1" at bounding box center [347, 63] width 38 height 17
radio input "true"
click at [835, 89] on span "Send quote" at bounding box center [833, 90] width 32 height 6
click at [397, 64] on input "CBRS - 2" at bounding box center [390, 63] width 38 height 17
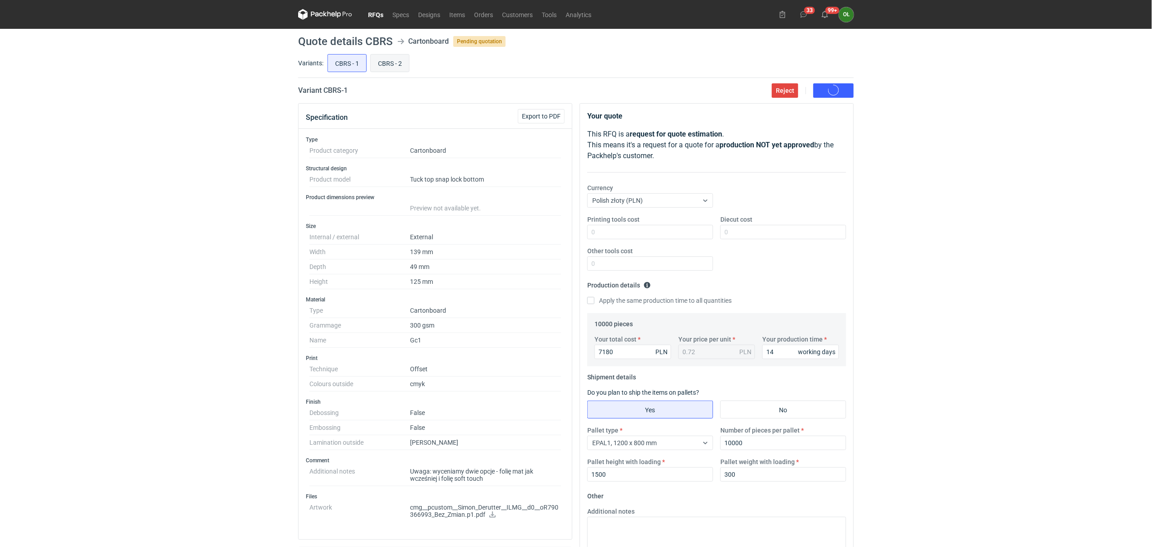
radio input "true"
click at [846, 91] on span "Send quote" at bounding box center [833, 90] width 32 height 6
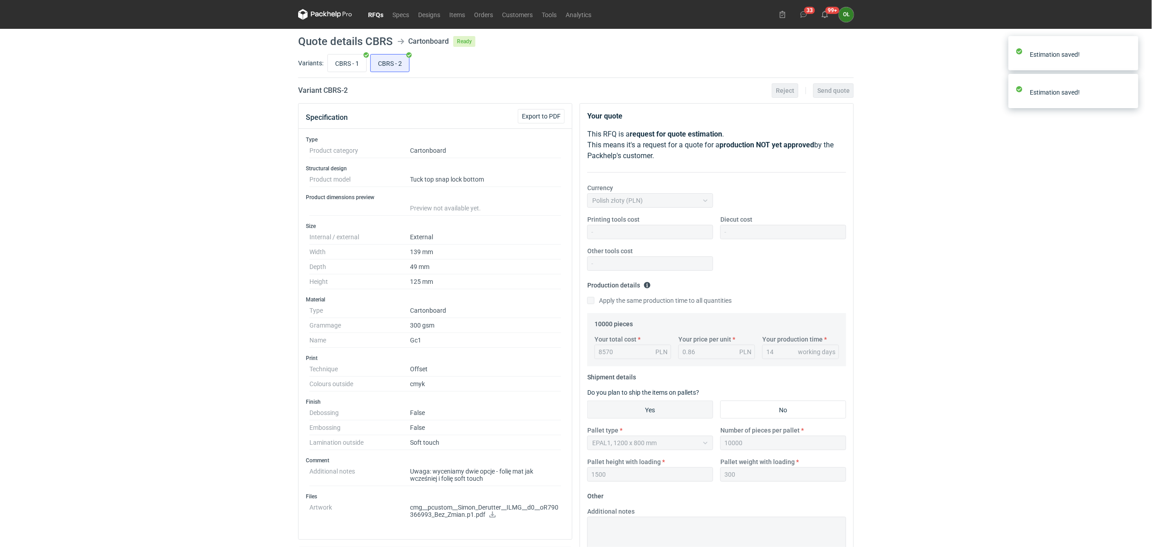
click at [377, 14] on link "RFQs" at bounding box center [375, 14] width 24 height 11
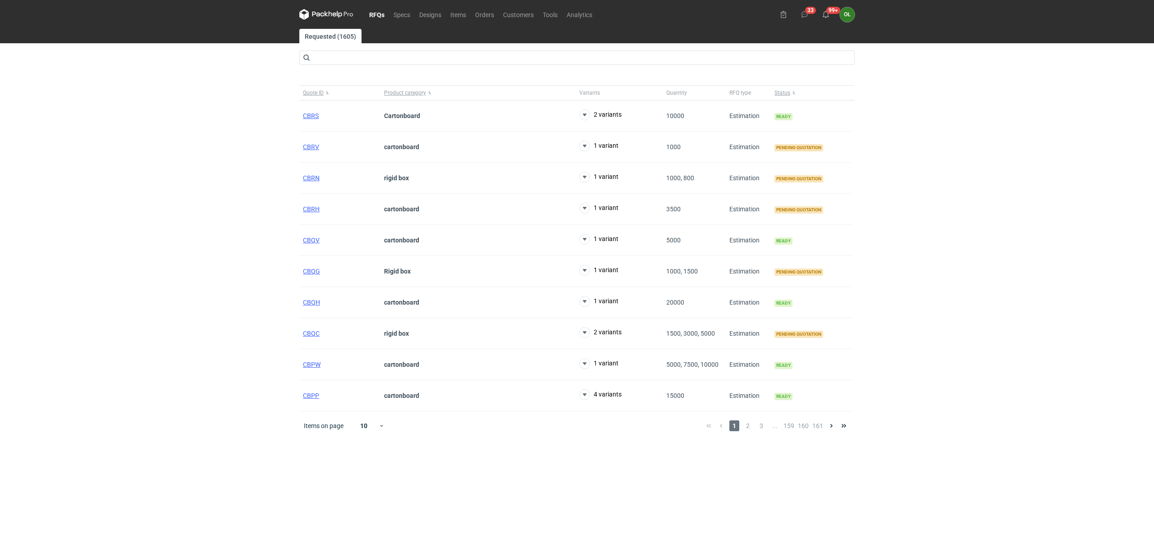
click at [206, 290] on div "RFQs Specs Designs Items Orders Customers Tools Analytics 33 99+ OŁ [PERSON_NAM…" at bounding box center [577, 273] width 1154 height 547
click at [308, 145] on span "CBRV" at bounding box center [311, 146] width 16 height 7
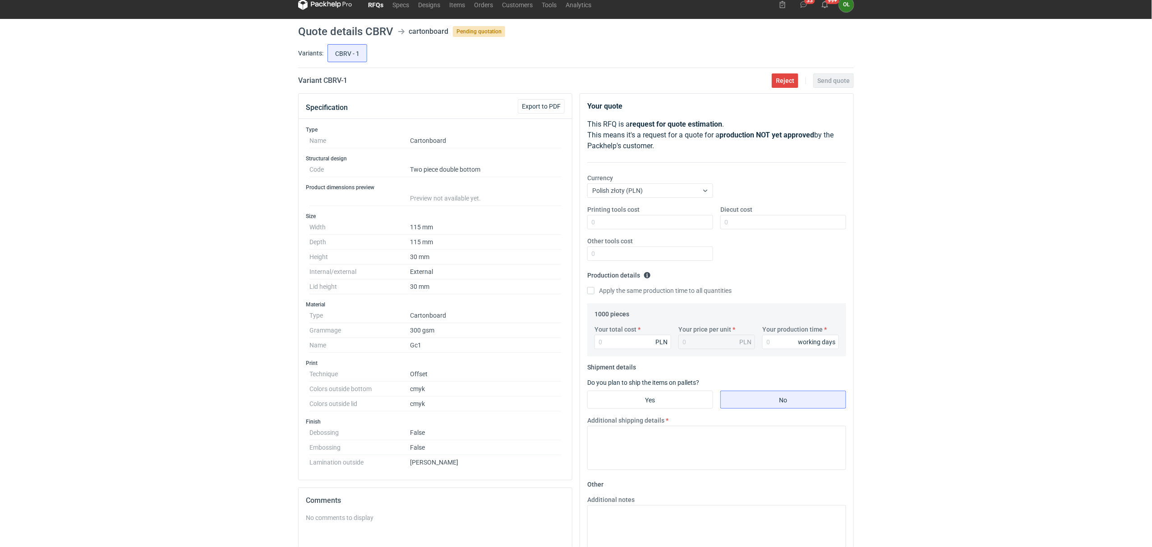
scroll to position [9, 0]
click at [372, 4] on link "RFQs" at bounding box center [375, 5] width 24 height 11
